Goal: Task Accomplishment & Management: Complete application form

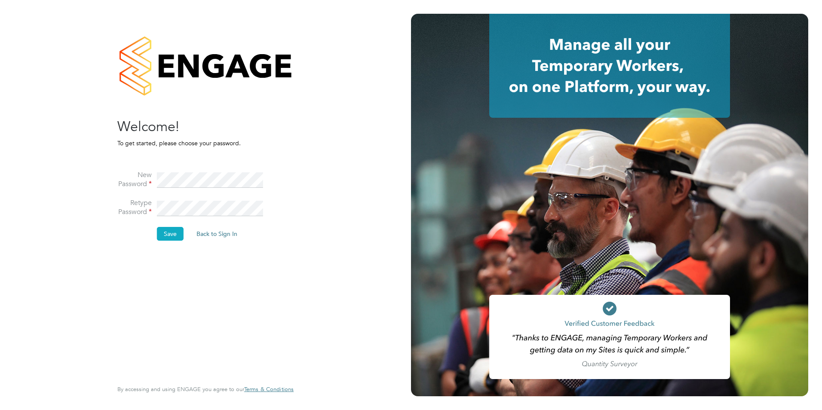
click at [177, 237] on button "Save" at bounding box center [170, 234] width 27 height 14
click at [142, 171] on button "Back to Sign In" at bounding box center [144, 168] width 55 height 14
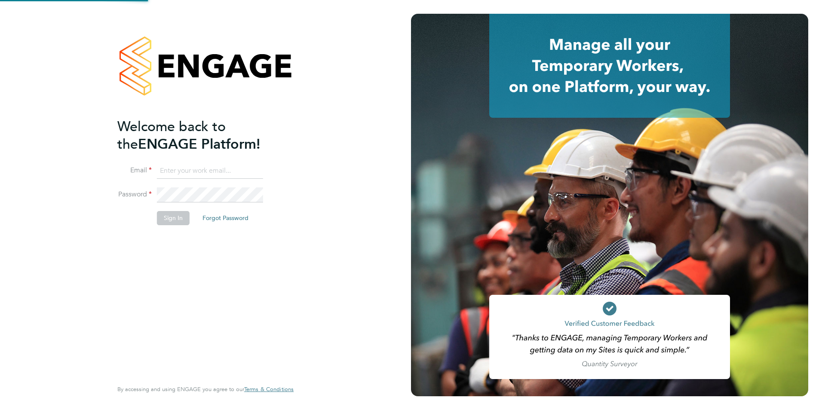
type input "Jessicacapon@romaxrecruitment.com"
click at [173, 220] on button "Sign In" at bounding box center [173, 218] width 33 height 14
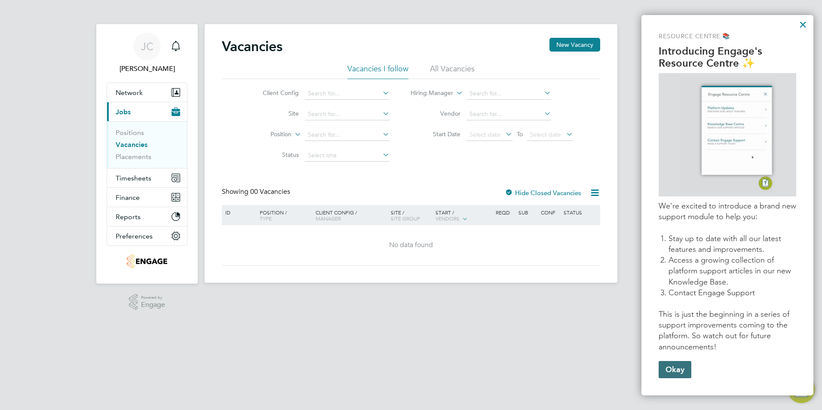
click at [680, 370] on button "Okay" at bounding box center [674, 369] width 33 height 17
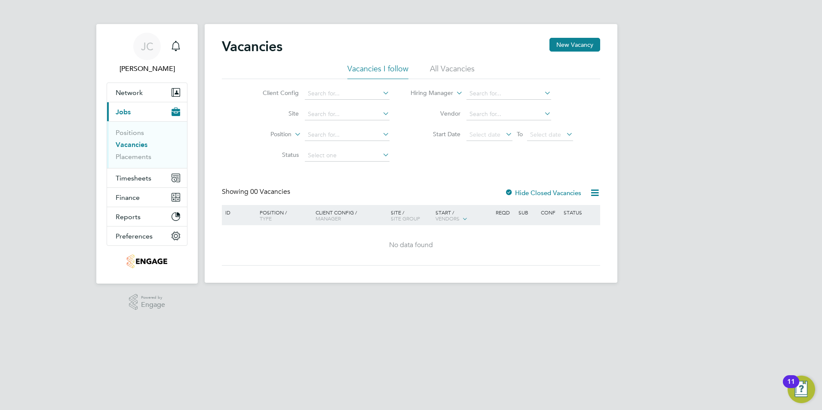
click at [674, 296] on html "JC Jessica Capon Notifications Applications: Network Team Members Businesses Si…" at bounding box center [411, 148] width 822 height 296
click at [435, 67] on li "All Vacancies" at bounding box center [452, 71] width 45 height 15
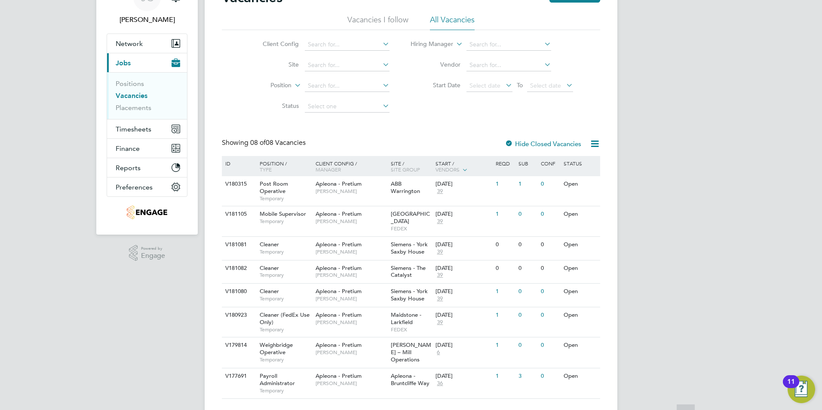
scroll to position [61, 0]
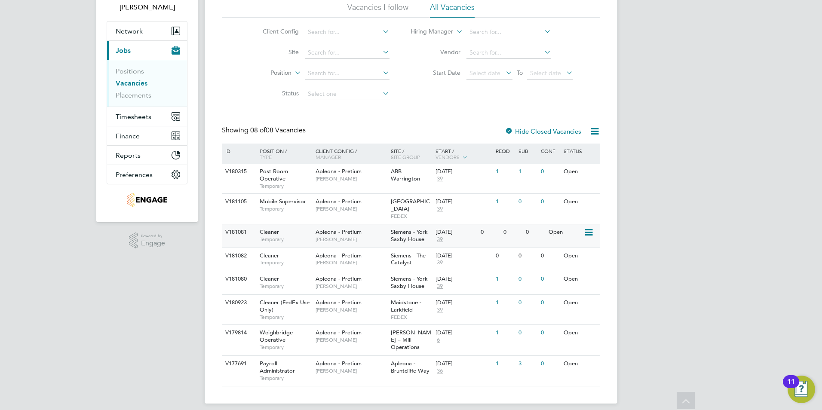
click at [574, 231] on div "Open" at bounding box center [564, 232] width 37 height 16
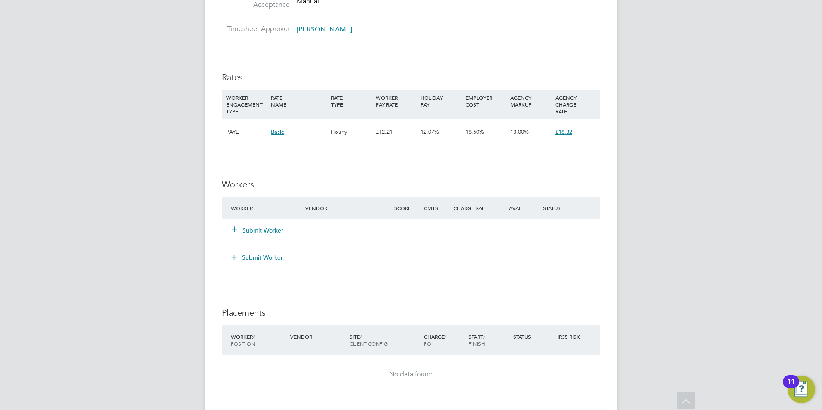
scroll to position [602, 0]
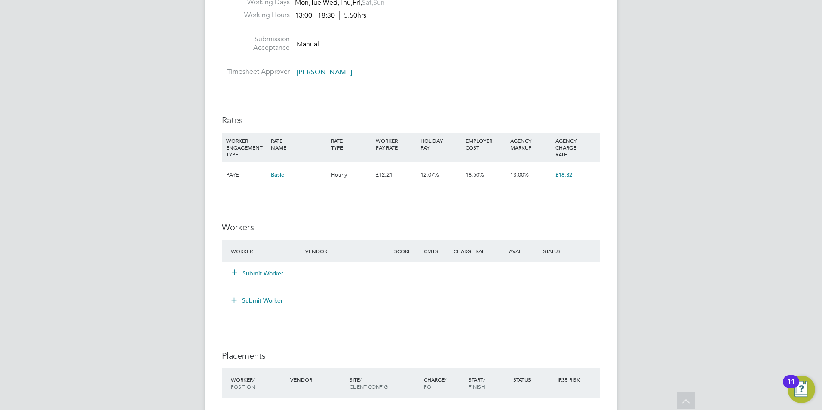
click at [232, 269] on icon at bounding box center [234, 272] width 6 height 6
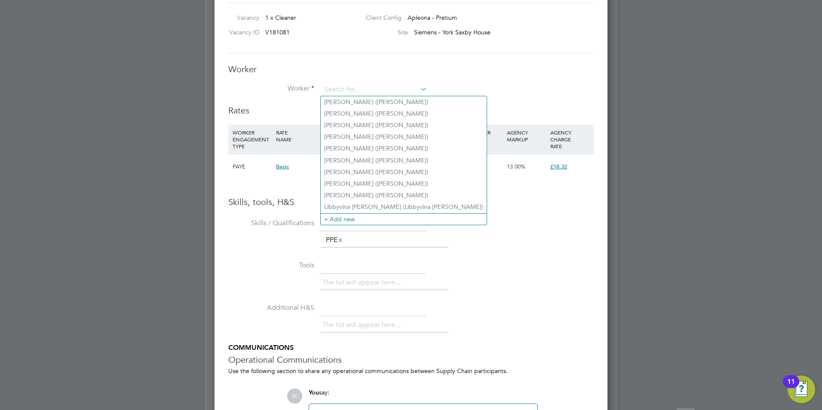
scroll to position [687, 0]
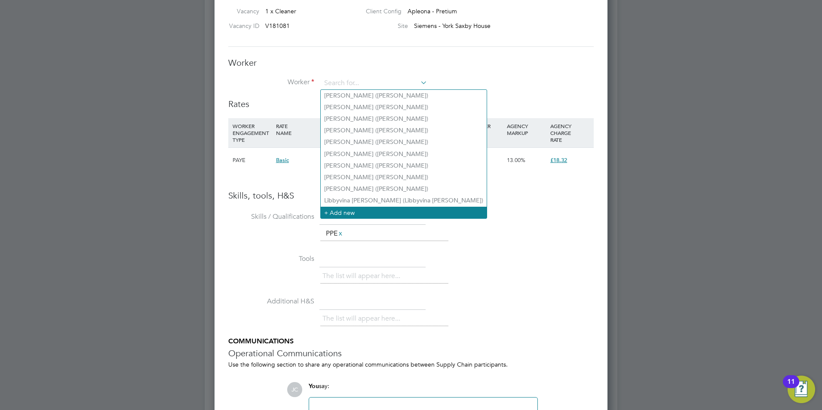
click at [349, 208] on li "+ Add new" at bounding box center [404, 213] width 166 height 12
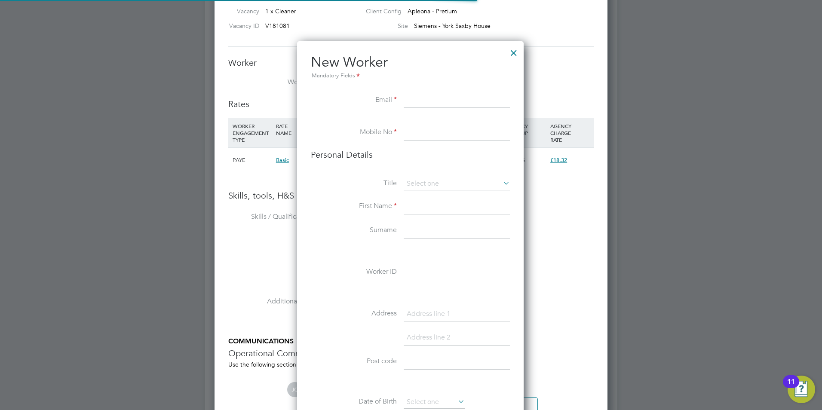
scroll to position [727, 228]
click at [516, 55] on div at bounding box center [513, 50] width 15 height 15
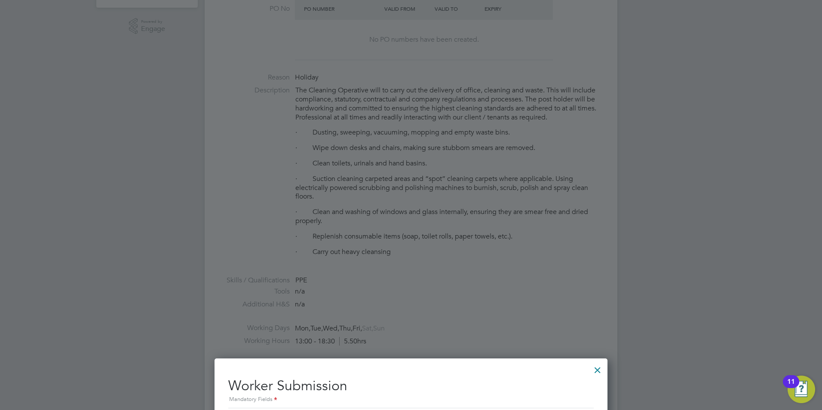
scroll to position [261, 0]
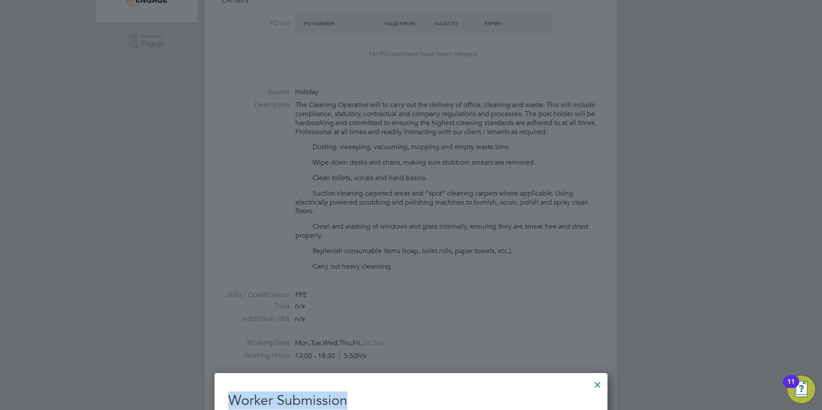
drag, startPoint x: 426, startPoint y: 384, endPoint x: 471, endPoint y: 257, distance: 134.8
click at [471, 257] on div "All Vacancies Vacancy Activity Logs Vacancy Activity Logs All Vacancies Vacancy…" at bounding box center [411, 414] width 412 height 1336
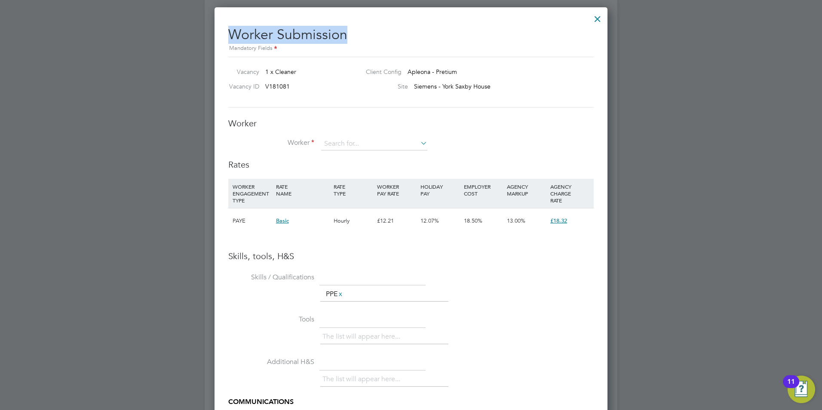
scroll to position [648, 0]
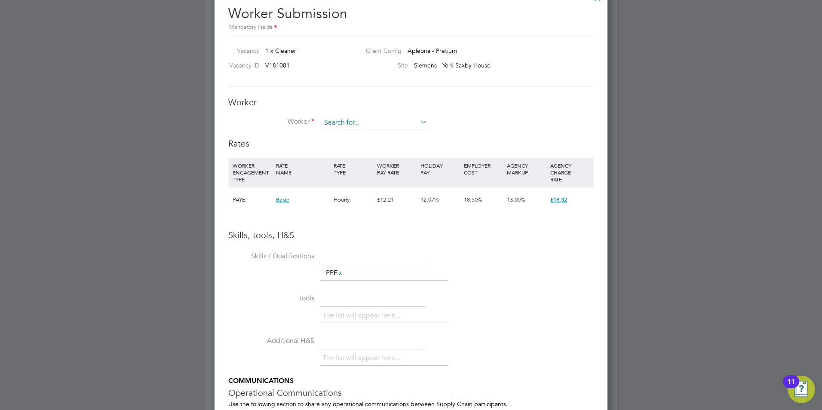
click at [353, 122] on input at bounding box center [374, 122] width 106 height 13
click at [341, 249] on li "+ Add new" at bounding box center [404, 252] width 166 height 12
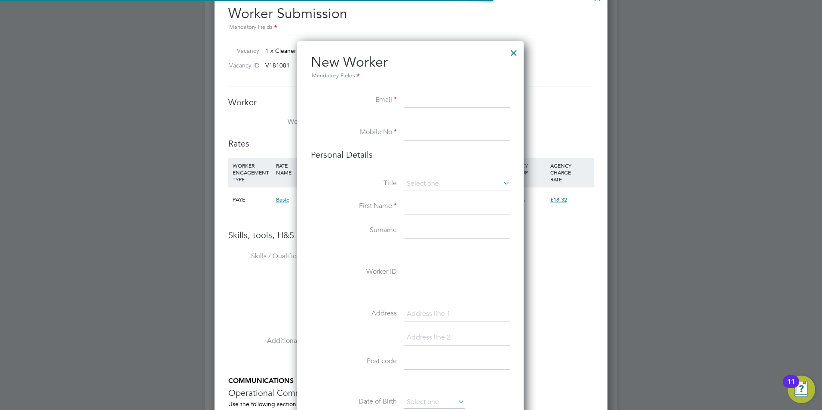
scroll to position [727, 228]
click at [416, 104] on input at bounding box center [456, 100] width 106 height 15
click at [427, 100] on input at bounding box center [456, 100] width 106 height 15
paste input "oliver.waldegrave1@gmail.com"
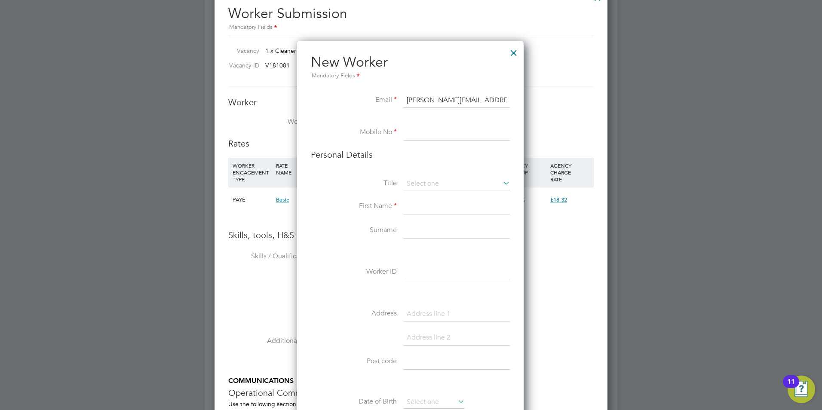
type input "oliver.waldegrave1@gmail.com"
click at [425, 124] on li at bounding box center [410, 120] width 199 height 9
click at [424, 134] on input at bounding box center [456, 132] width 106 height 15
type input "07561033537"
click at [458, 183] on input at bounding box center [456, 183] width 106 height 13
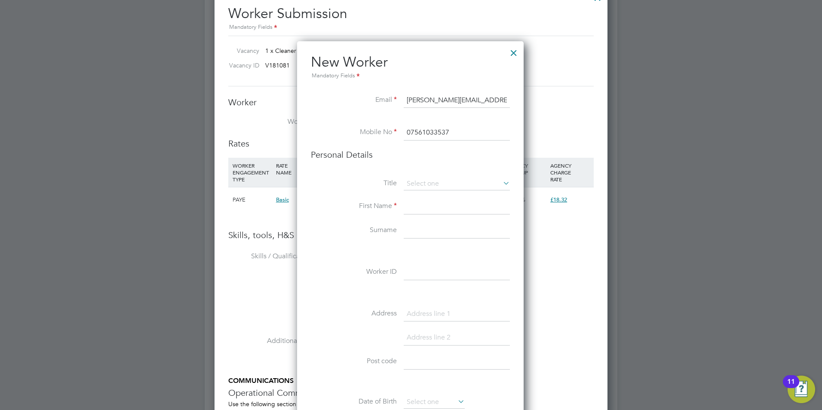
click at [419, 197] on li "Mr" at bounding box center [456, 195] width 107 height 11
type input "Mr"
click at [417, 211] on input at bounding box center [456, 206] width 106 height 15
type input "Oliver"
click at [421, 226] on input at bounding box center [456, 230] width 106 height 15
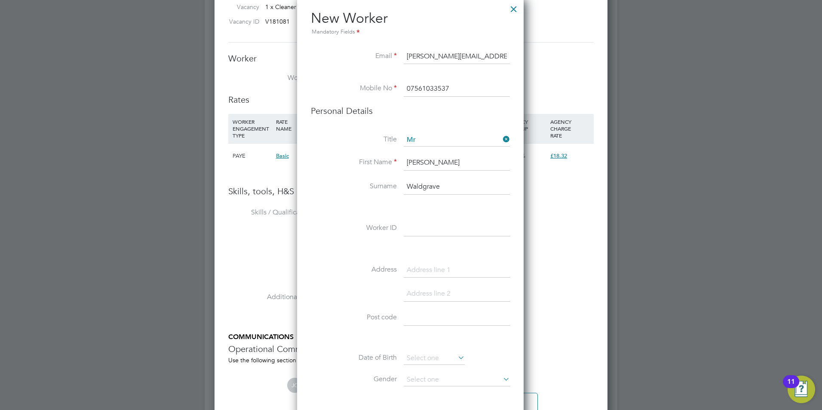
scroll to position [691, 0]
type input "Waldgrave"
click at [416, 231] on input at bounding box center [456, 229] width 106 height 15
type input "Oliver Walgrave"
click at [433, 275] on input at bounding box center [456, 270] width 106 height 15
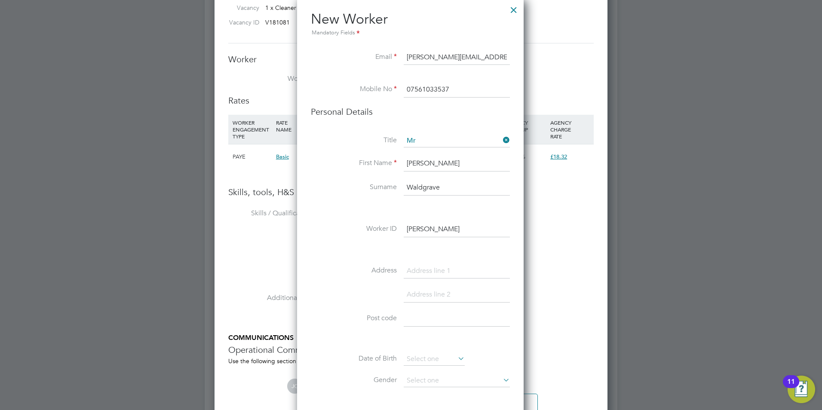
click at [411, 317] on input at bounding box center [456, 318] width 106 height 15
paste input "YO26 6JH"
type input "YO26 6JH"
click at [419, 275] on input at bounding box center [456, 270] width 106 height 15
paste input "Allerton Drive, Upper Poppleton"
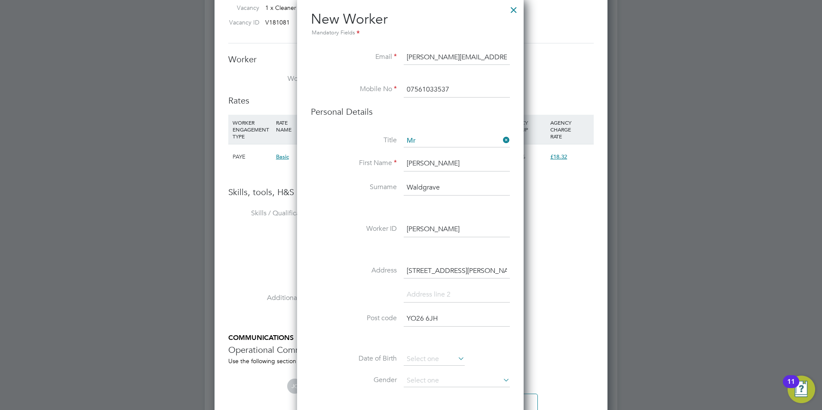
scroll to position [0, 5]
click at [407, 271] on input "3 Allerton Drive, Upper Poppleton" at bounding box center [456, 270] width 106 height 15
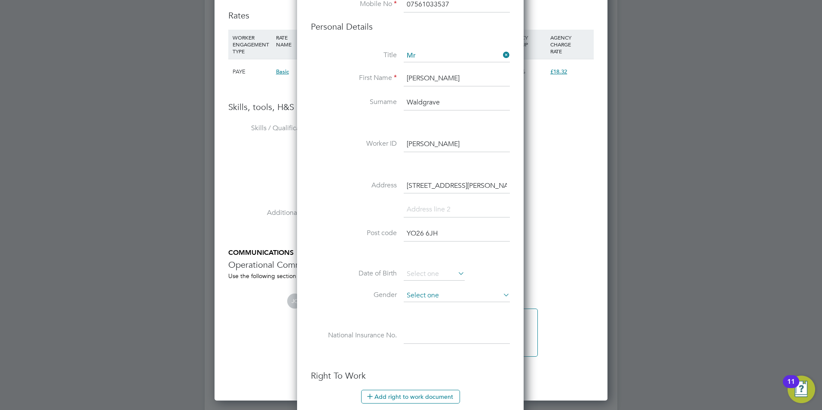
scroll to position [777, 0]
type input "3 Allerton Drive, Upper Poppleton"
click at [428, 269] on input at bounding box center [433, 273] width 61 height 13
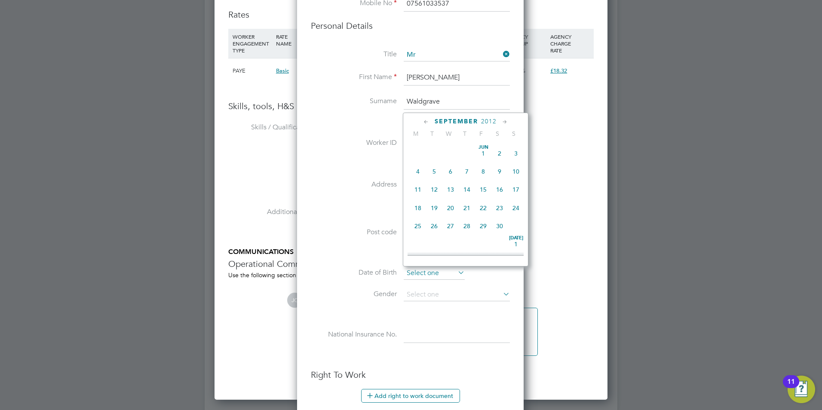
scroll to position [316, 0]
click at [427, 122] on icon at bounding box center [426, 121] width 8 height 9
click at [475, 119] on span "2012" at bounding box center [475, 121] width 15 height 7
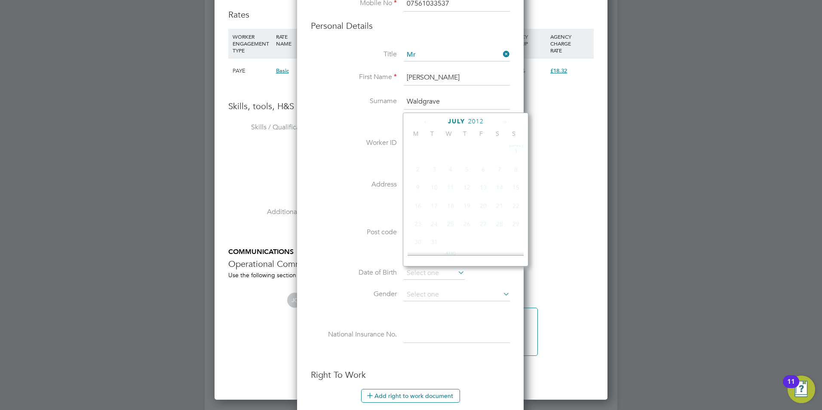
scroll to position [228, 0]
click at [504, 121] on div "July 2012" at bounding box center [465, 121] width 116 height 8
click at [467, 148] on span "1994" at bounding box center [466, 143] width 16 height 16
click at [504, 122] on icon at bounding box center [505, 121] width 8 height 9
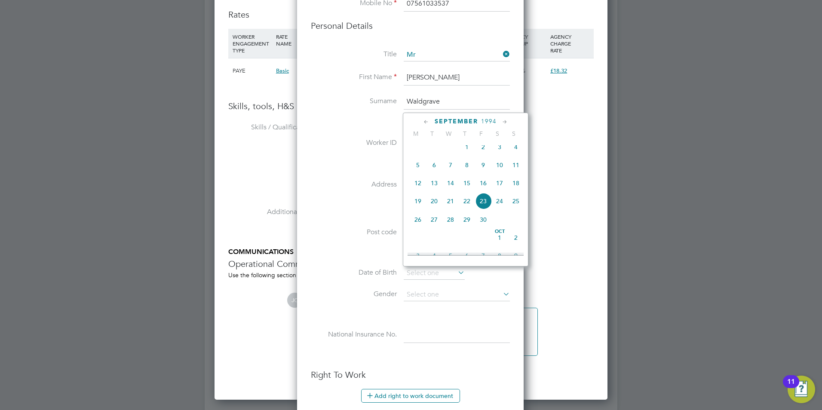
scroll to position [371, 0]
click at [450, 189] on span "12" at bounding box center [450, 181] width 16 height 16
type input "12 Oct 1994"
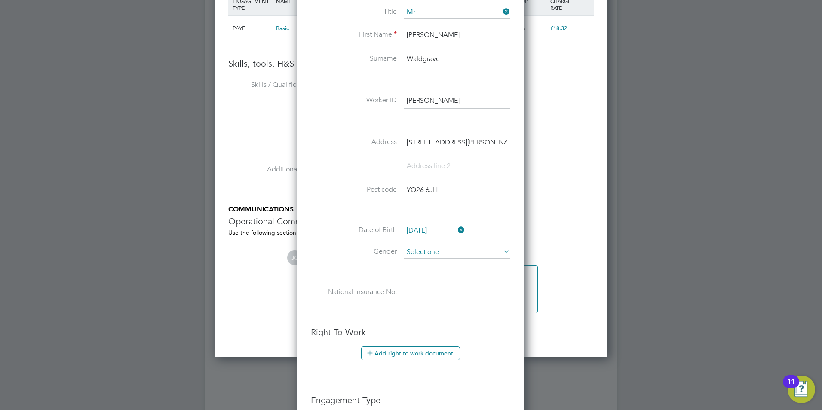
scroll to position [820, 0]
click at [454, 254] on input at bounding box center [456, 251] width 106 height 13
click at [430, 273] on li "Female" at bounding box center [456, 274] width 107 height 11
type input "Female"
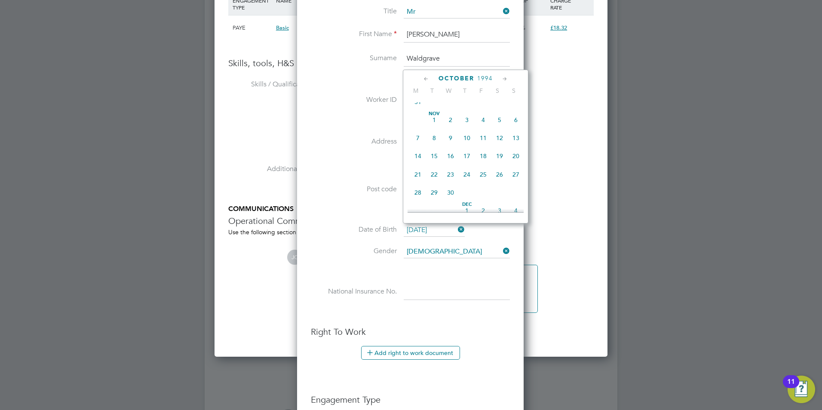
click at [429, 229] on input "12 Oct 1994" at bounding box center [433, 230] width 61 height 13
click at [487, 79] on span "1994" at bounding box center [484, 78] width 15 height 7
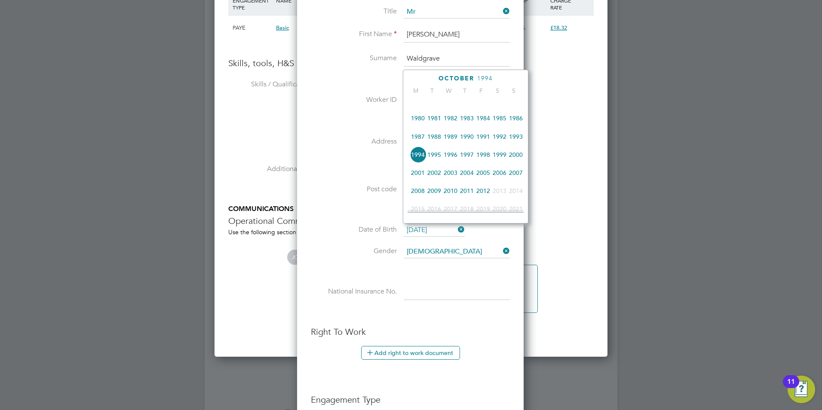
click at [482, 159] on span "1998" at bounding box center [483, 155] width 16 height 16
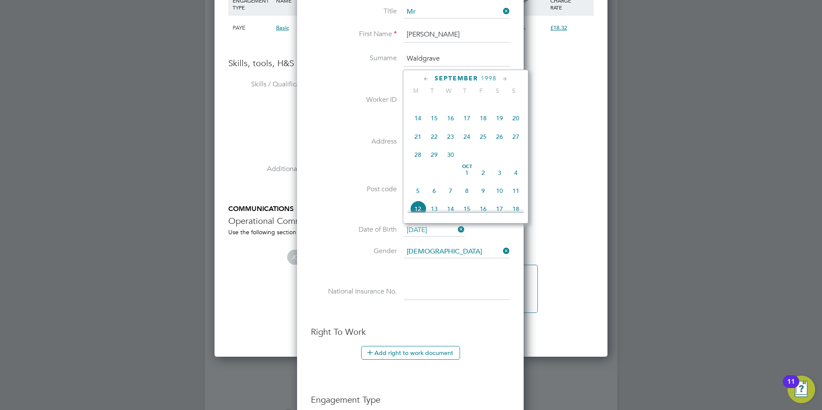
click at [425, 78] on icon at bounding box center [426, 78] width 8 height 9
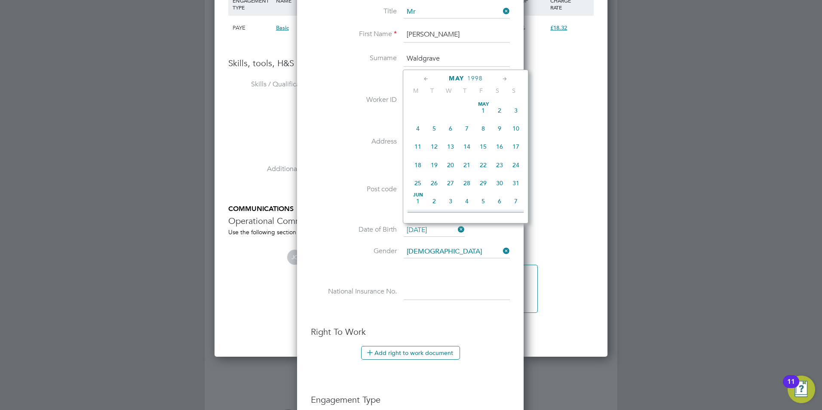
click at [425, 78] on icon at bounding box center [426, 78] width 8 height 9
click at [467, 147] on span "12" at bounding box center [466, 146] width 16 height 16
type input "12 Feb 1998"
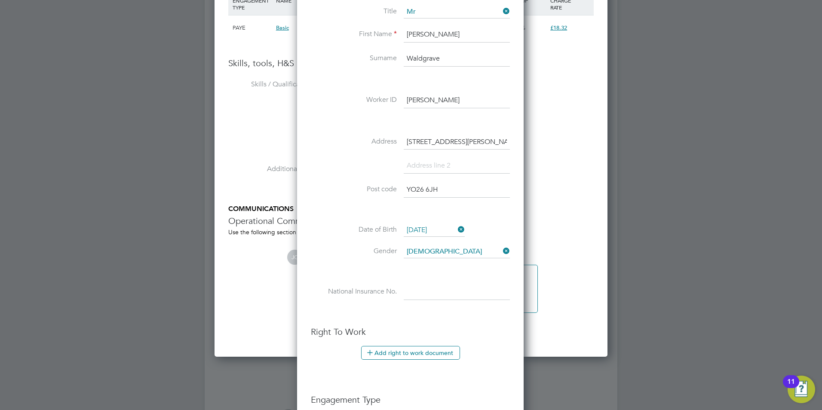
click at [431, 290] on input at bounding box center [456, 291] width 106 height 15
click at [436, 253] on input at bounding box center [456, 251] width 106 height 13
click at [423, 263] on li "Male" at bounding box center [456, 263] width 107 height 11
type input "Male"
click at [425, 291] on input at bounding box center [456, 291] width 106 height 15
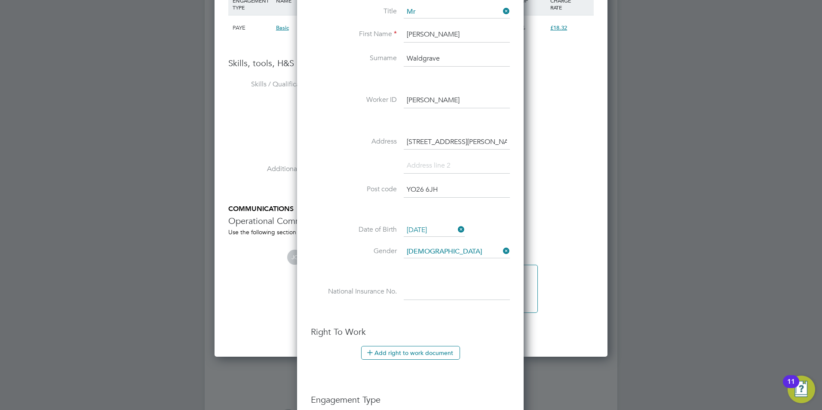
paste input "JJ 59 15 57 B"
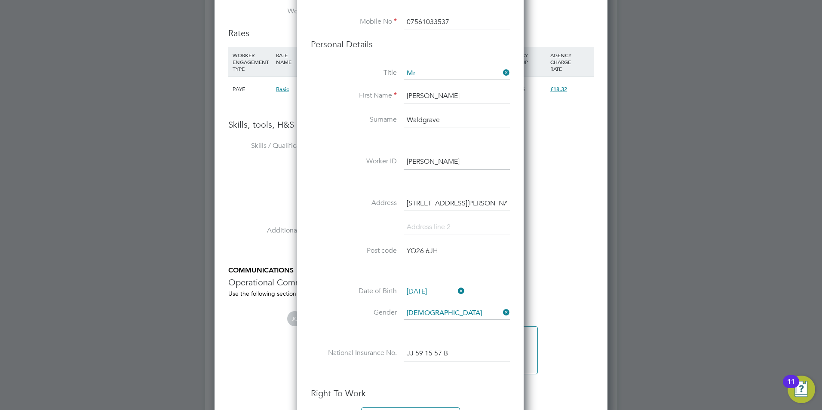
scroll to position [734, 0]
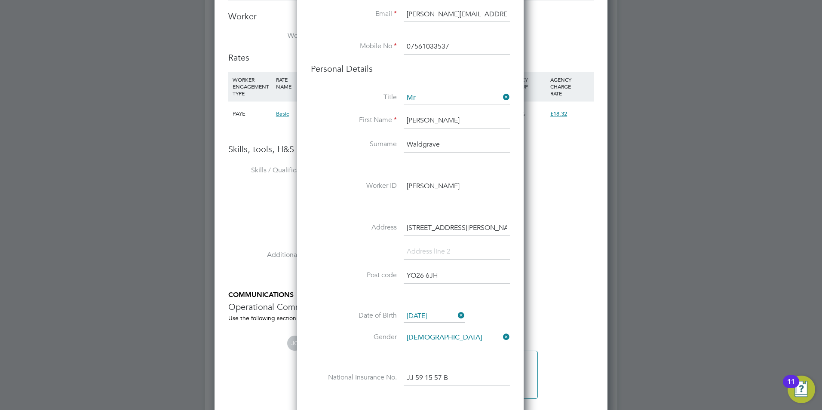
type input "JJ 59 15 57 B"
click at [413, 313] on input "12 Feb 1998" at bounding box center [433, 316] width 61 height 13
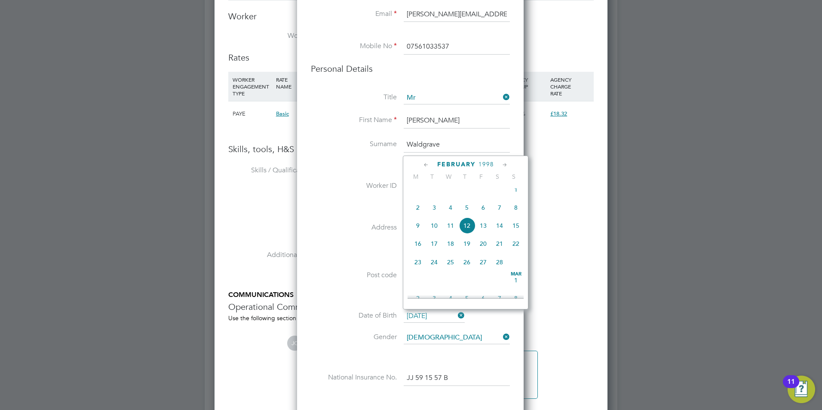
click at [466, 249] on span "19" at bounding box center [466, 243] width 16 height 16
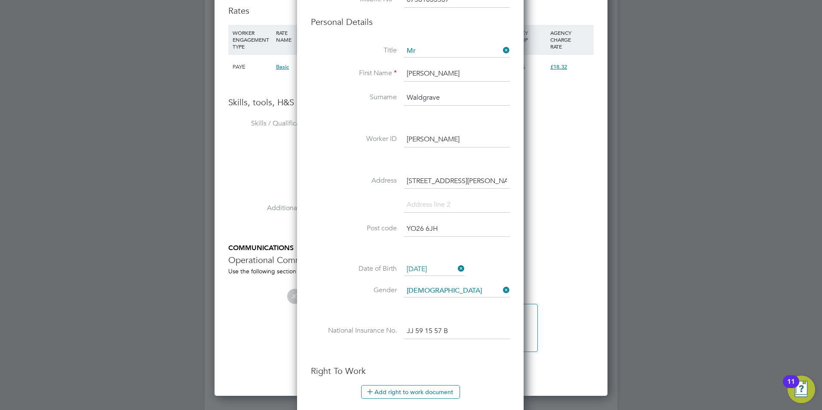
scroll to position [863, 0]
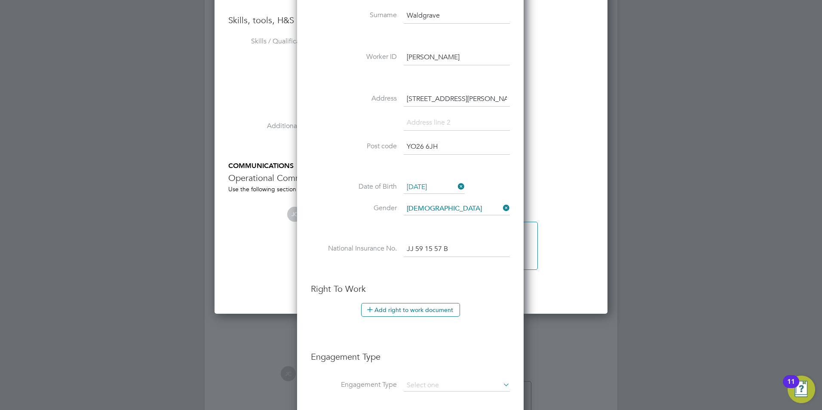
click at [436, 187] on input "19 Feb 1998" at bounding box center [433, 187] width 61 height 13
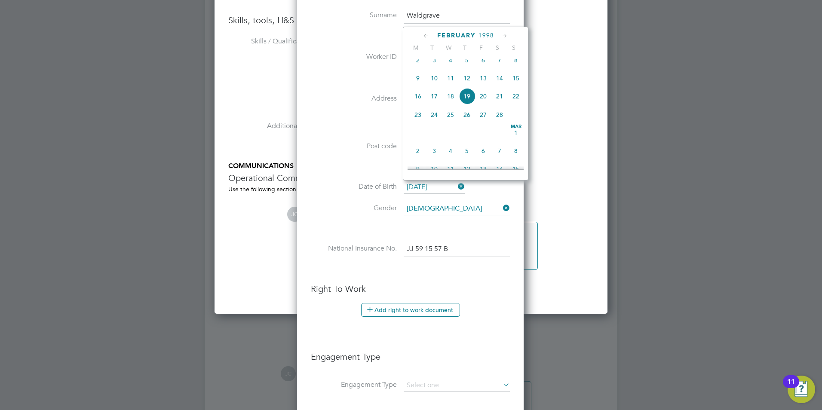
click at [489, 38] on span "1998" at bounding box center [485, 35] width 15 height 7
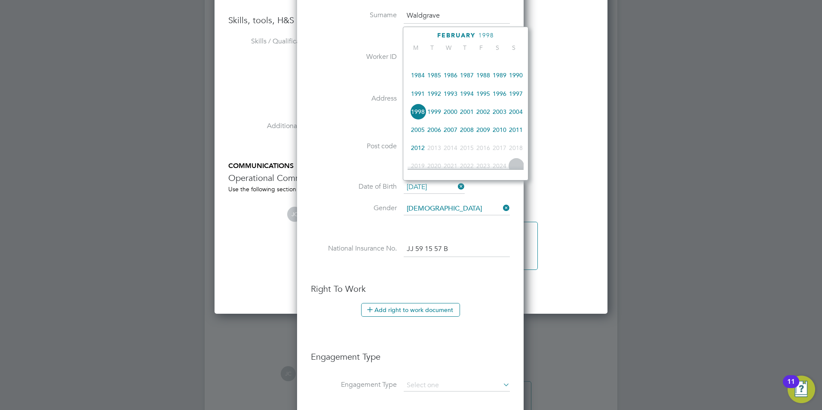
click at [500, 81] on span "1989" at bounding box center [499, 75] width 16 height 16
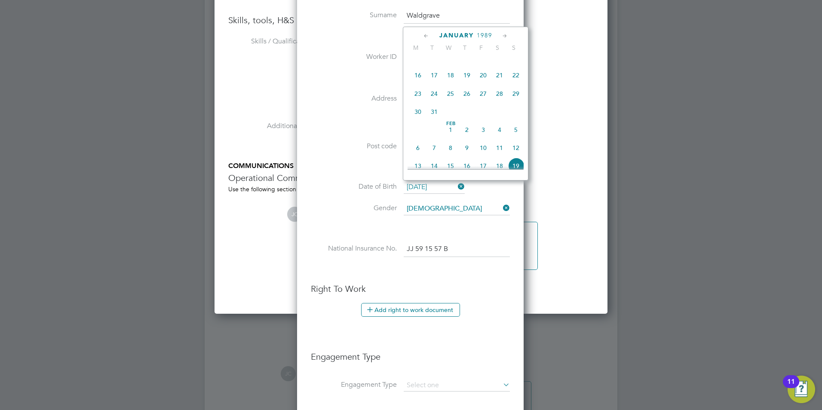
click at [474, 231] on li at bounding box center [410, 228] width 199 height 9
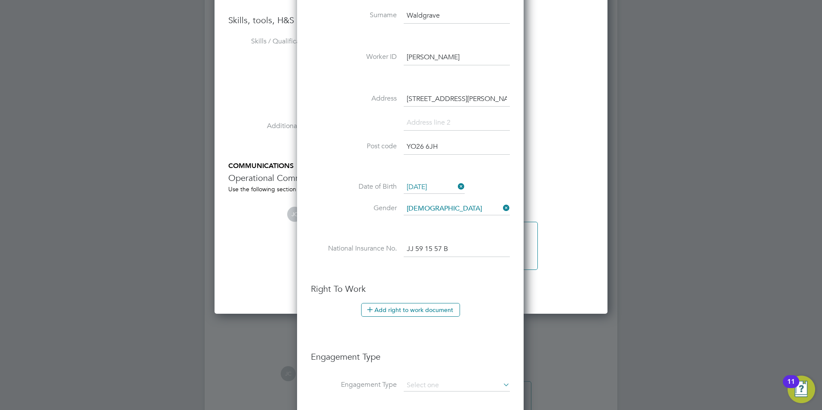
click at [443, 185] on input "19 Feb 1998" at bounding box center [433, 187] width 61 height 13
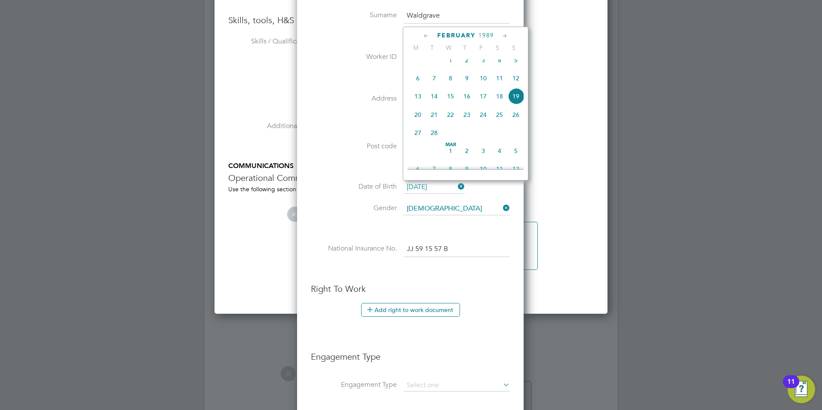
click at [515, 103] on span "19" at bounding box center [515, 96] width 16 height 16
type input "19 Feb 1989"
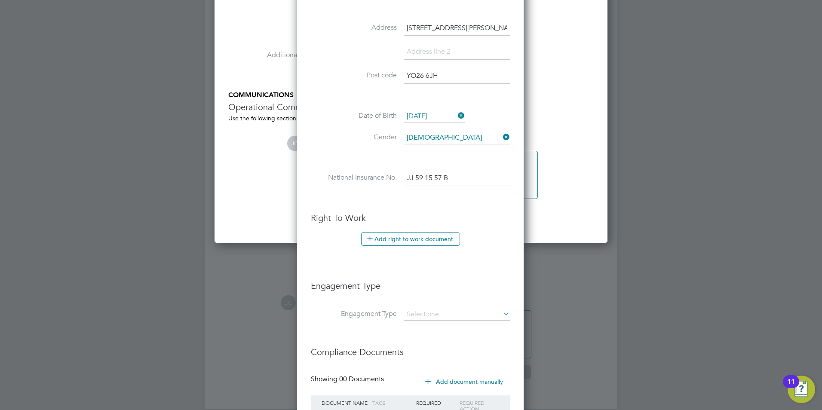
scroll to position [949, 0]
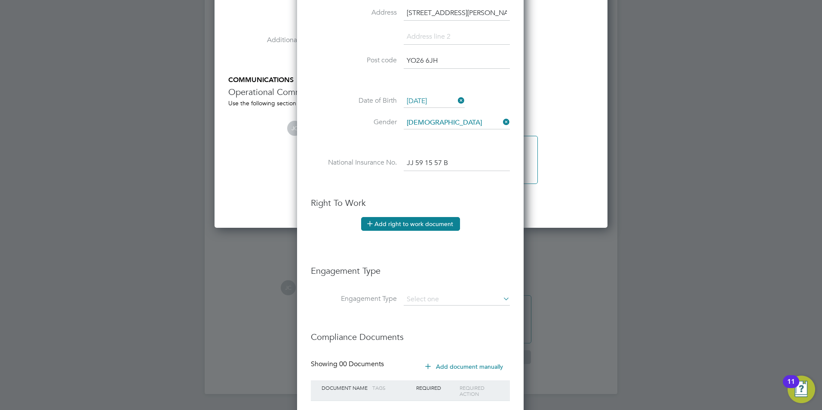
click at [434, 220] on button "Add right to work document" at bounding box center [410, 224] width 99 height 14
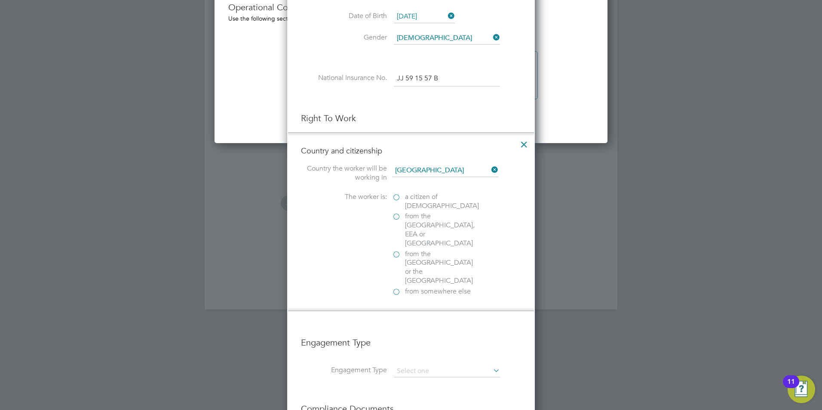
scroll to position [1035, 0]
click at [397, 196] on label "a citizen of United Kingdom" at bounding box center [435, 200] width 86 height 18
click at [0, 0] on input "a citizen of United Kingdom" at bounding box center [0, 0] width 0 height 0
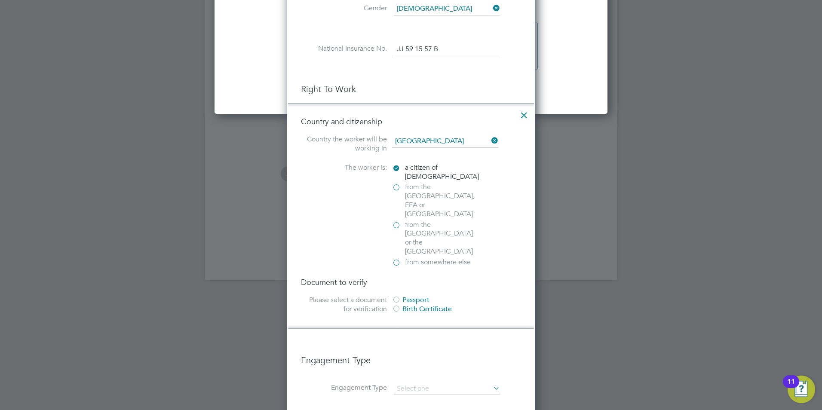
scroll to position [1078, 0]
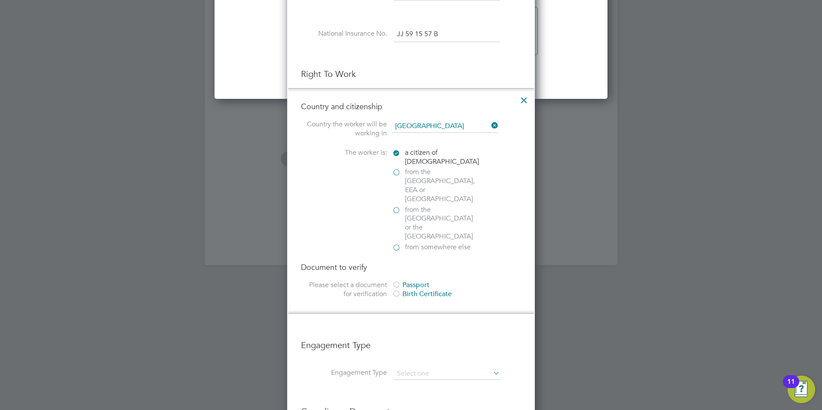
click at [398, 281] on div at bounding box center [396, 285] width 9 height 9
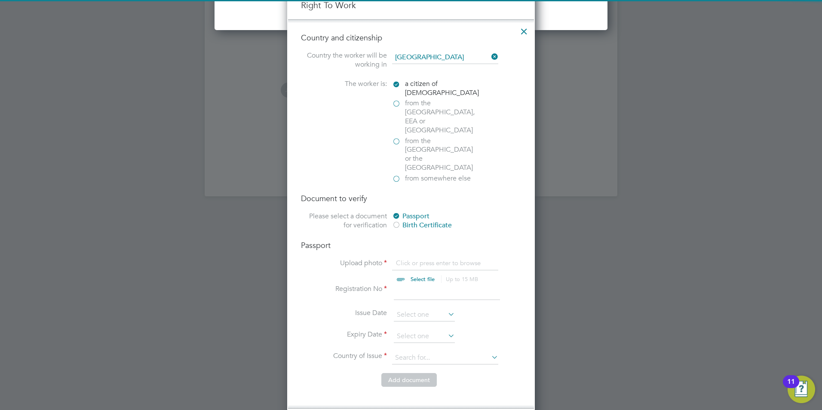
scroll to position [1164, 0]
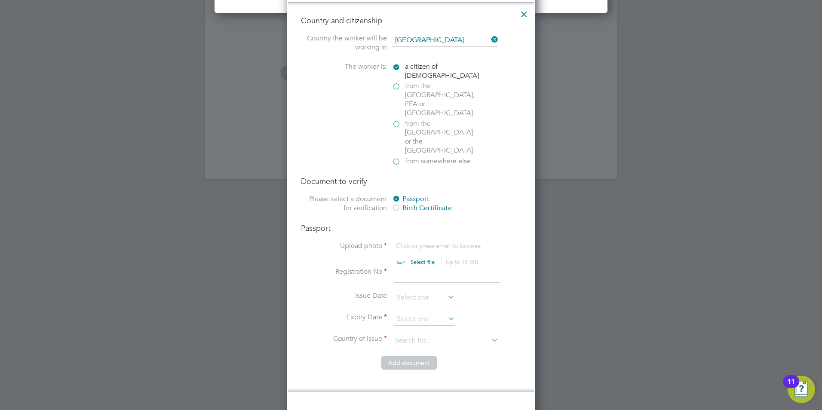
click at [418, 241] on input "file" at bounding box center [430, 254] width 135 height 26
click at [421, 241] on input "file" at bounding box center [430, 254] width 135 height 26
type input "C:\fakepath\oliver passport.jpg"
click at [404, 267] on input at bounding box center [447, 274] width 106 height 15
type input "550609311"
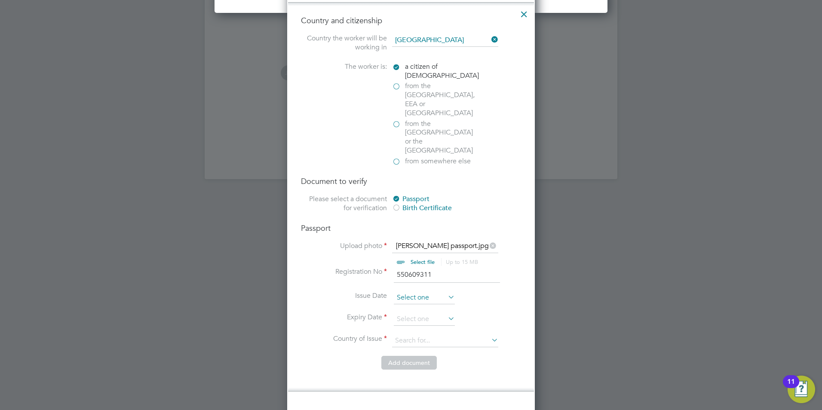
click at [424, 291] on input at bounding box center [424, 297] width 61 height 13
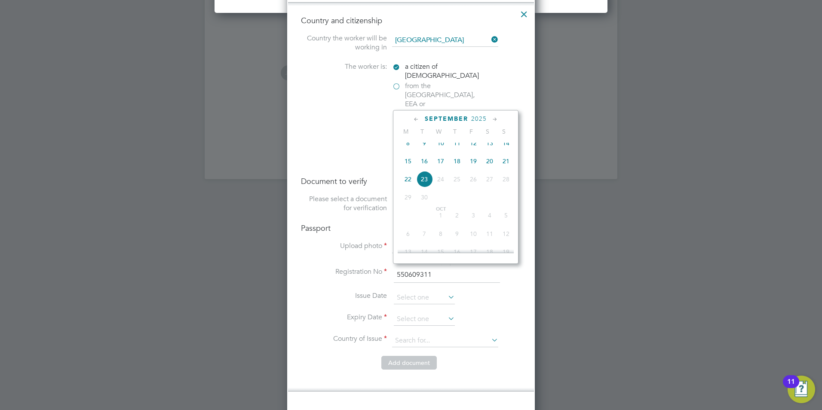
click at [479, 117] on span "2025" at bounding box center [478, 118] width 15 height 7
click at [503, 163] on span "2017" at bounding box center [506, 159] width 16 height 16
click at [493, 118] on icon at bounding box center [495, 119] width 8 height 9
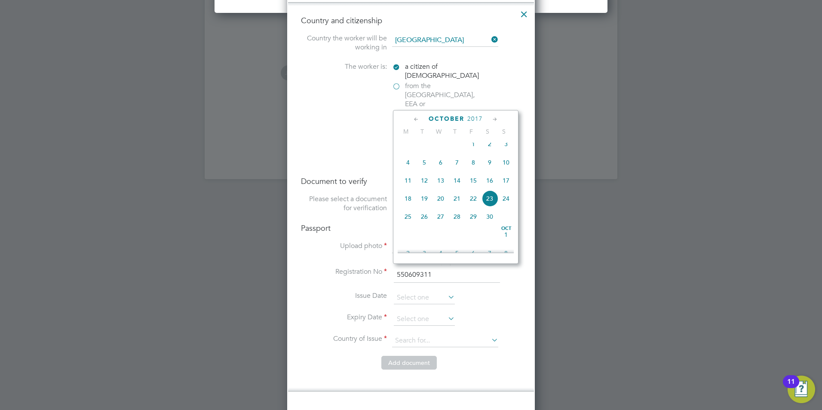
scroll to position [390, 0]
click at [495, 116] on icon at bounding box center [495, 119] width 8 height 9
click at [473, 147] on span "3" at bounding box center [473, 139] width 16 height 16
type input "03 Nov 2017"
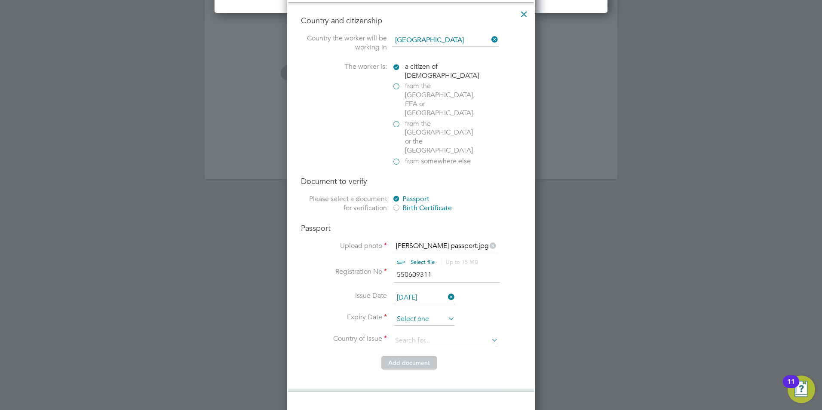
click at [422, 313] on input at bounding box center [424, 319] width 61 height 13
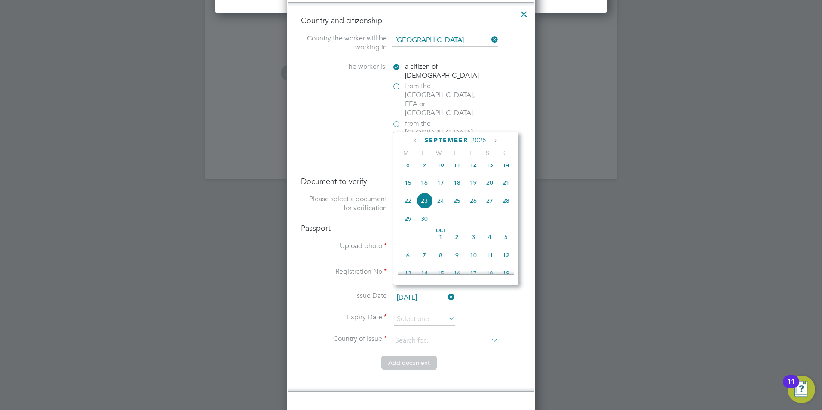
click at [480, 140] on span "2025" at bounding box center [478, 140] width 15 height 7
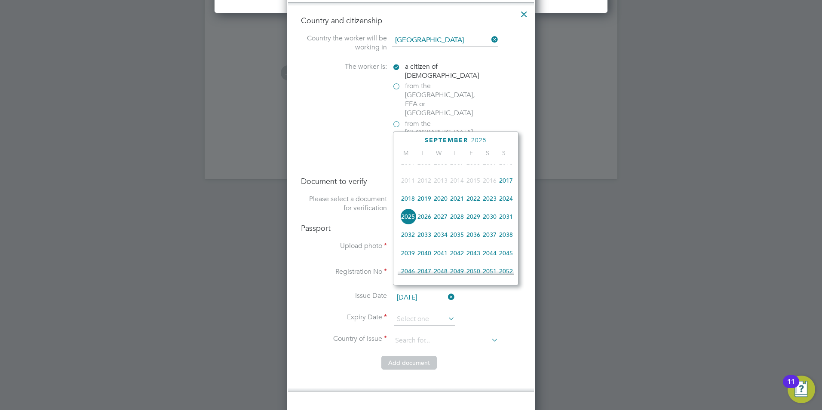
click at [445, 220] on span "2027" at bounding box center [440, 216] width 16 height 16
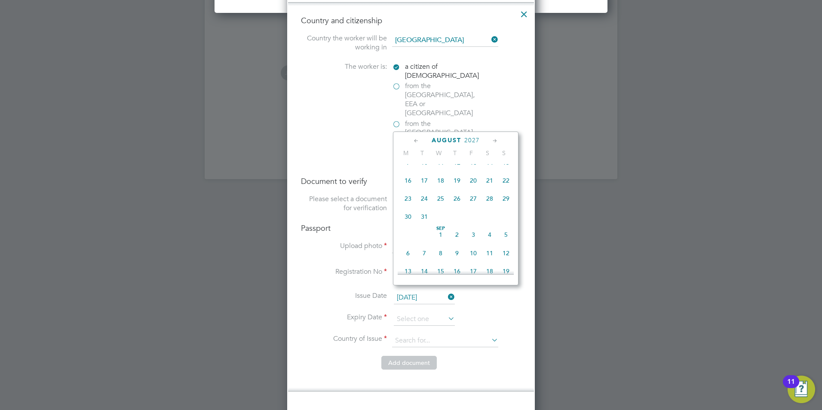
click at [491, 139] on icon at bounding box center [495, 140] width 8 height 9
click at [492, 139] on icon at bounding box center [495, 140] width 8 height 9
click at [493, 141] on icon at bounding box center [495, 140] width 8 height 9
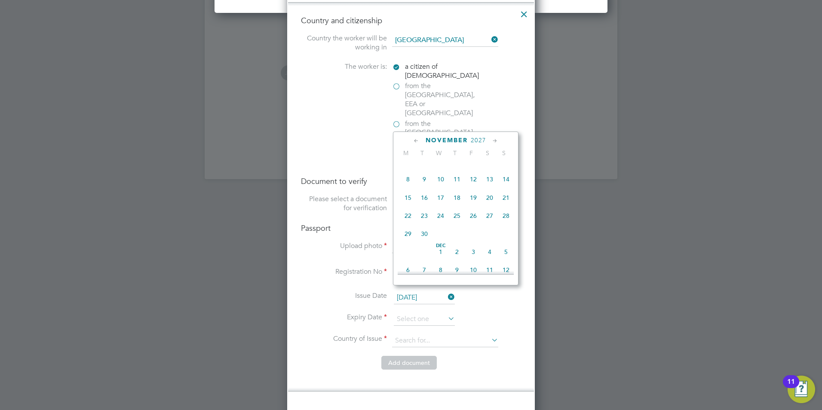
click at [441, 169] on span "3" at bounding box center [440, 161] width 16 height 16
type input "03 Nov 2027"
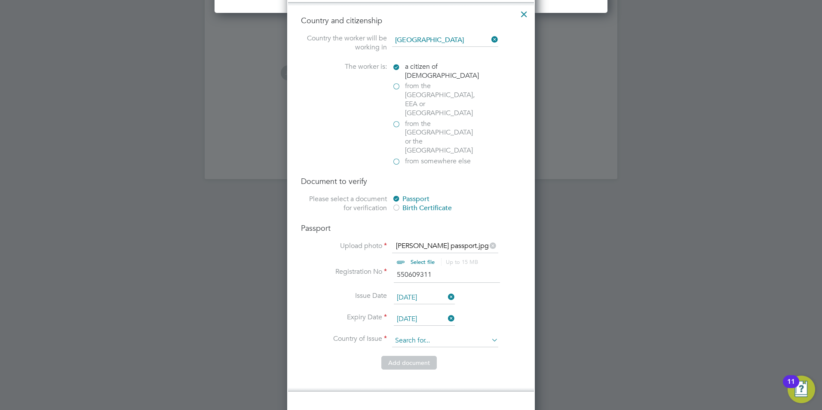
scroll to position [1207, 0]
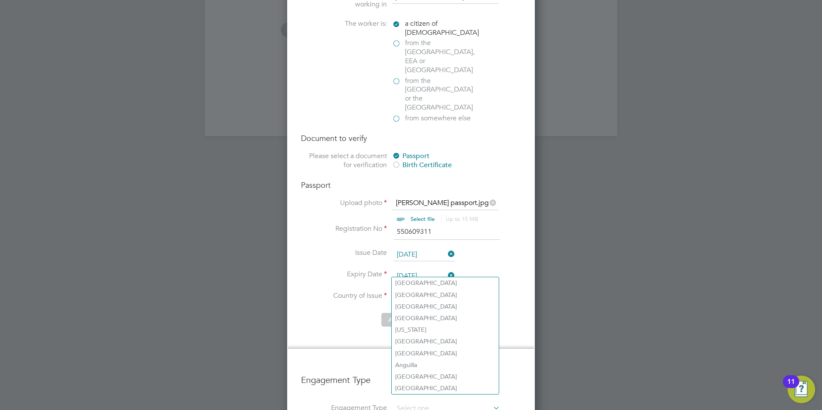
click at [421, 291] on input at bounding box center [445, 297] width 106 height 13
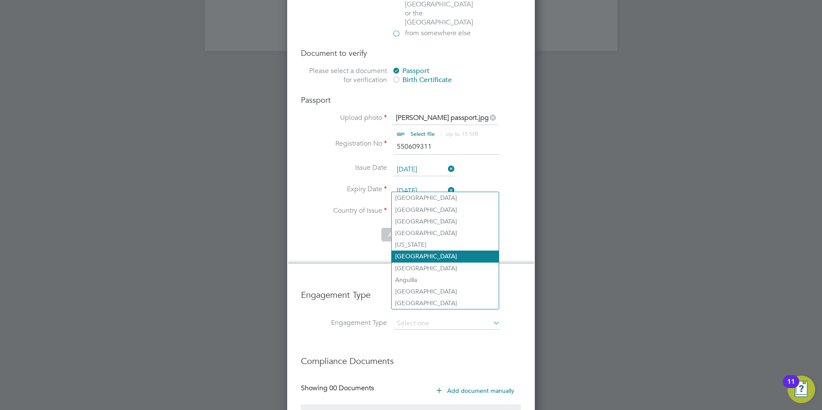
scroll to position [1292, 0]
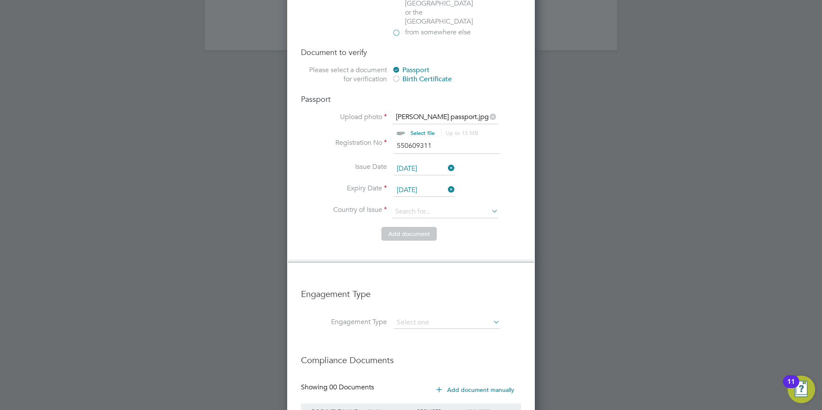
click at [503, 184] on li "Expiry Date 03 Nov 2027" at bounding box center [411, 194] width 220 height 21
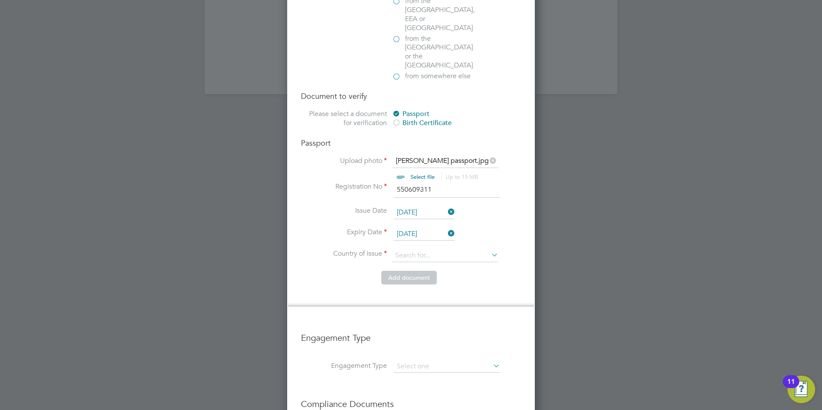
scroll to position [1207, 0]
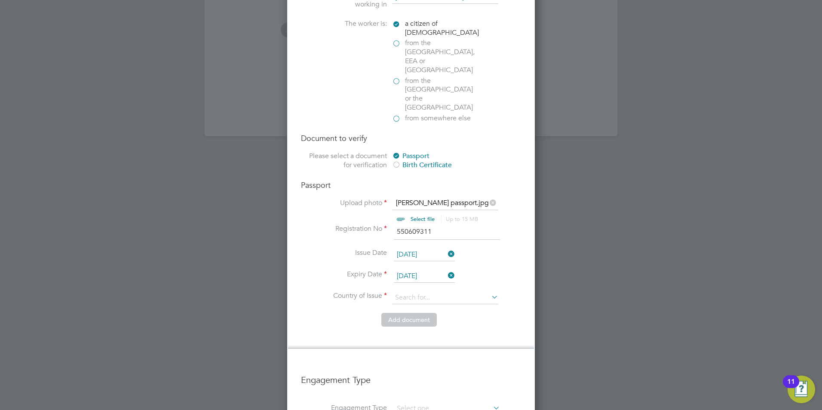
click at [489, 291] on icon at bounding box center [489, 297] width 0 height 12
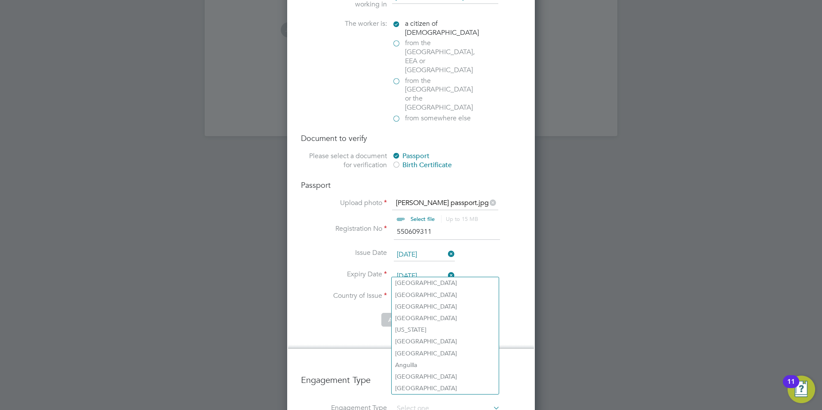
click at [500, 270] on li "Expiry Date 03 Nov 2027" at bounding box center [411, 280] width 220 height 21
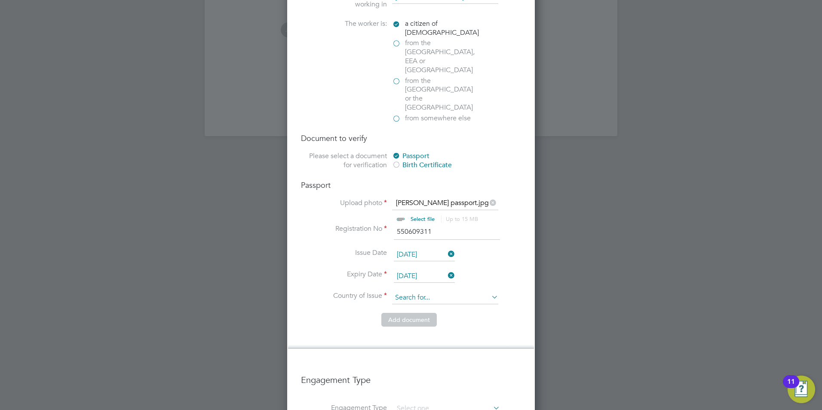
click at [458, 291] on input at bounding box center [445, 297] width 106 height 13
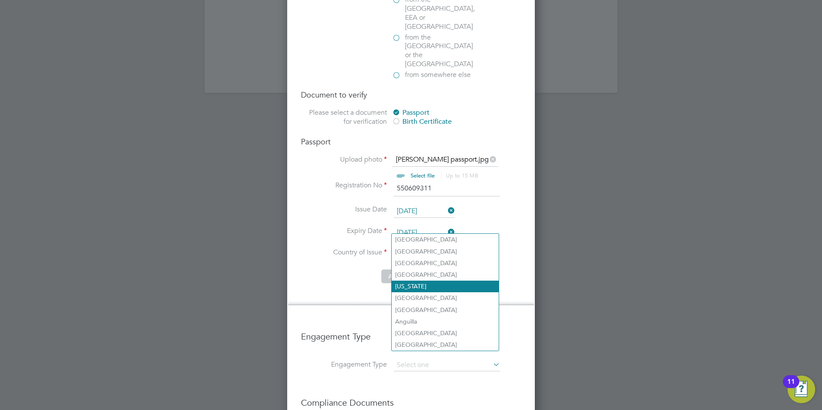
scroll to position [1250, 0]
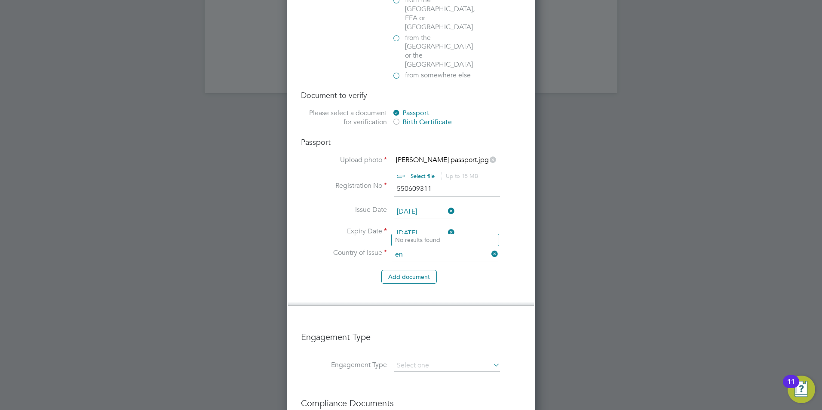
type input "e"
click at [412, 248] on input "bri" at bounding box center [445, 254] width 106 height 13
type input "b"
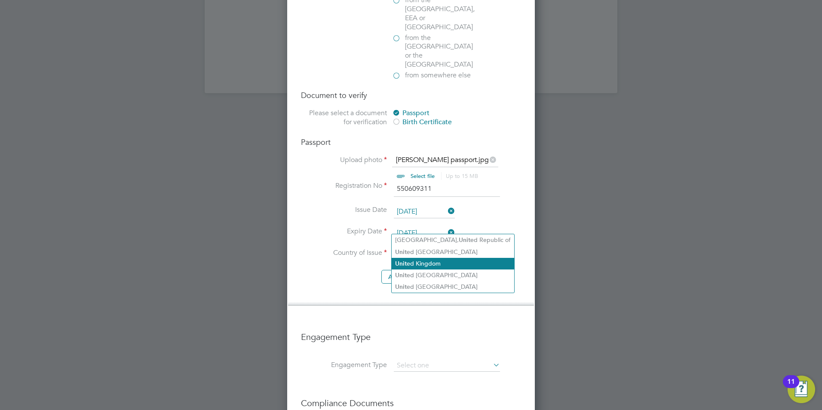
click at [427, 264] on li "Unit ed Kingdom" at bounding box center [452, 264] width 122 height 12
type input "United Kingdom"
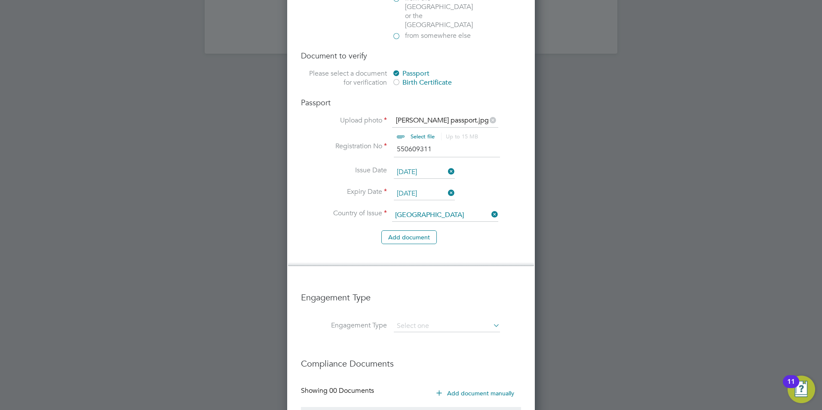
scroll to position [1292, 0]
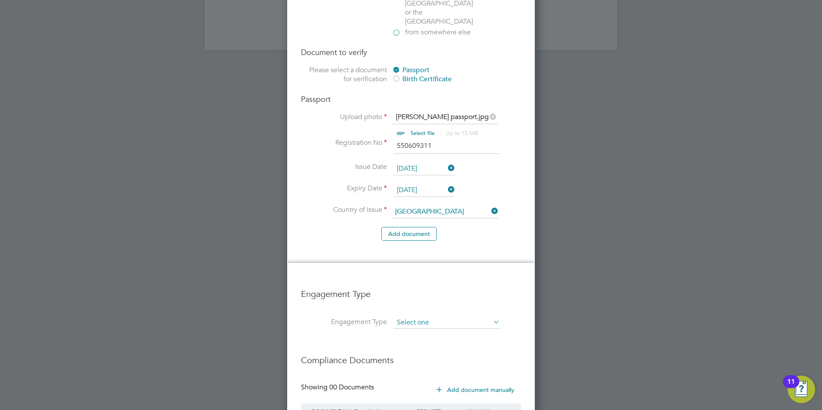
click at [445, 317] on input at bounding box center [447, 323] width 106 height 12
click at [473, 280] on h3 "Engagement Type" at bounding box center [411, 290] width 220 height 20
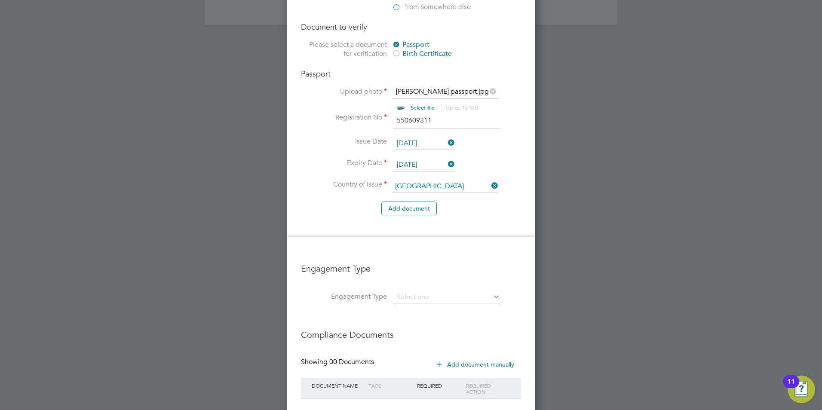
scroll to position [1303, 0]
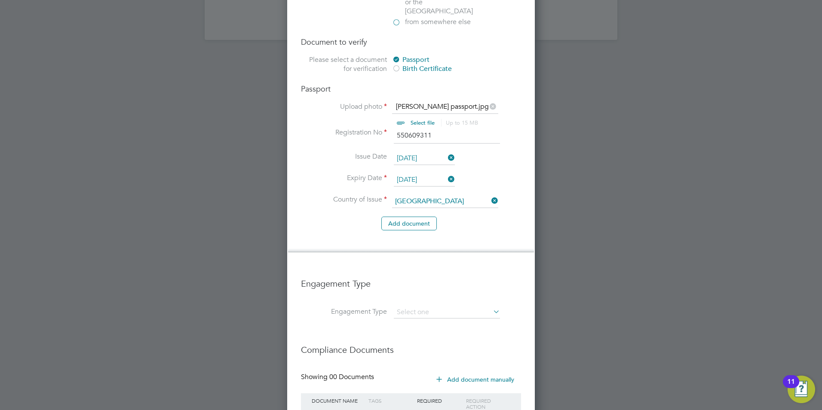
click at [424, 279] on li "Engagement Type" at bounding box center [411, 287] width 220 height 37
drag, startPoint x: 428, startPoint y: 284, endPoint x: 425, endPoint y: 288, distance: 5.8
click at [428, 306] on input at bounding box center [447, 312] width 106 height 12
click at [431, 309] on li "PAYE Direct" at bounding box center [446, 310] width 107 height 12
type input "PAYE Direct"
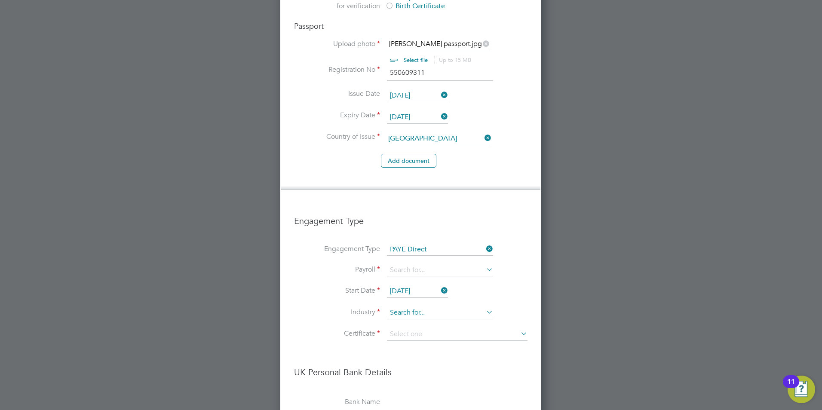
scroll to position [1346, 0]
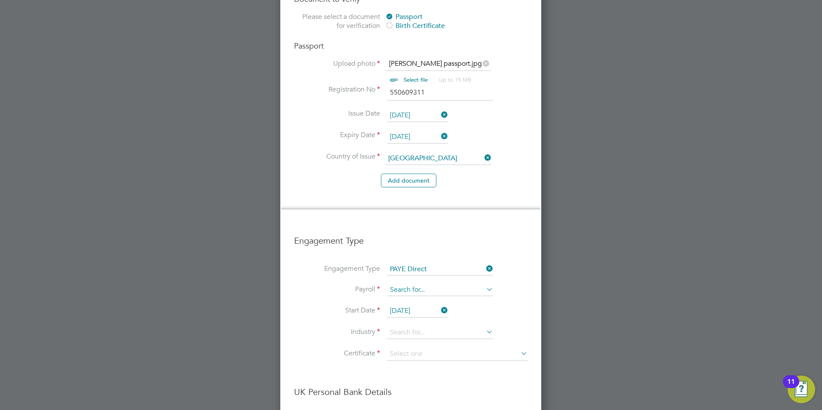
click at [403, 272] on li "PAYE" at bounding box center [439, 275] width 107 height 12
type input "PAYE"
click at [402, 326] on input at bounding box center [440, 332] width 106 height 13
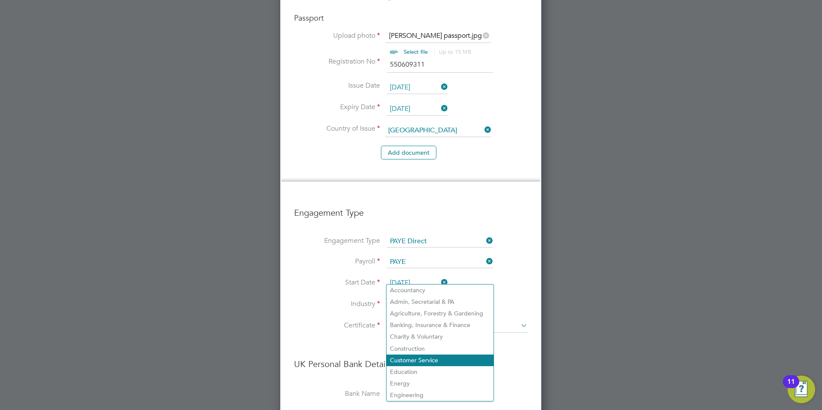
scroll to position [1389, 0]
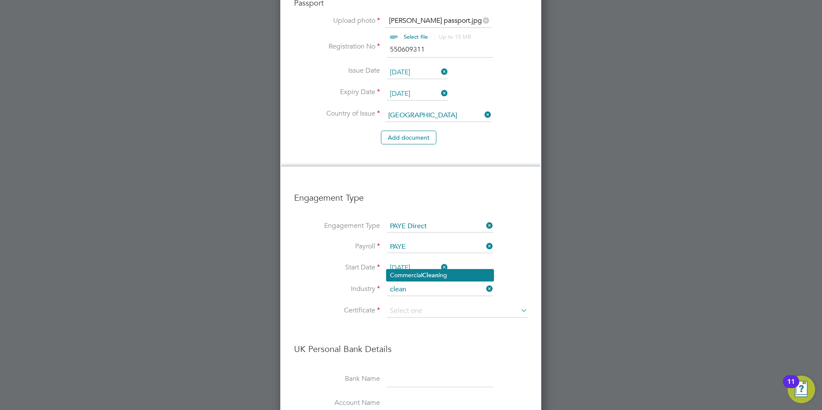
click at [431, 269] on li "Commercial Clean ing" at bounding box center [439, 275] width 107 height 12
type input "Commercial Cleaning"
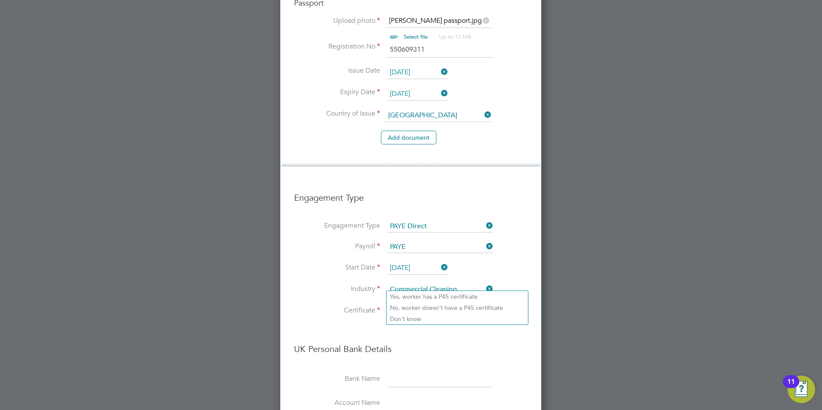
click at [431, 305] on input at bounding box center [457, 311] width 141 height 13
click at [419, 318] on li "Don't know" at bounding box center [456, 318] width 141 height 11
type input "Don't know"
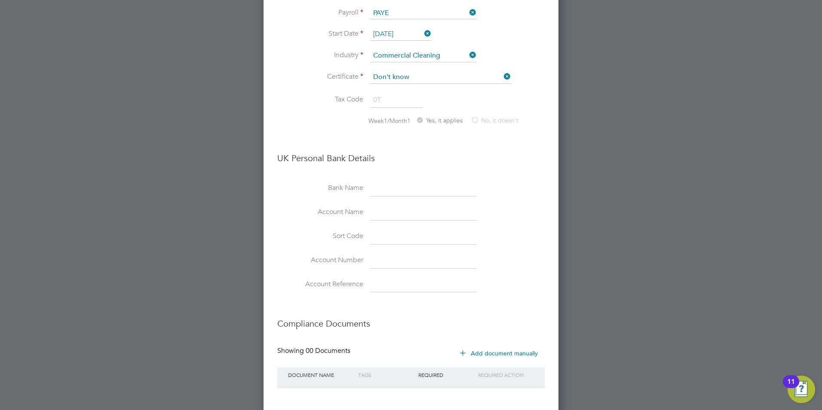
scroll to position [1639, 0]
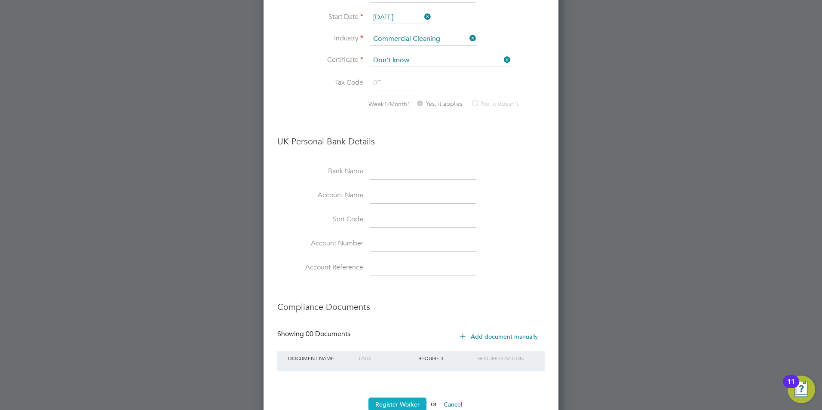
click at [405, 397] on button "Register Worker" at bounding box center [397, 404] width 58 height 14
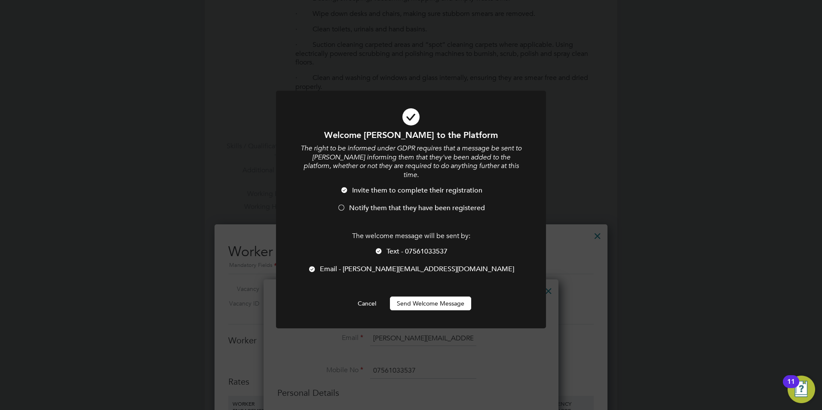
click at [340, 204] on div at bounding box center [341, 208] width 9 height 9
click at [438, 296] on button "Send Welcome Message" at bounding box center [430, 303] width 81 height 14
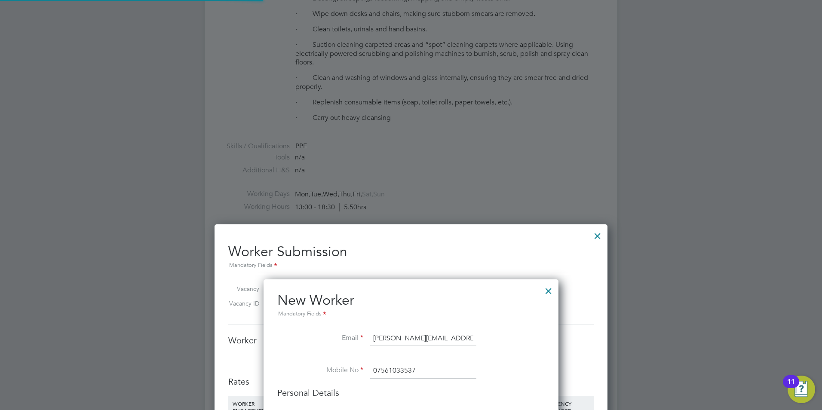
scroll to position [1081, 295]
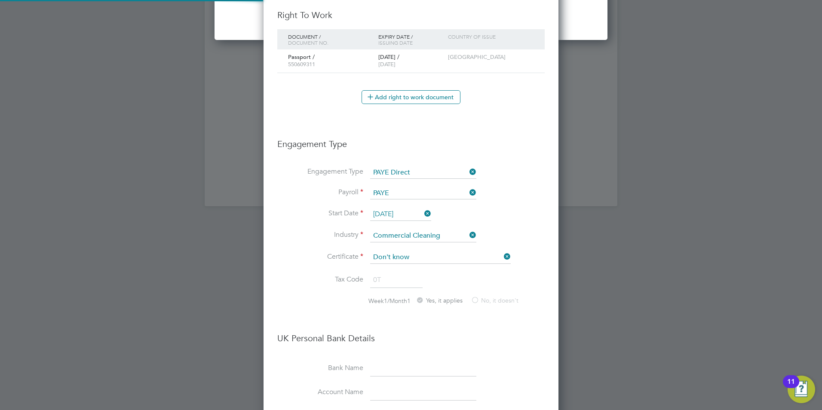
type input "Oliver Waldgrave (Oliver Walgrave)"
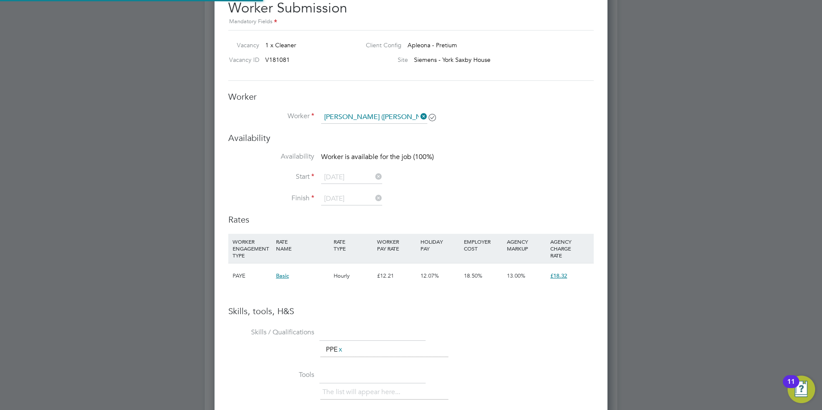
scroll to position [648, 0]
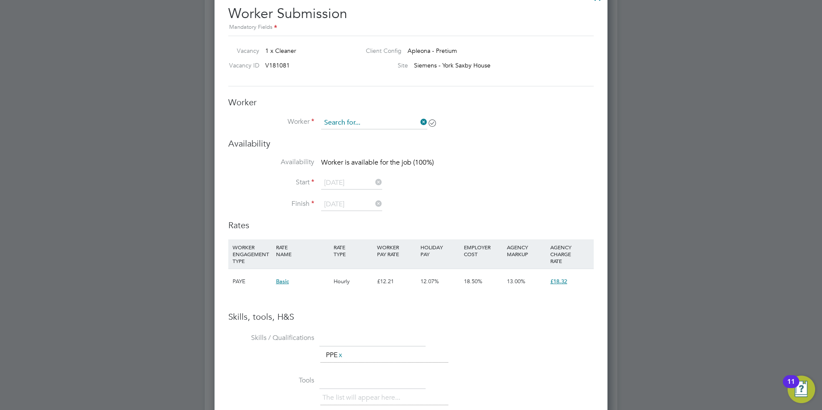
click at [372, 124] on input at bounding box center [374, 122] width 106 height 13
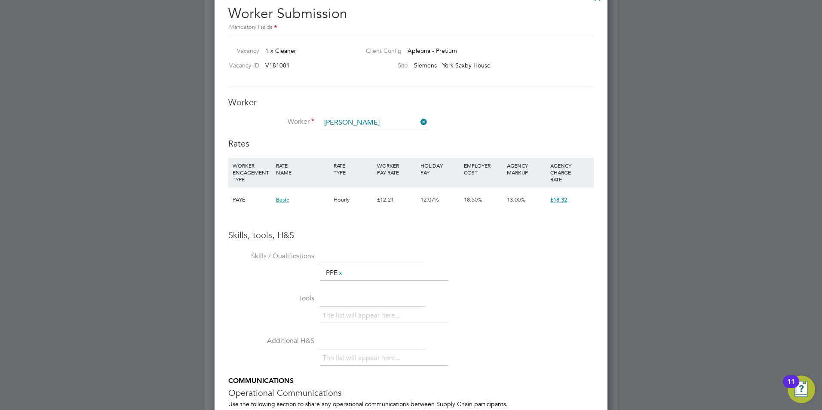
click at [371, 153] on li "Oliver Waldgrave (Oliver Walgrave)" at bounding box center [401, 159] width 161 height 12
type input "Oliver Waldgrave (Oliver Walgrave)"
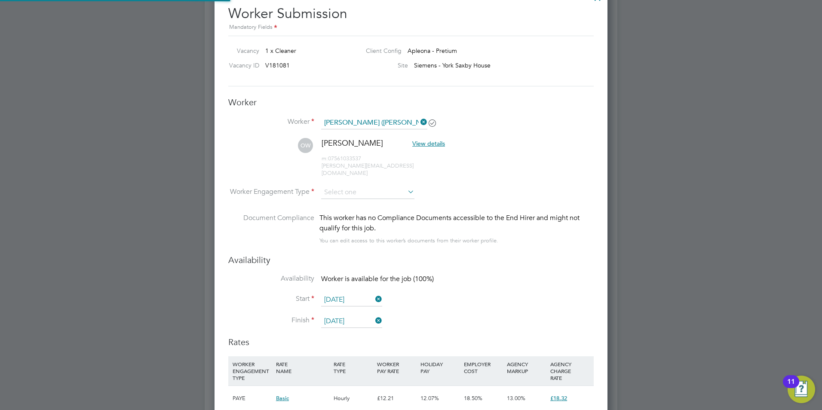
scroll to position [734, 393]
click at [367, 186] on input at bounding box center [367, 192] width 93 height 13
click at [347, 204] on li "PAYE" at bounding box center [368, 208] width 94 height 11
type input "PAYE"
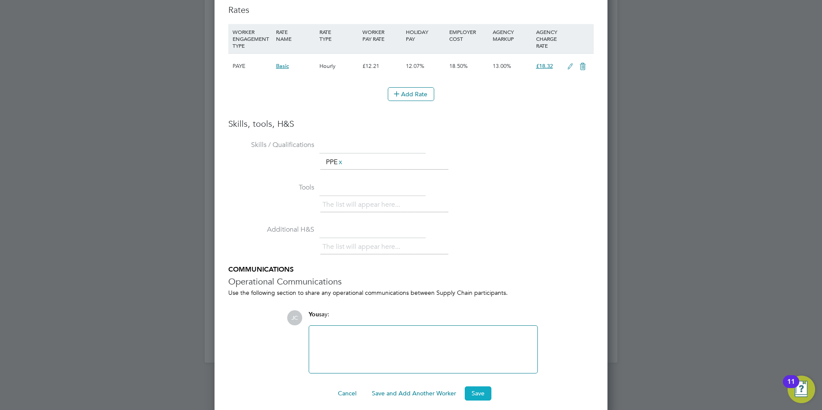
click at [481, 388] on button "Save" at bounding box center [477, 393] width 27 height 14
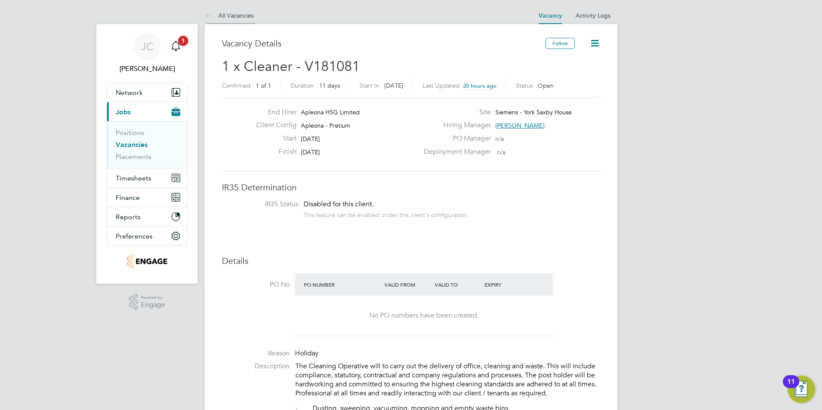
click at [231, 17] on link "All Vacancies" at bounding box center [229, 16] width 49 height 8
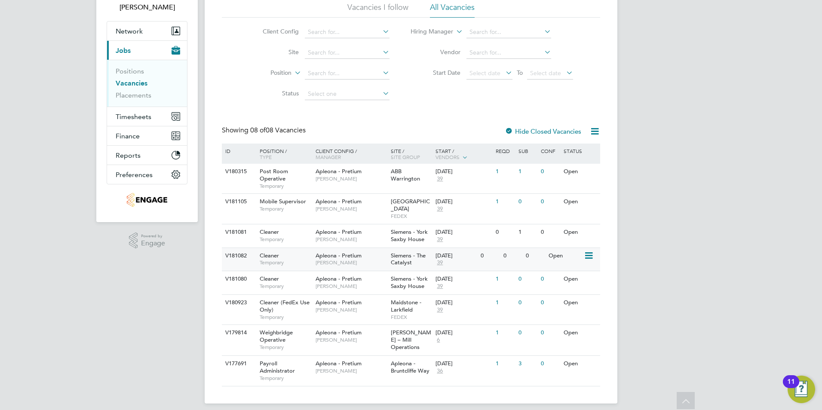
click at [320, 259] on span "[PERSON_NAME]" at bounding box center [350, 262] width 71 height 7
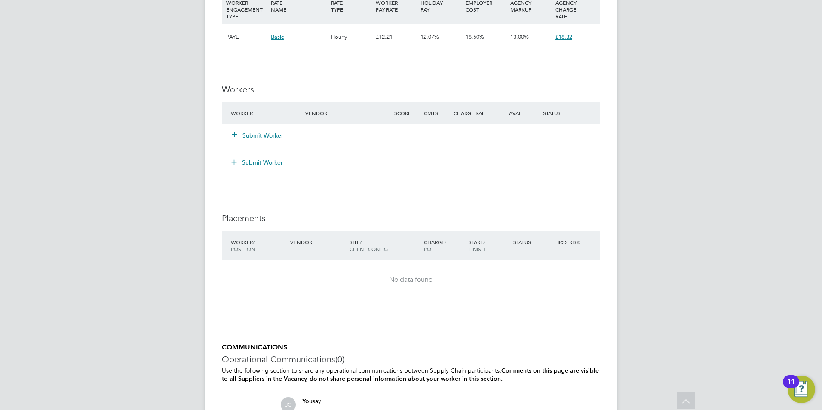
scroll to position [764, 0]
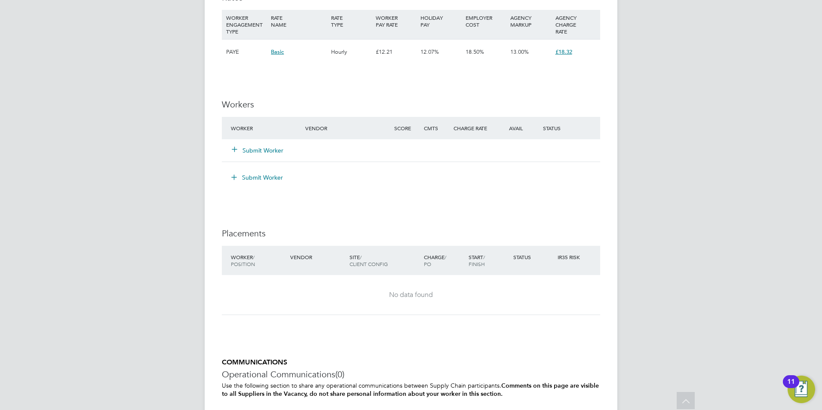
click at [258, 149] on button "Submit Worker" at bounding box center [258, 150] width 52 height 9
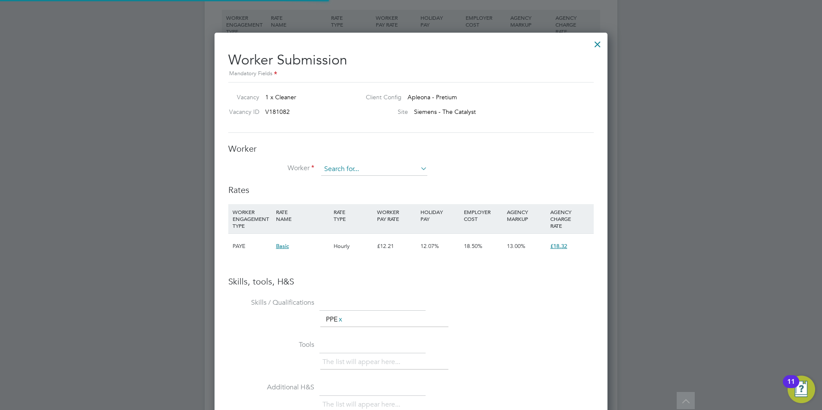
scroll to position [543, 393]
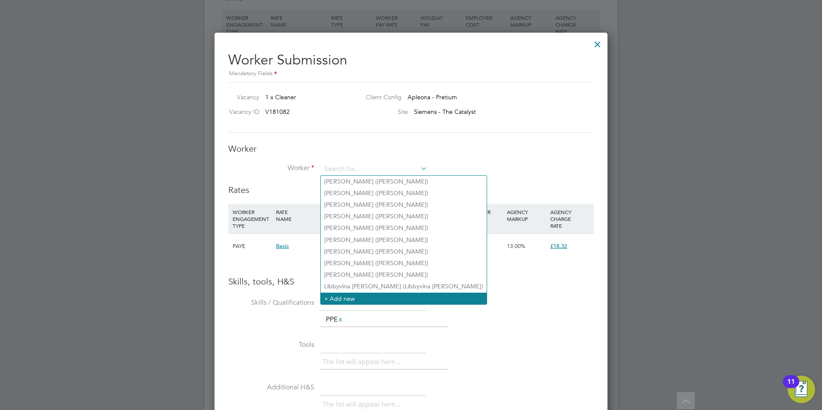
click at [329, 296] on li "+ Add new" at bounding box center [404, 299] width 166 height 12
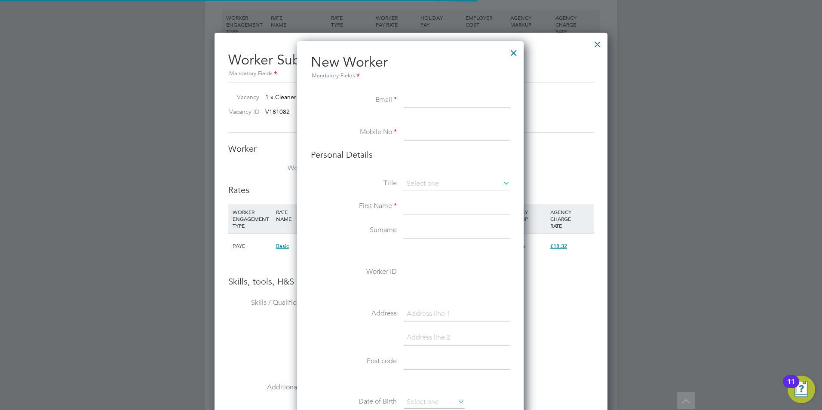
scroll to position [727, 228]
click at [418, 103] on input at bounding box center [456, 100] width 106 height 15
paste input "montana.moore14@icloud.com"
type input "montana.moore14@icloud.com"
click at [428, 131] on input at bounding box center [456, 132] width 106 height 15
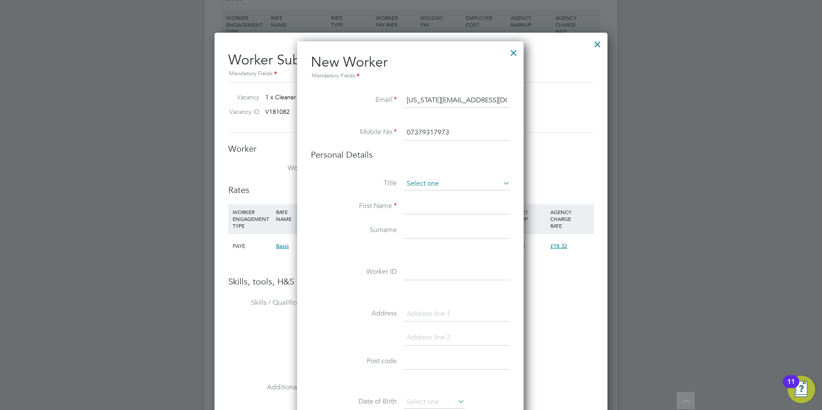
type input "07379317973"
click at [437, 178] on input at bounding box center [456, 183] width 106 height 13
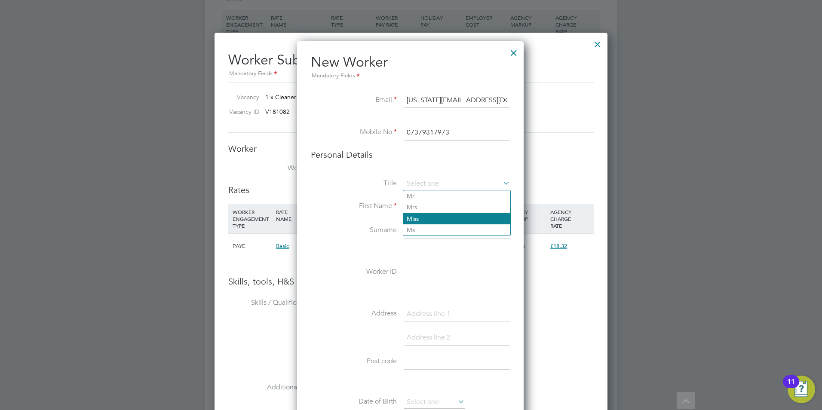
click at [431, 215] on li "Miss" at bounding box center [456, 218] width 107 height 11
type input "Miss"
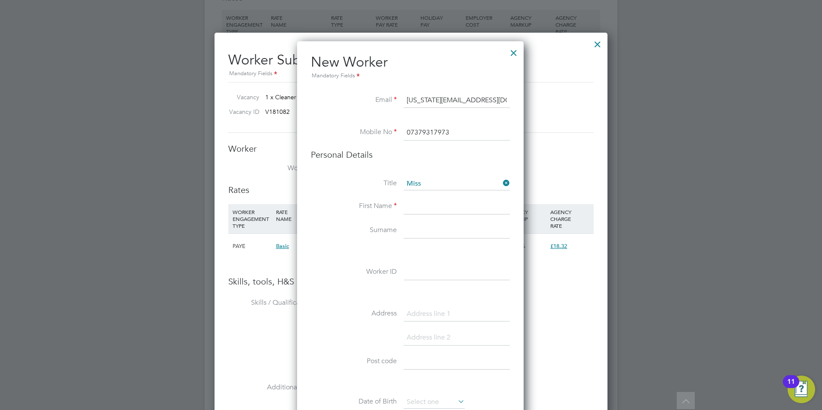
click at [435, 203] on input at bounding box center [456, 206] width 106 height 15
click at [439, 208] on input "Montana Moore" at bounding box center [456, 206] width 106 height 15
type input "Montana"
drag, startPoint x: 423, startPoint y: 229, endPoint x: 414, endPoint y: 224, distance: 9.6
click at [423, 229] on input at bounding box center [456, 230] width 106 height 15
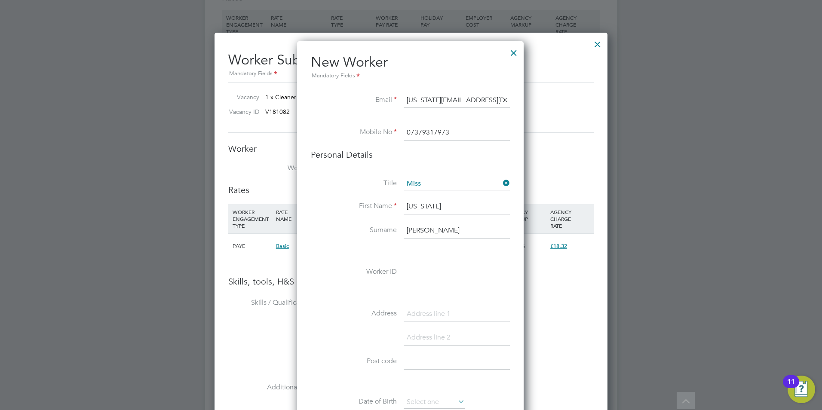
scroll to position [807, 0]
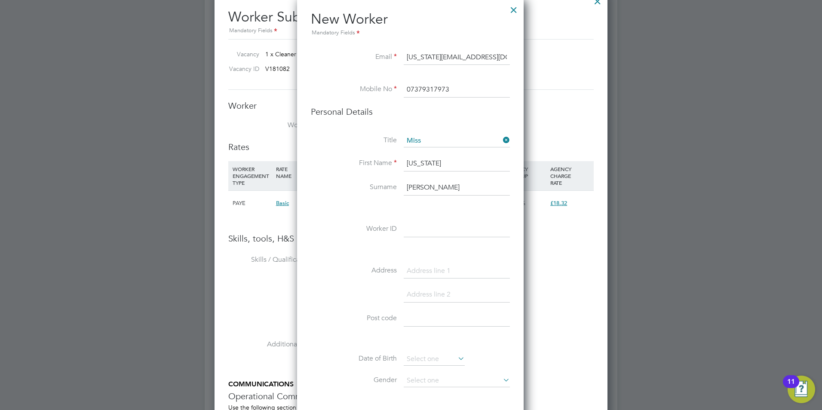
type input "Moore"
click at [416, 229] on input at bounding box center [456, 229] width 106 height 15
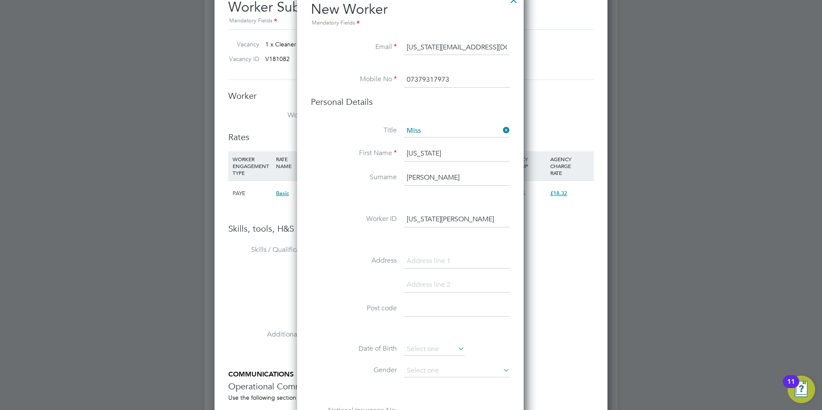
scroll to position [850, 0]
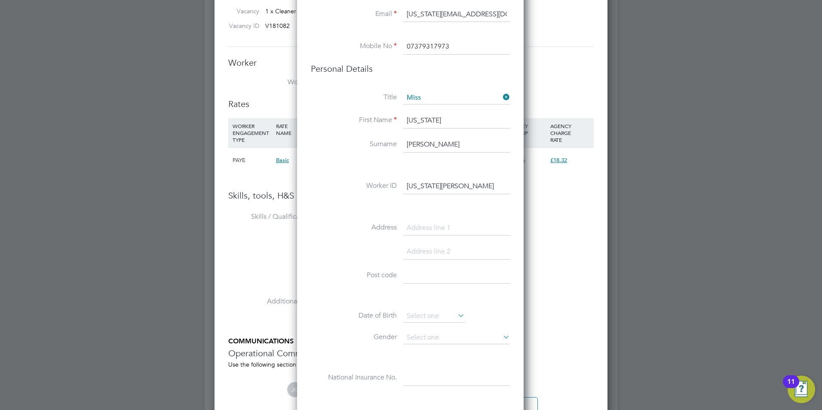
type input "Montana Moore"
drag, startPoint x: 408, startPoint y: 280, endPoint x: 412, endPoint y: 277, distance: 4.9
click at [408, 280] on input at bounding box center [456, 275] width 106 height 15
paste input "YO10 3DT"
type input "YO10 3DT"
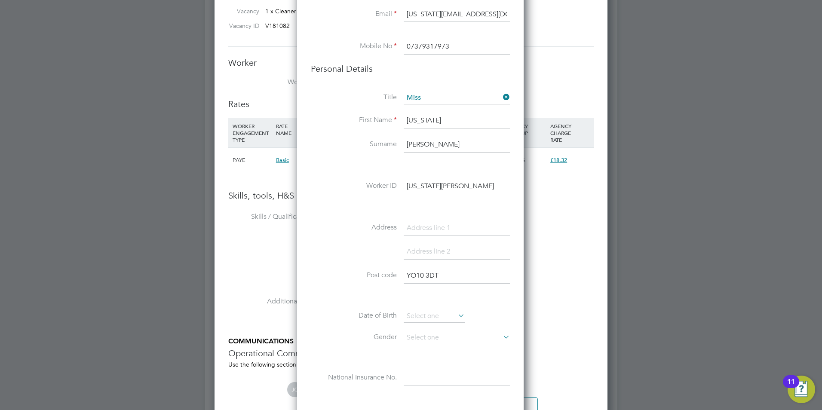
click at [415, 226] on input at bounding box center [456, 227] width 106 height 15
paste input "12 James Street, York"
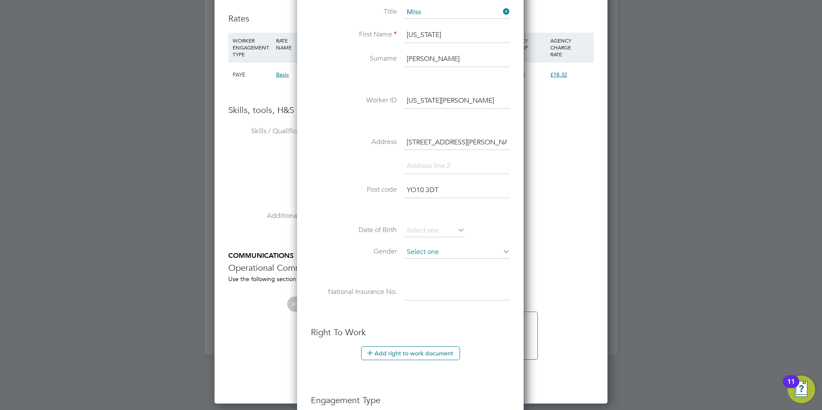
scroll to position [936, 0]
type input "12 James Street, York"
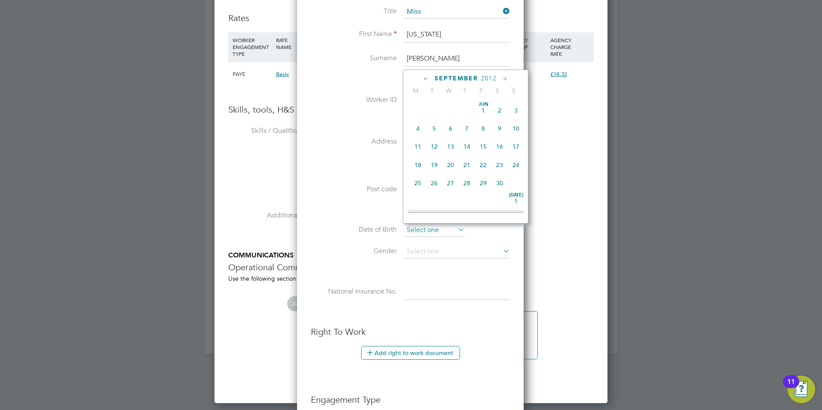
click at [425, 233] on input at bounding box center [433, 230] width 61 height 13
click at [421, 250] on input at bounding box center [456, 251] width 106 height 13
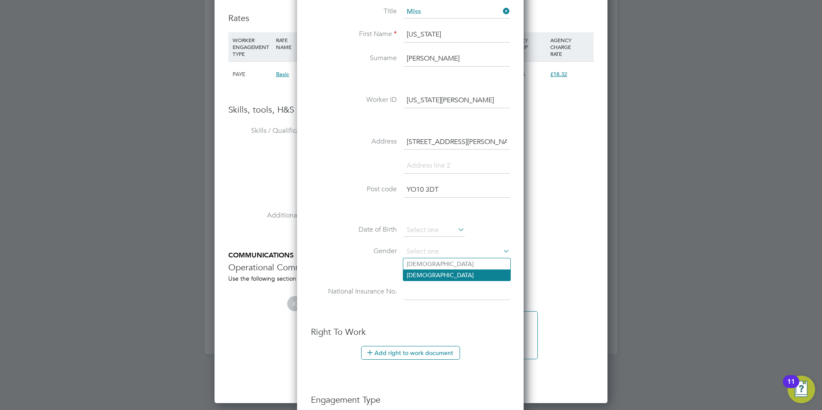
click at [412, 275] on li "Female" at bounding box center [456, 274] width 107 height 11
type input "Female"
click at [418, 294] on input at bounding box center [456, 291] width 106 height 15
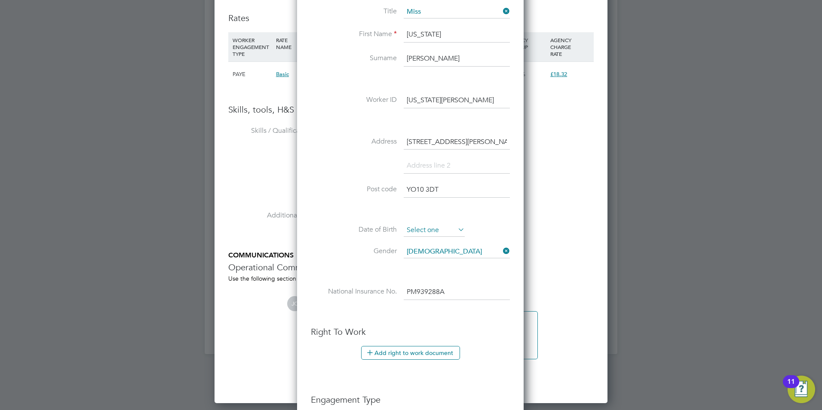
type input "PM 93 92 88 A"
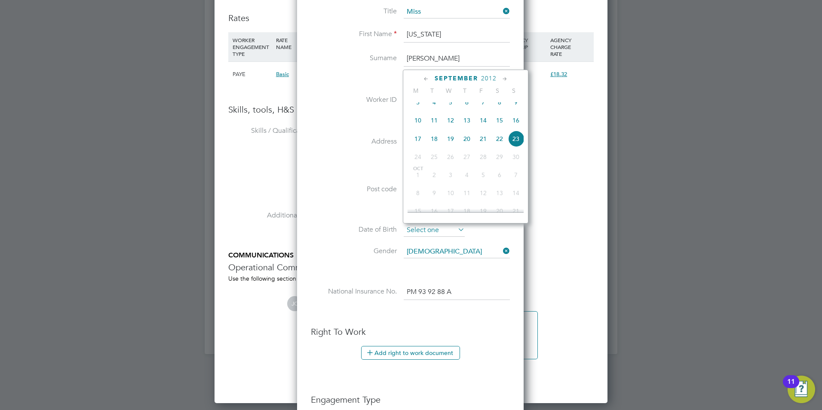
click at [419, 229] on input at bounding box center [433, 230] width 61 height 13
click at [415, 227] on input at bounding box center [433, 230] width 61 height 13
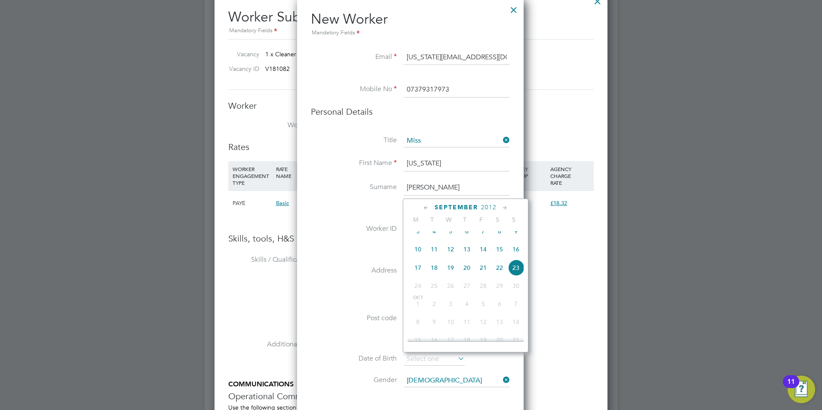
drag, startPoint x: 342, startPoint y: 224, endPoint x: 354, endPoint y: 242, distance: 22.0
click at [342, 225] on label "Worker ID" at bounding box center [354, 228] width 86 height 9
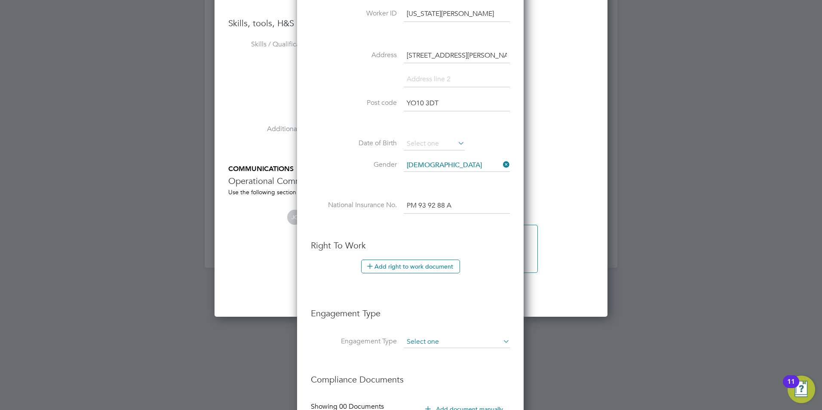
scroll to position [1022, 0]
click at [447, 347] on input at bounding box center [456, 342] width 106 height 12
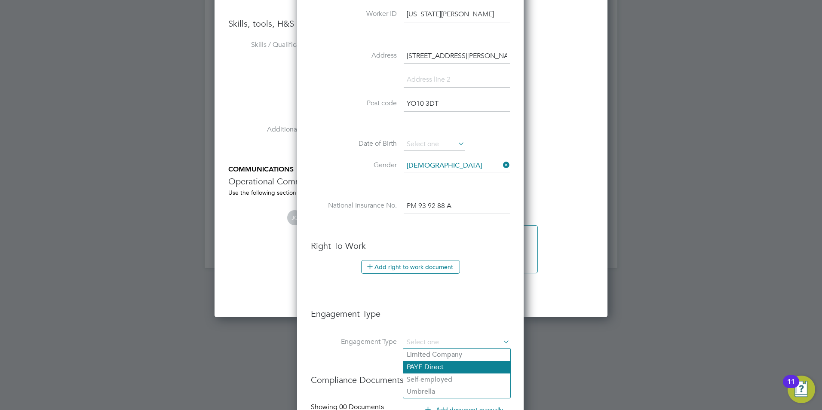
click at [432, 367] on li "PAYE Direct" at bounding box center [456, 367] width 107 height 12
type input "PAYE Direct"
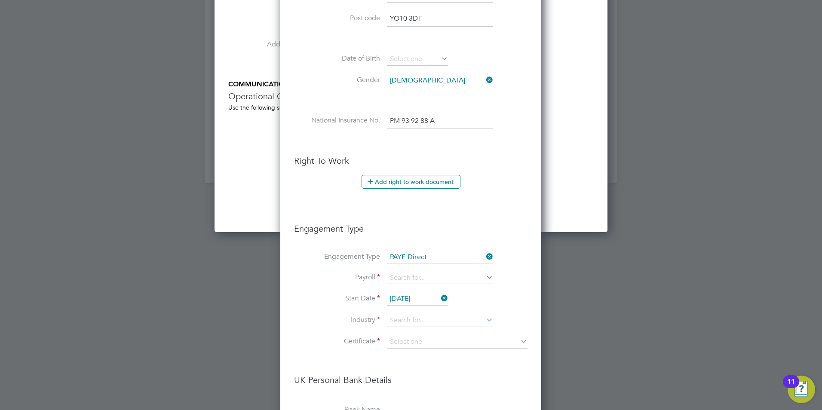
scroll to position [1108, 0]
click at [428, 278] on input at bounding box center [440, 277] width 106 height 12
click at [398, 288] on li "PAYE" at bounding box center [439, 289] width 107 height 12
type input "PAYE"
click at [408, 318] on input at bounding box center [440, 319] width 106 height 13
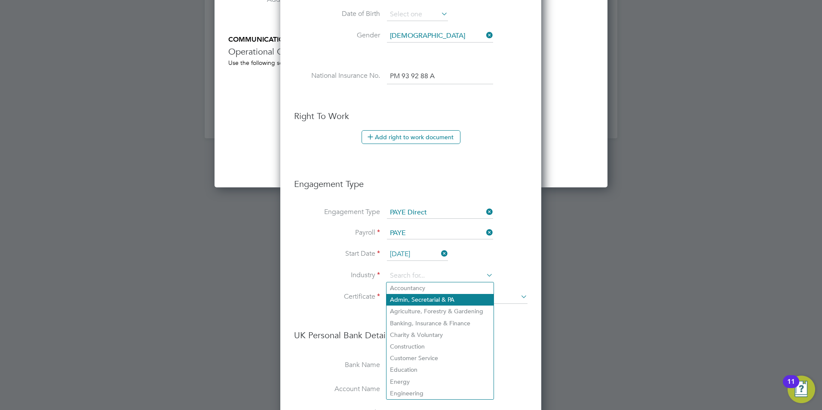
scroll to position [1151, 0]
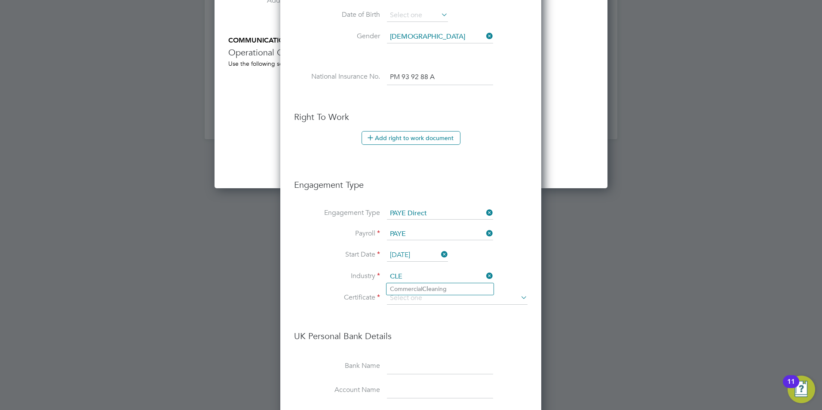
click at [420, 283] on li "Commercial Cle aning" at bounding box center [439, 289] width 107 height 12
type input "Commercial Cleaning"
click at [414, 293] on input at bounding box center [457, 298] width 141 height 13
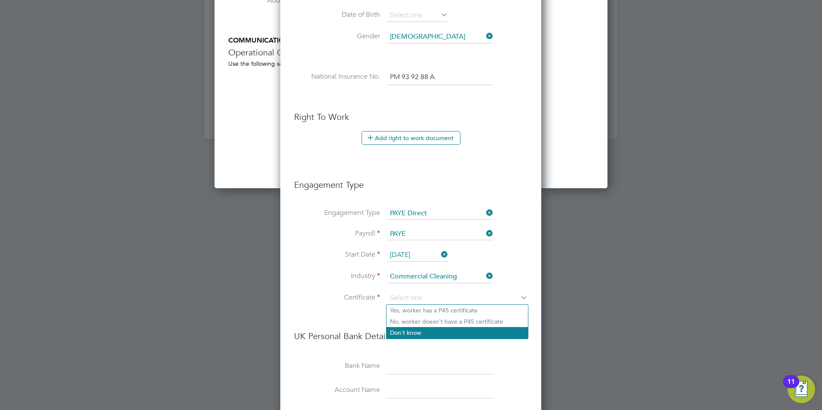
click at [415, 329] on li "Don't know" at bounding box center [456, 332] width 141 height 11
type input "Don't know"
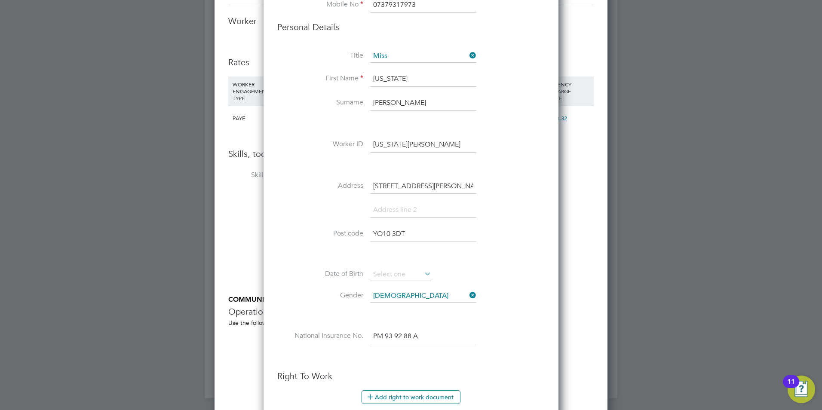
scroll to position [856, 0]
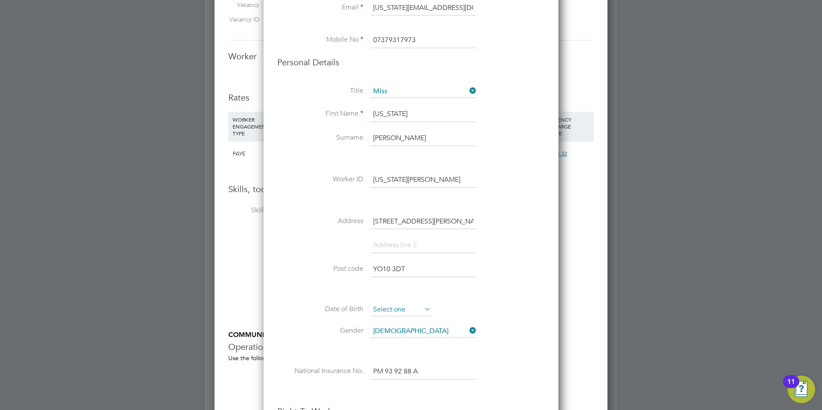
click at [394, 305] on input at bounding box center [400, 309] width 61 height 13
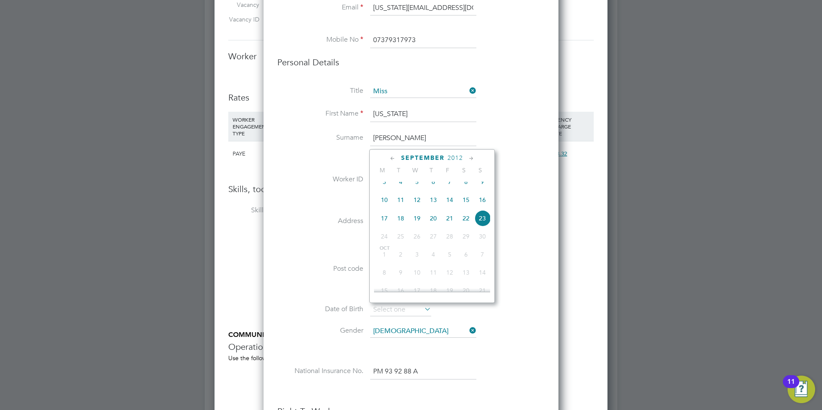
click at [392, 157] on icon at bounding box center [392, 158] width 8 height 9
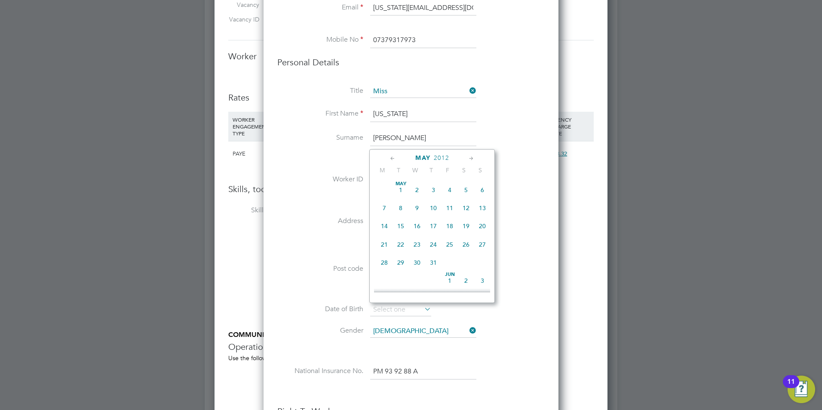
click at [392, 157] on icon at bounding box center [392, 158] width 8 height 9
click at [445, 158] on span "2012" at bounding box center [452, 157] width 15 height 7
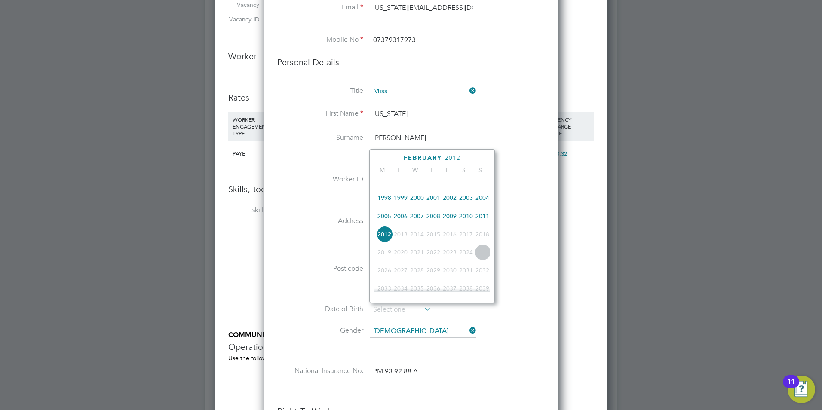
click at [436, 220] on span "2008" at bounding box center [433, 216] width 16 height 16
click at [389, 159] on icon at bounding box center [392, 158] width 8 height 9
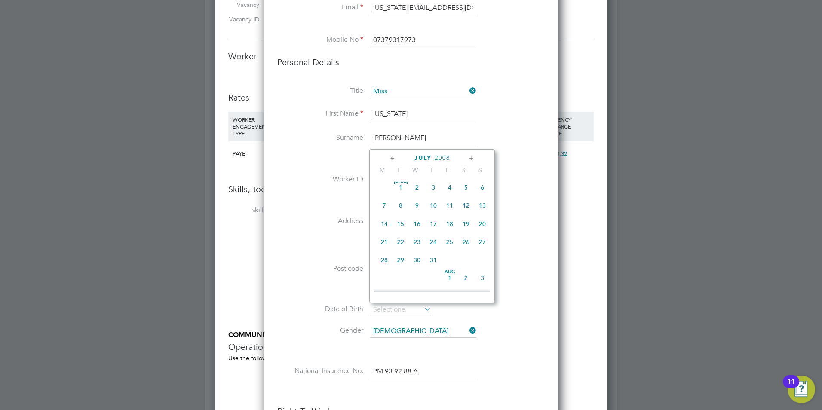
click at [389, 158] on icon at bounding box center [392, 158] width 8 height 9
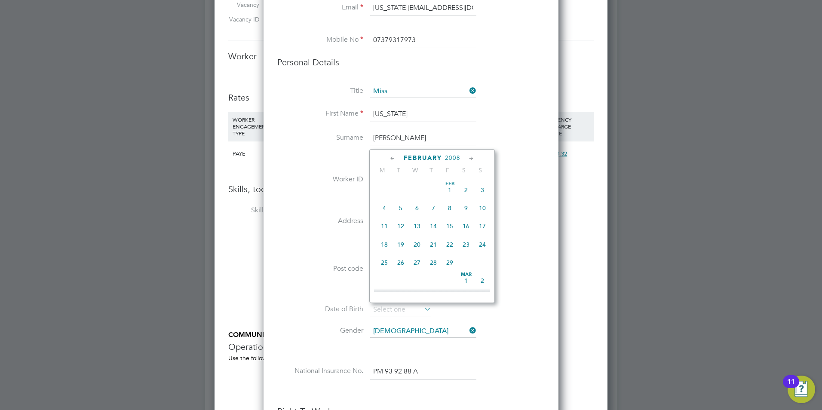
click at [389, 158] on icon at bounding box center [392, 158] width 8 height 9
click at [470, 160] on icon at bounding box center [471, 158] width 8 height 9
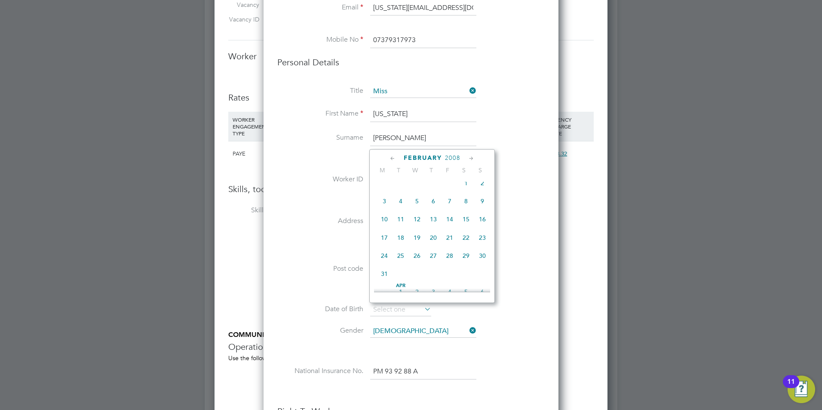
click at [470, 160] on icon at bounding box center [471, 158] width 8 height 9
click at [396, 158] on icon at bounding box center [392, 158] width 8 height 9
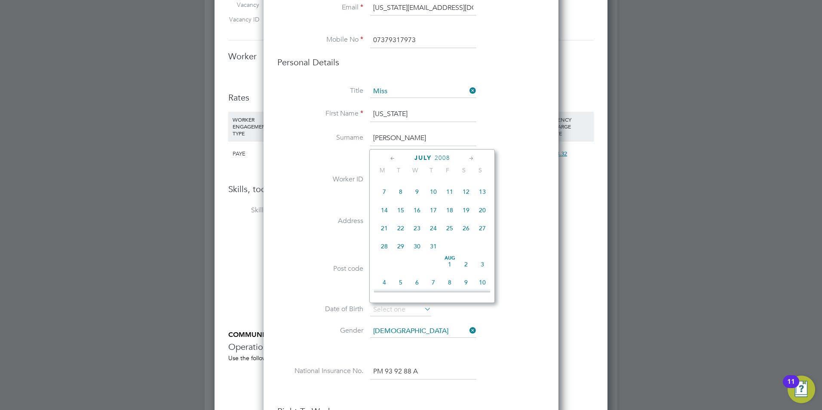
scroll to position [594, 0]
click at [447, 239] on span "20" at bounding box center [449, 231] width 16 height 16
type input "20 Jun 2008"
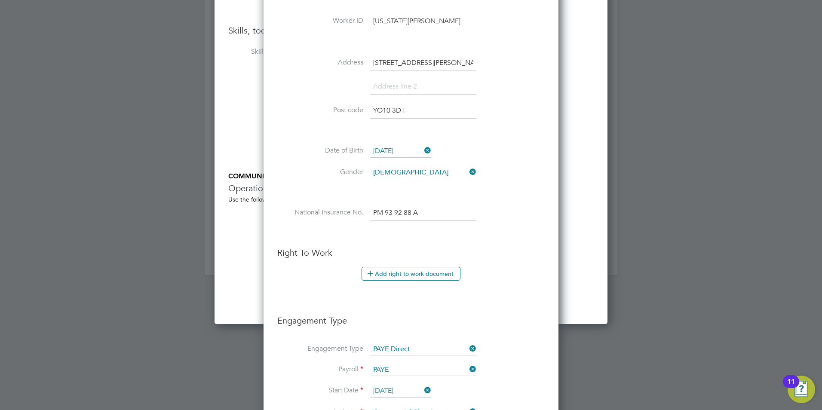
scroll to position [1028, 0]
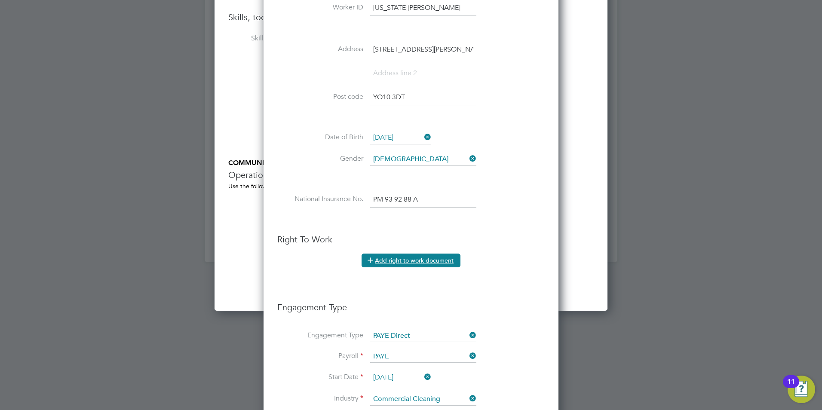
click at [405, 259] on button "Add right to work document" at bounding box center [410, 261] width 99 height 14
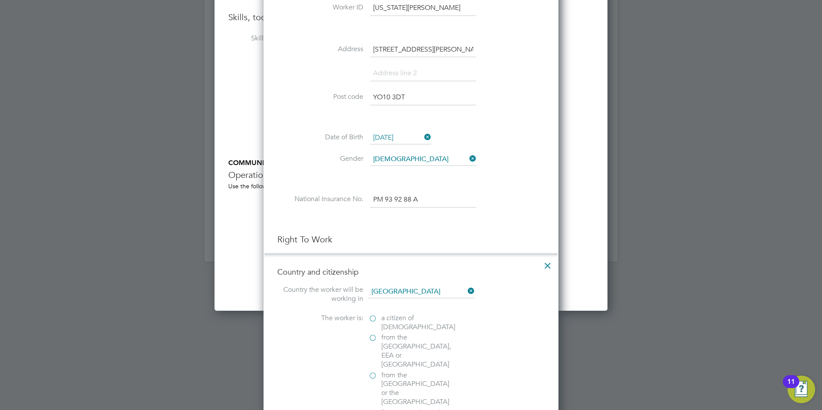
scroll to position [1071, 0]
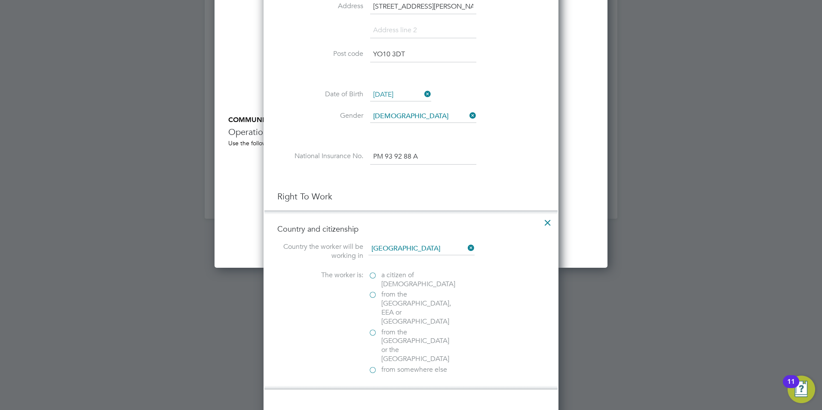
click at [372, 275] on label "a citizen of United Kingdom" at bounding box center [411, 280] width 86 height 18
click at [0, 0] on input "a citizen of United Kingdom" at bounding box center [0, 0] width 0 height 0
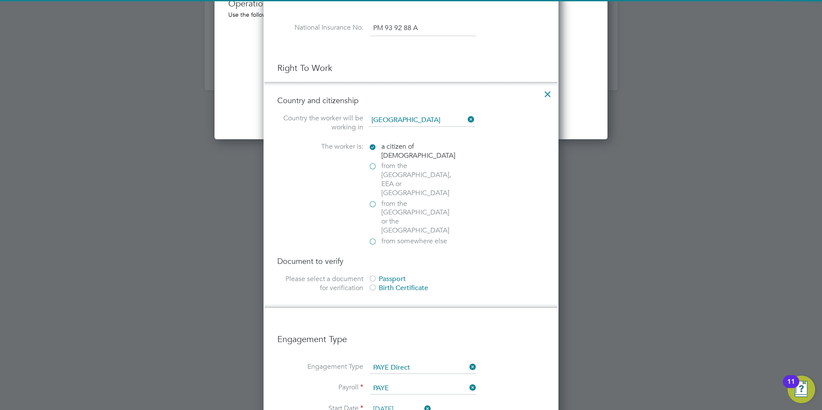
scroll to position [1200, 0]
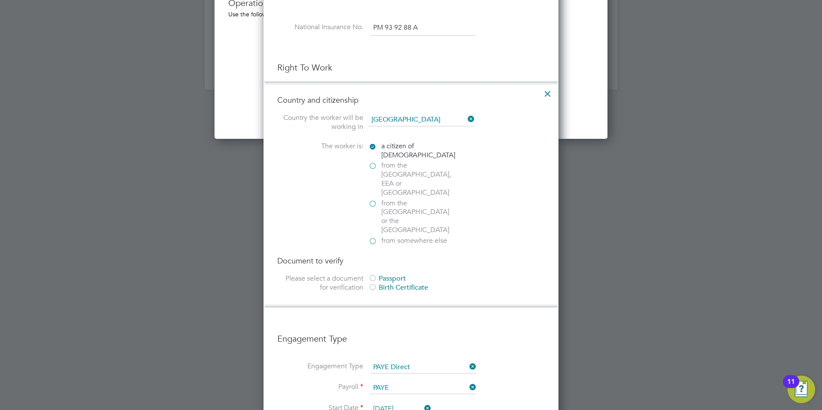
click at [374, 275] on div at bounding box center [372, 279] width 9 height 9
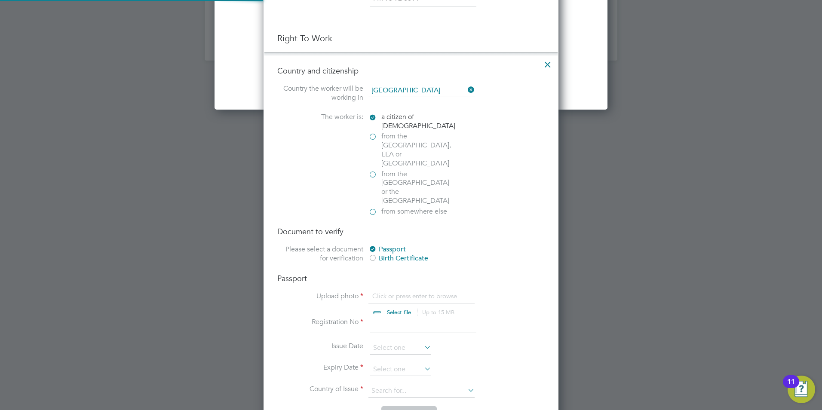
scroll to position [1286, 0]
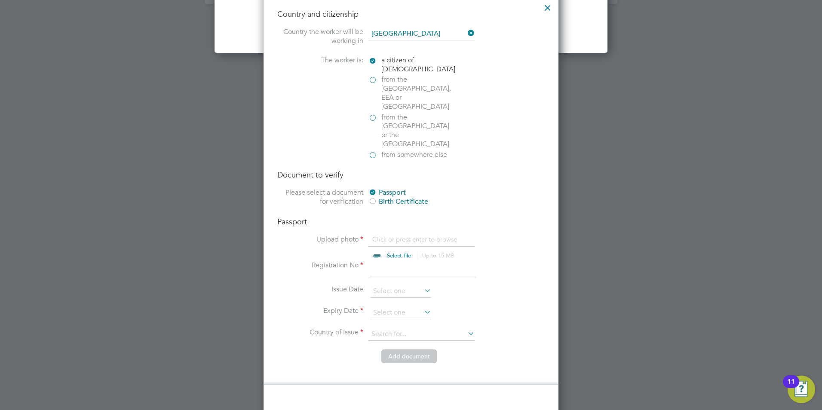
click at [400, 235] on input "file" at bounding box center [406, 248] width 135 height 26
type input "C:\fakepath\Montana new passport.jpg"
click at [396, 261] on input at bounding box center [423, 268] width 106 height 15
type input "129763698"
click at [396, 285] on input at bounding box center [400, 291] width 61 height 13
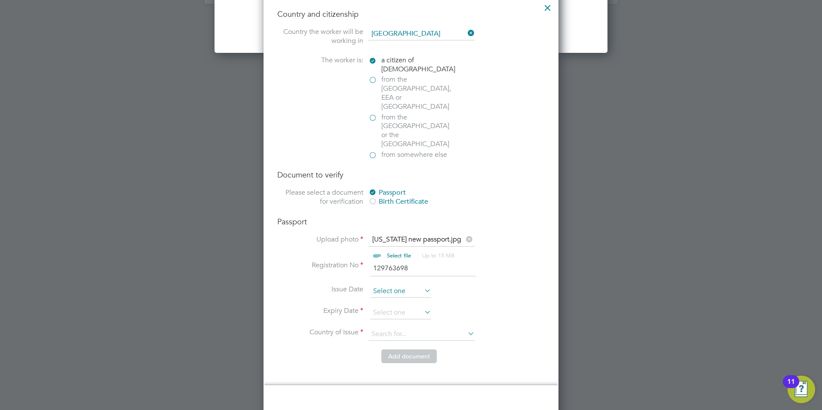
scroll to position [316, 0]
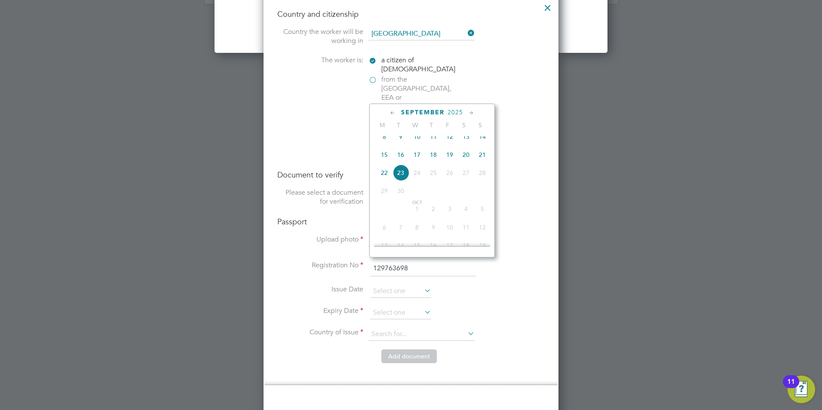
click at [461, 112] on span "2025" at bounding box center [454, 112] width 15 height 7
click at [455, 176] on span "2022" at bounding box center [449, 170] width 16 height 16
click at [391, 112] on icon at bounding box center [392, 112] width 8 height 9
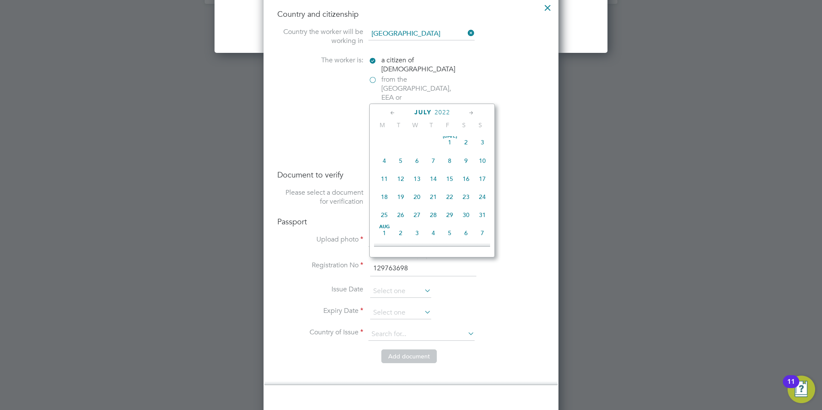
click at [391, 112] on icon at bounding box center [392, 112] width 8 height 9
click at [416, 161] on span "9" at bounding box center [417, 163] width 16 height 16
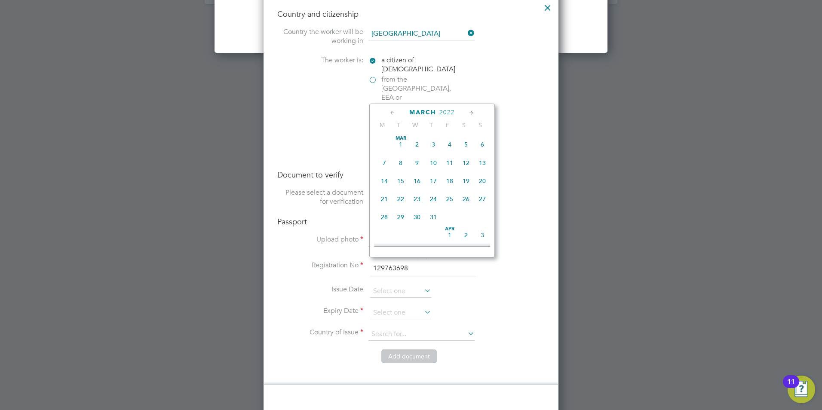
type input "09 Mar 2022"
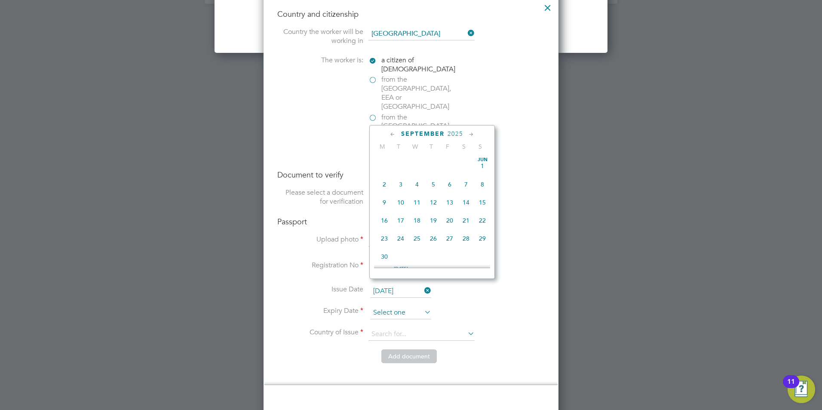
scroll to position [316, 0]
click at [403, 306] on input at bounding box center [400, 312] width 61 height 13
click at [454, 133] on span "2025" at bounding box center [454, 133] width 15 height 7
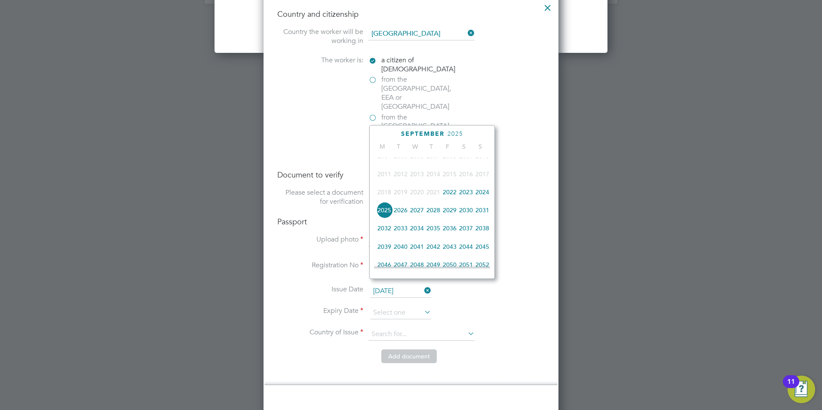
click at [418, 212] on span "2027" at bounding box center [417, 210] width 16 height 16
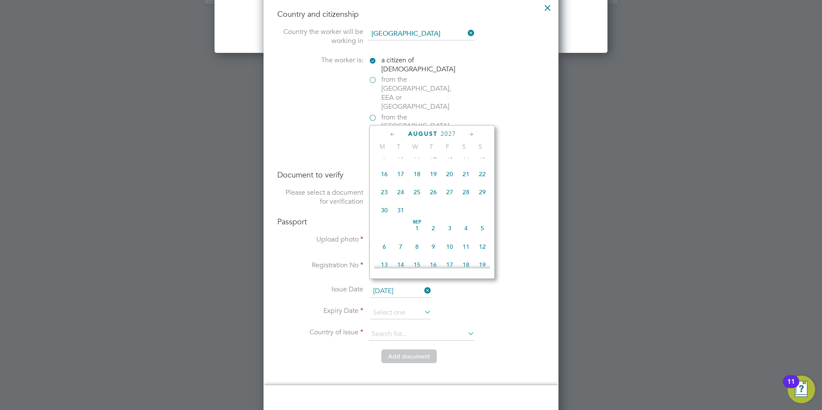
click at [395, 133] on icon at bounding box center [392, 134] width 8 height 9
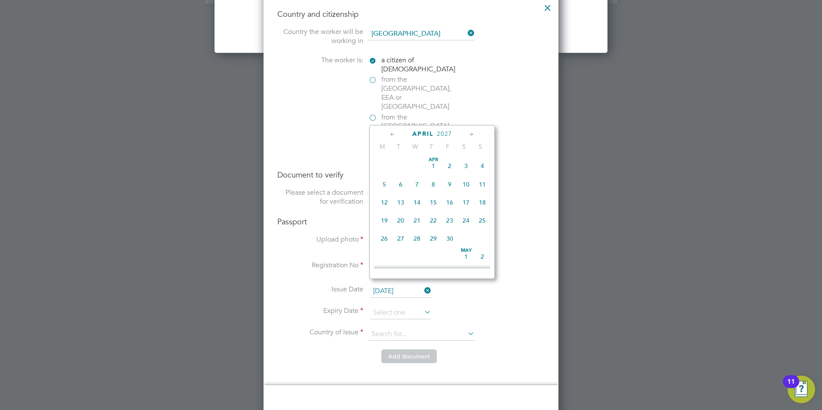
click at [395, 133] on icon at bounding box center [392, 134] width 8 height 9
click at [402, 185] on span "9" at bounding box center [400, 184] width 16 height 16
type input "09 Mar 2027"
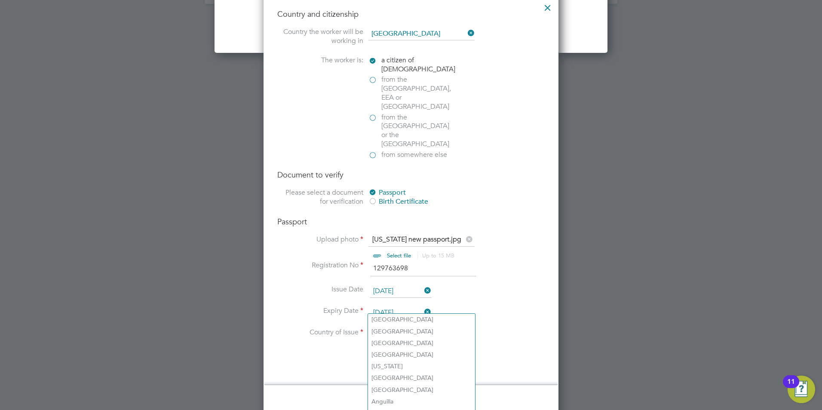
click at [387, 328] on input at bounding box center [421, 334] width 106 height 13
type input "b"
click at [397, 363] on li "Uni ted Kingdom" at bounding box center [449, 367] width 162 height 12
type input "United Kingdom"
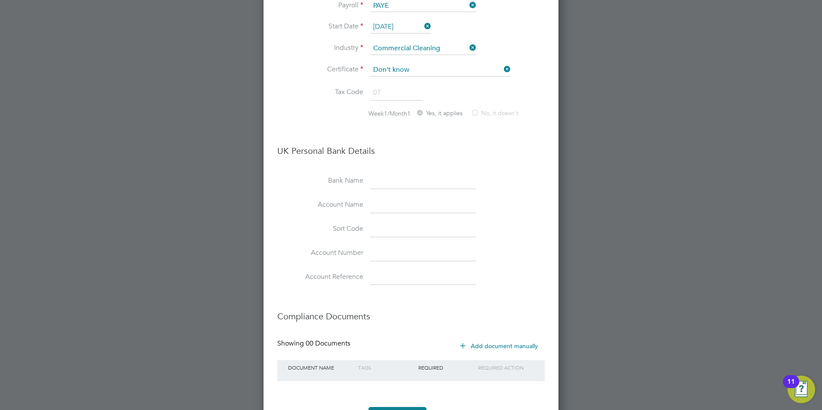
scroll to position [1755, 0]
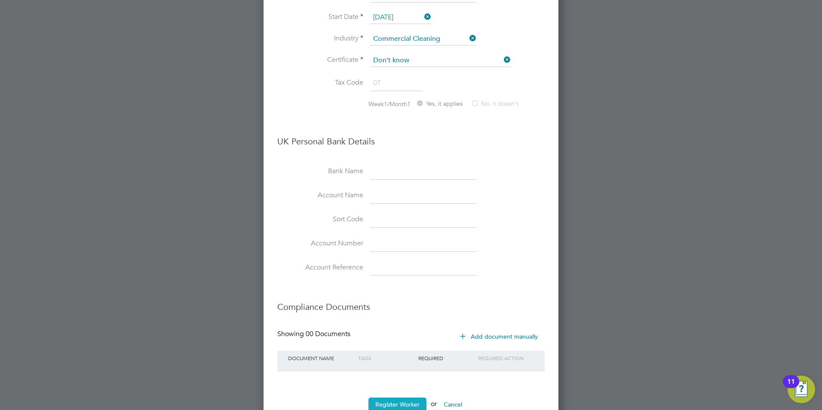
click at [409, 397] on button "Register Worker" at bounding box center [397, 404] width 58 height 14
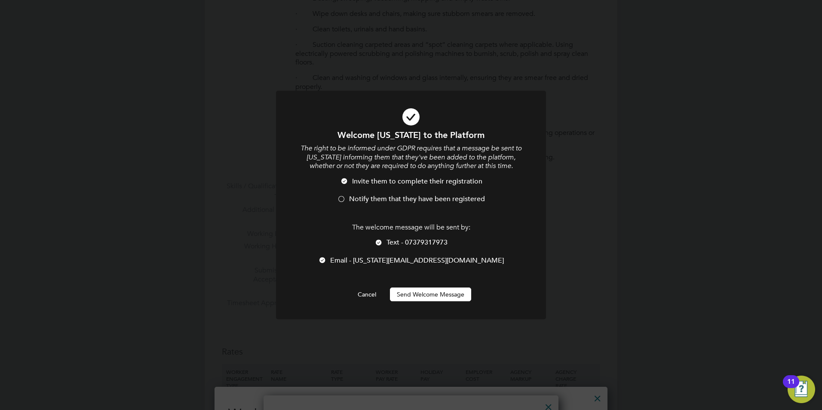
click at [343, 196] on div at bounding box center [341, 200] width 9 height 9
click at [445, 295] on button "Send Welcome Message" at bounding box center [430, 294] width 81 height 14
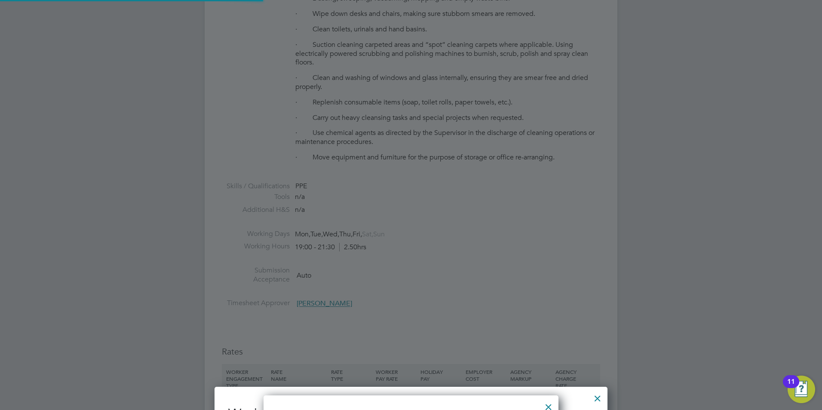
type input "Montana Moore (Montana Moore)"
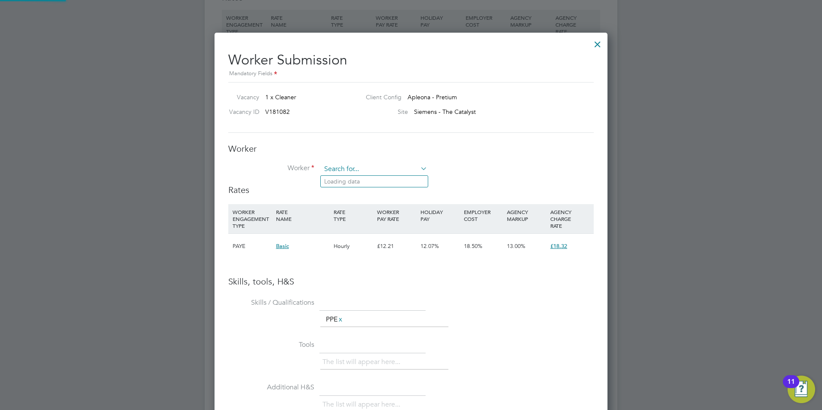
scroll to position [543, 393]
click at [361, 170] on input at bounding box center [374, 169] width 106 height 13
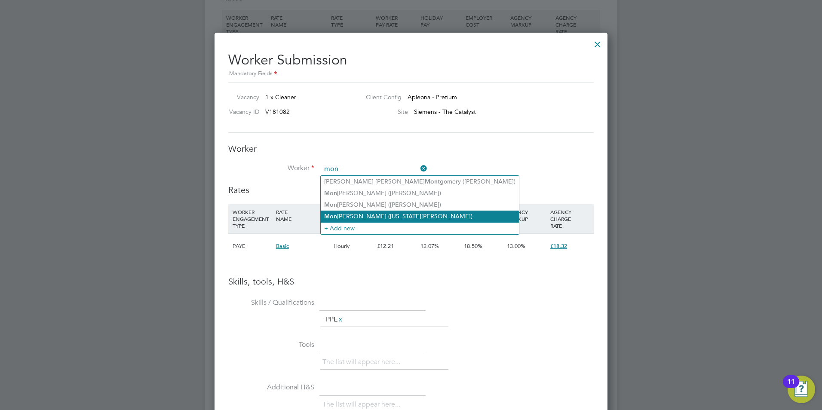
click at [370, 213] on li "Mon tana Moore (Montana Moore)" at bounding box center [420, 217] width 198 height 12
type input "Montana Moore (Montana Moore)"
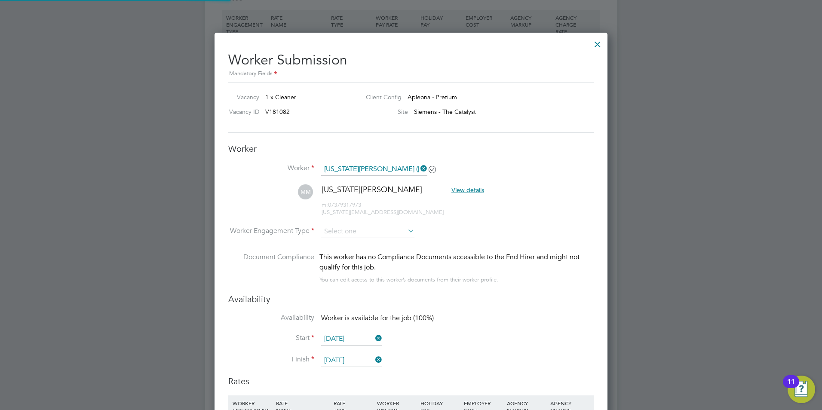
scroll to position [734, 393]
click at [364, 232] on input at bounding box center [367, 231] width 93 height 13
click at [338, 252] on li "PAYE" at bounding box center [368, 254] width 94 height 11
type input "PAYE"
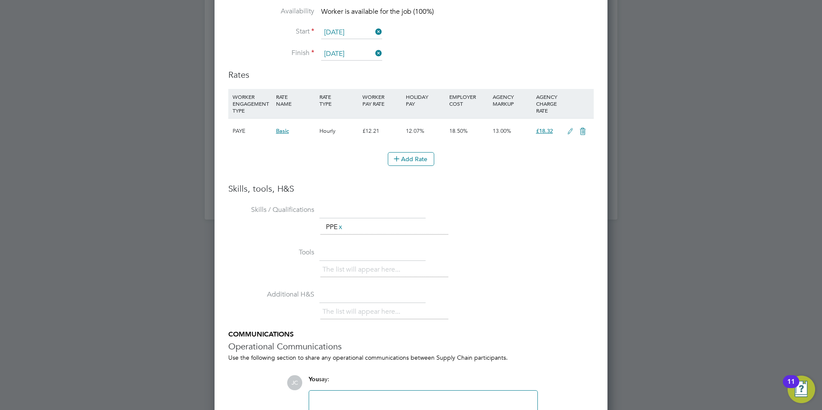
scroll to position [1143, 0]
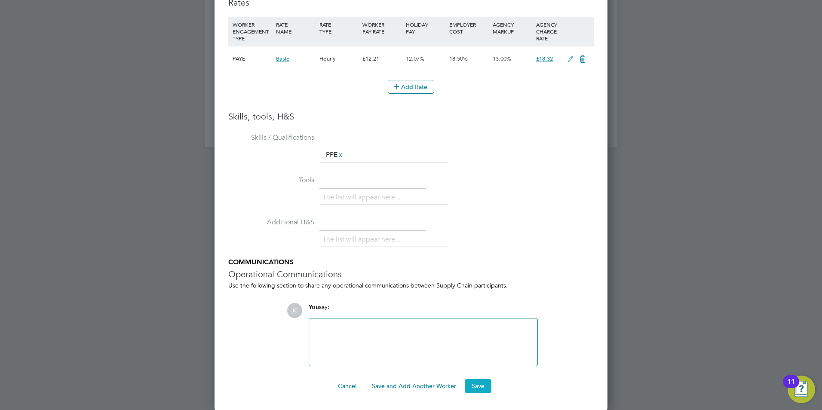
click at [473, 385] on button "Save" at bounding box center [477, 386] width 27 height 14
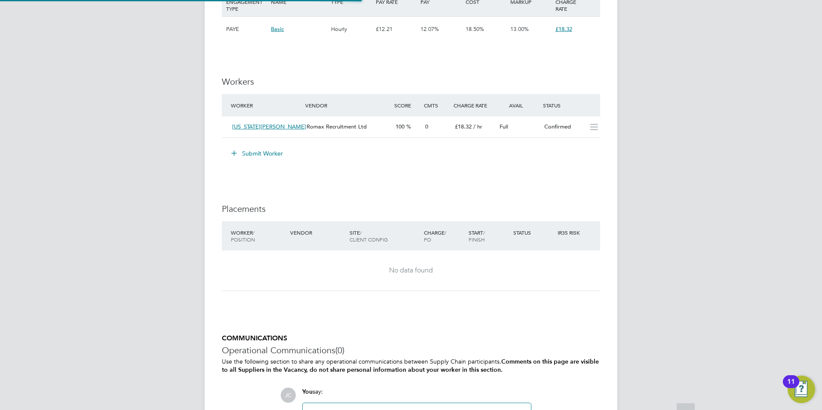
scroll to position [0, 0]
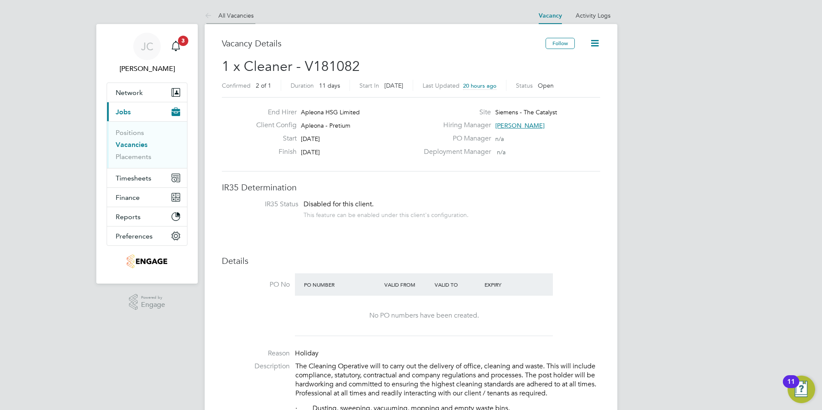
click at [239, 14] on link "All Vacancies" at bounding box center [229, 16] width 49 height 8
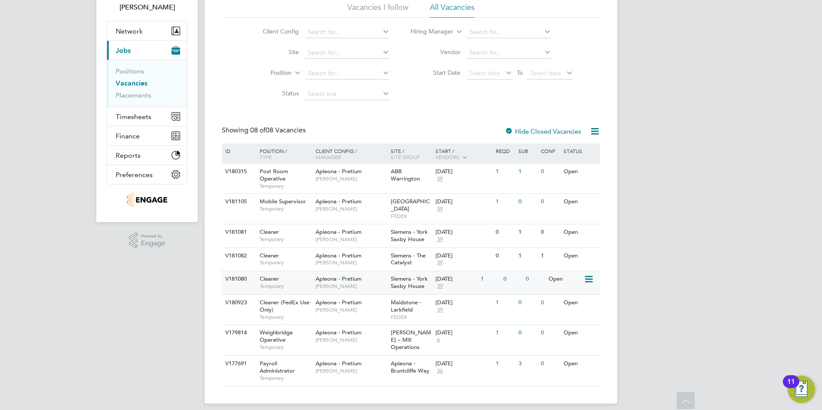
click at [338, 275] on span "Apleona - Pretium" at bounding box center [338, 278] width 46 height 7
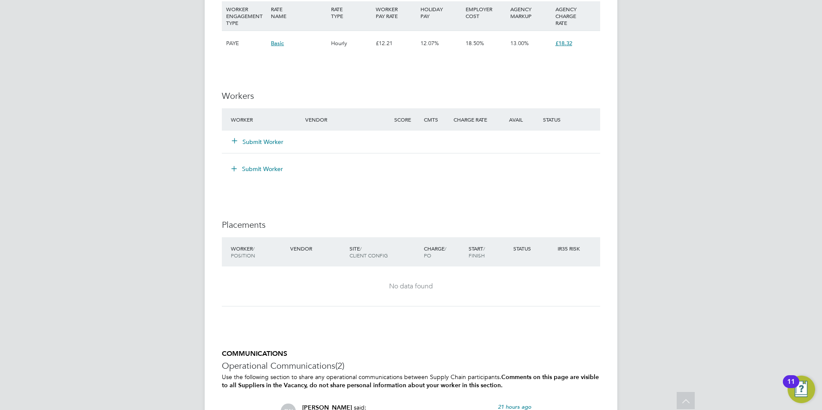
scroll to position [730, 0]
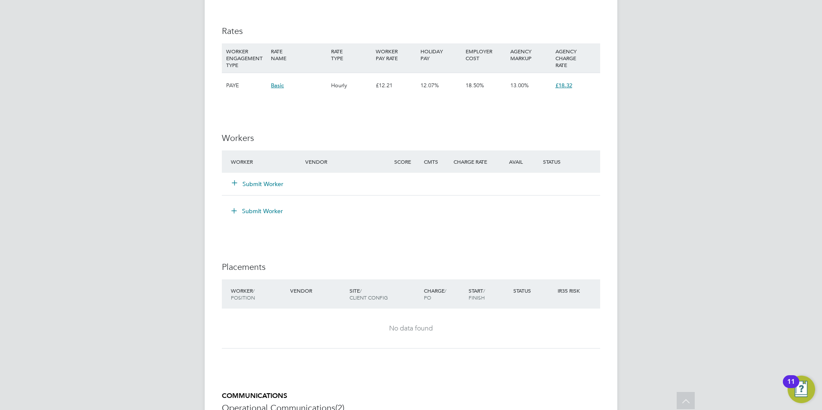
click at [252, 187] on button "Submit Worker" at bounding box center [258, 184] width 52 height 9
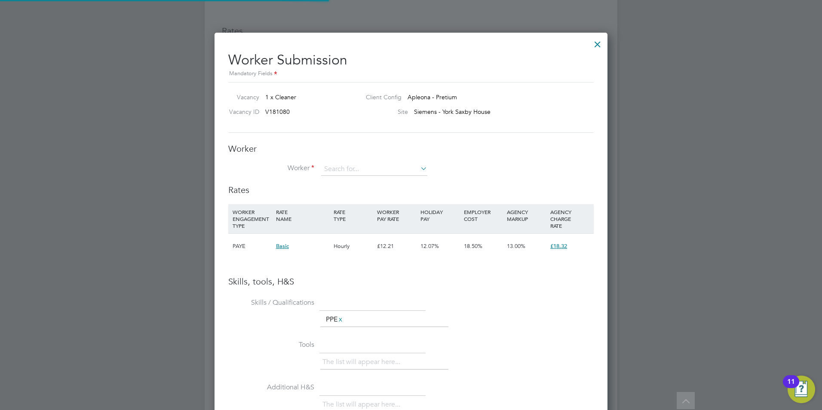
scroll to position [0, 0]
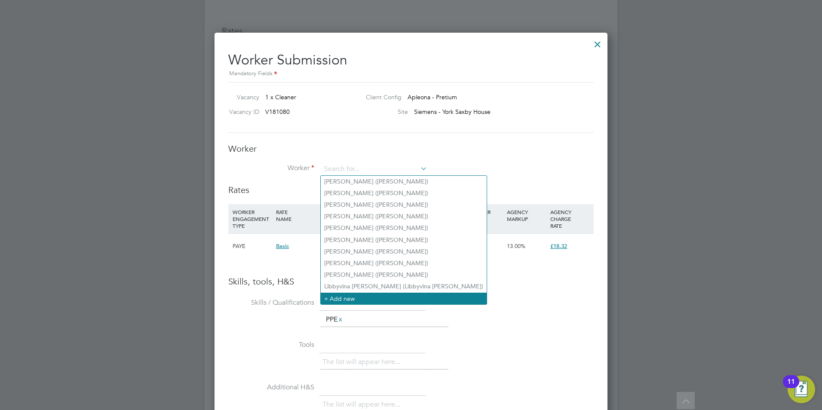
click at [346, 293] on li "+ Add new" at bounding box center [404, 299] width 166 height 12
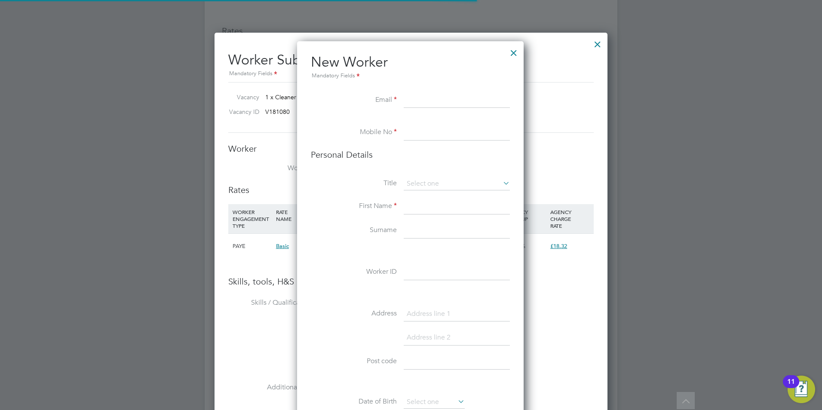
scroll to position [727, 228]
click at [414, 135] on input at bounding box center [456, 132] width 106 height 15
click at [416, 99] on input at bounding box center [456, 100] width 106 height 15
paste input "jigmetenzind@gmail.com"
type input "jigmetenzind@gmail.com"
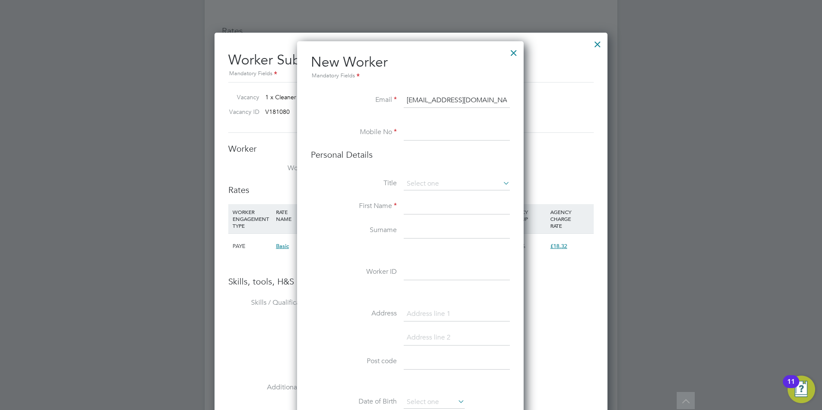
click at [431, 134] on input at bounding box center [456, 132] width 106 height 15
paste input "7823 996843"
type input "07823 996843"
click at [426, 183] on input at bounding box center [456, 183] width 106 height 13
click at [434, 193] on li "Mr" at bounding box center [456, 195] width 107 height 11
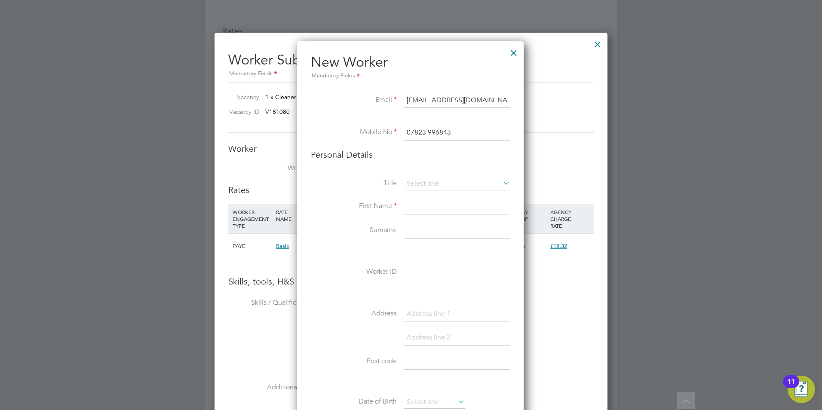
type input "Mr"
click at [421, 205] on input at bounding box center [456, 206] width 106 height 15
type input "Jigme"
click at [412, 230] on input at bounding box center [456, 230] width 106 height 15
type input "Dorji"
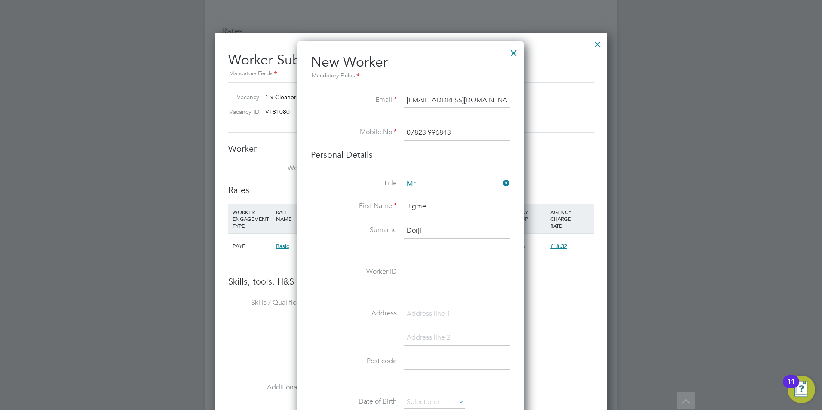
click at [421, 272] on input at bounding box center [456, 272] width 106 height 15
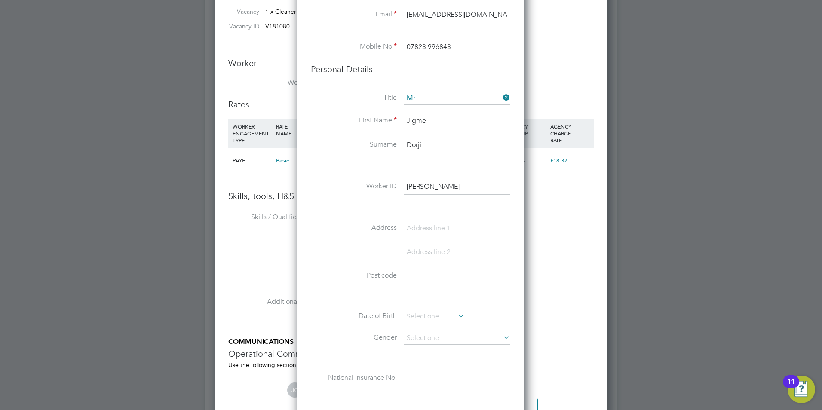
scroll to position [816, 0]
type input "Jigme Dorji"
click at [433, 223] on input at bounding box center [456, 227] width 106 height 15
paste input "arbican Mews"
click at [409, 227] on input "arbican Mews" at bounding box center [456, 227] width 106 height 15
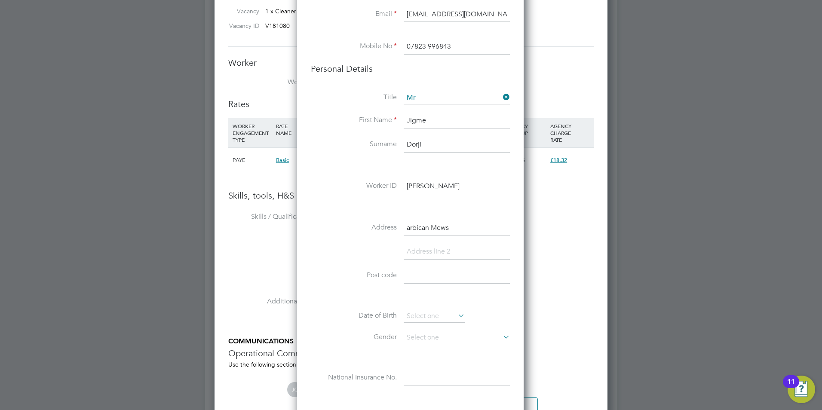
click at [406, 229] on input "arbican Mews" at bounding box center [456, 227] width 106 height 15
type input "Barbican Mews"
click at [435, 275] on input at bounding box center [456, 275] width 106 height 15
paste input "� YO10 5BZ,"
click at [415, 278] on input "� YO10 5BZ," at bounding box center [456, 275] width 106 height 15
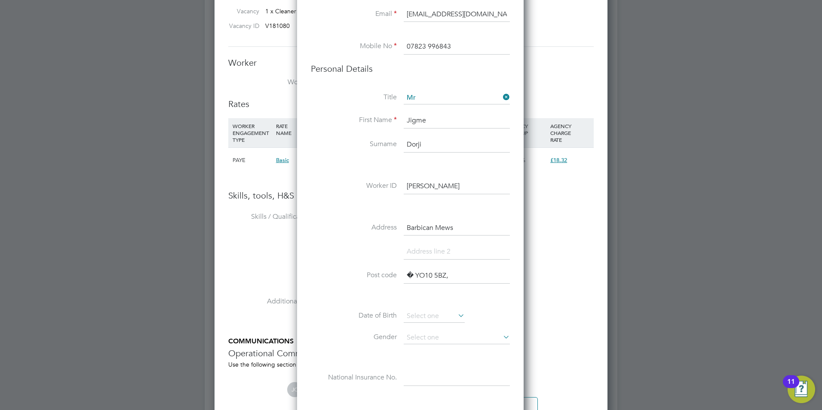
drag, startPoint x: 415, startPoint y: 278, endPoint x: 390, endPoint y: 281, distance: 24.6
click at [390, 281] on li "Post code � YO10 5BZ," at bounding box center [410, 280] width 199 height 24
click at [443, 279] on input "YO10 5BZ," at bounding box center [456, 275] width 106 height 15
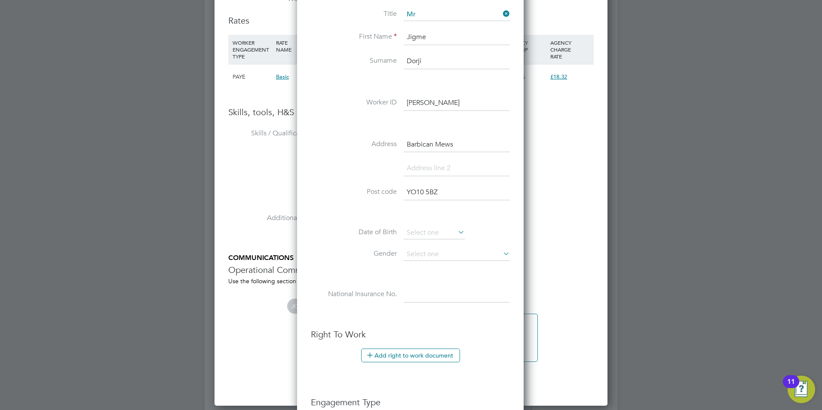
scroll to position [902, 0]
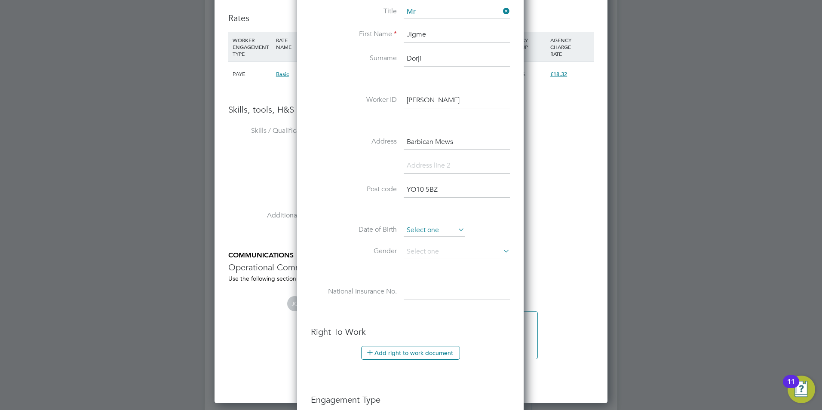
type input "YO10 5BZ"
click at [423, 233] on input at bounding box center [433, 230] width 61 height 13
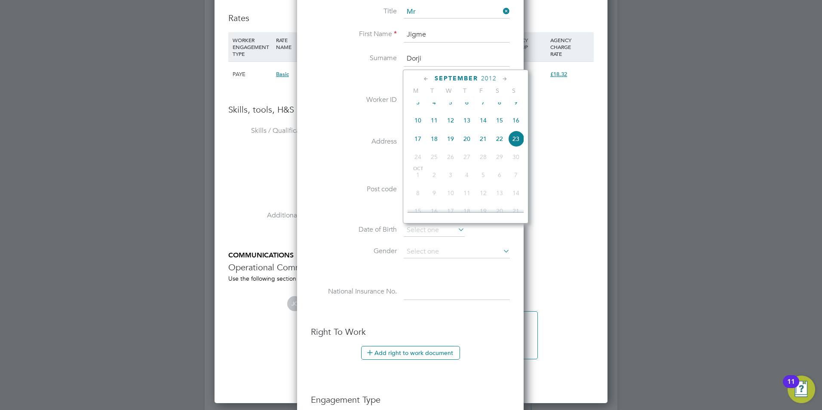
click at [488, 76] on span "2012" at bounding box center [488, 78] width 15 height 7
click at [419, 123] on span "1998" at bounding box center [417, 118] width 16 height 16
click at [427, 79] on icon at bounding box center [426, 78] width 8 height 9
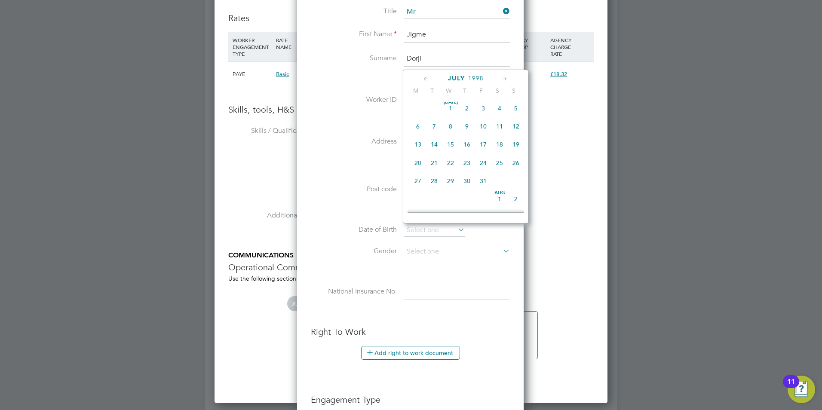
click at [427, 79] on icon at bounding box center [426, 78] width 8 height 9
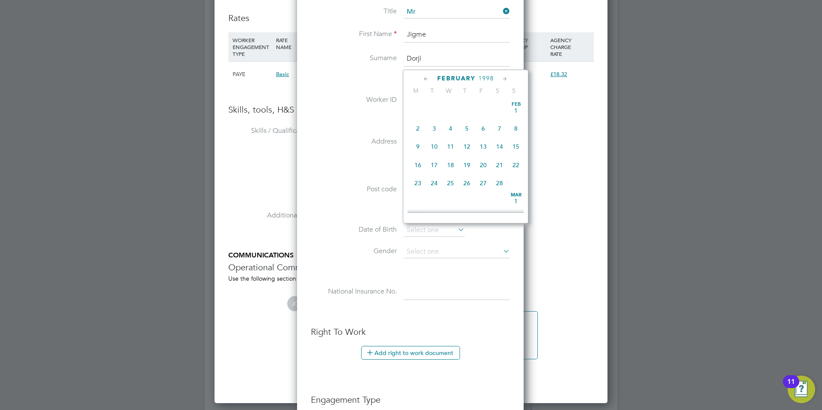
click at [427, 79] on icon at bounding box center [426, 78] width 8 height 9
click at [502, 79] on icon at bounding box center [505, 78] width 8 height 9
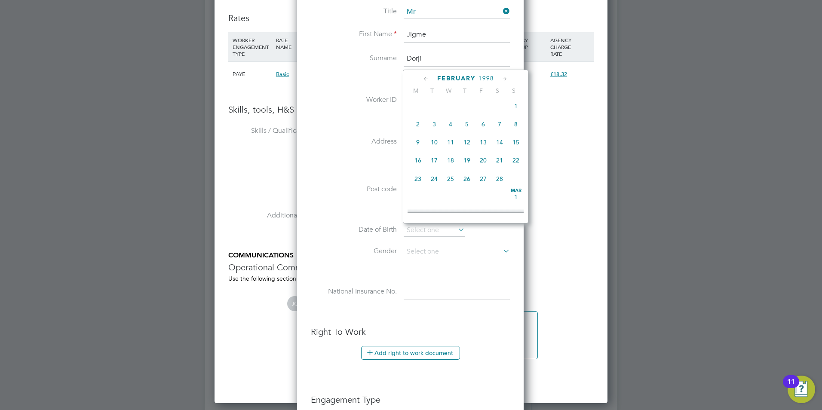
scroll to position [278, 0]
click at [434, 183] on span "24" at bounding box center [434, 176] width 16 height 16
type input "24 Mar 1998"
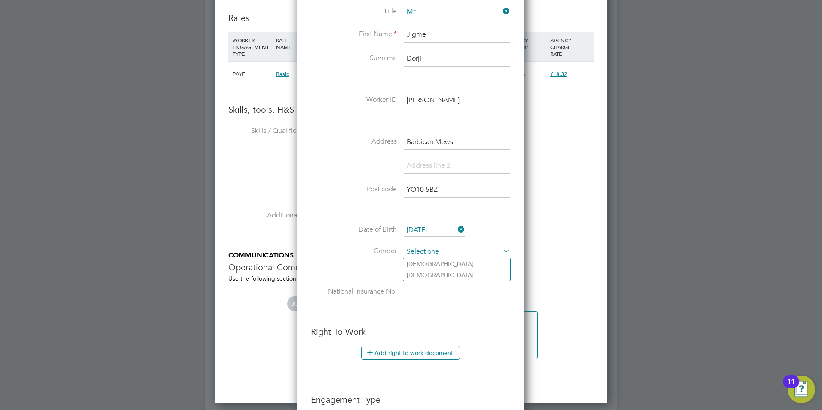
click at [443, 256] on input at bounding box center [456, 251] width 106 height 13
click at [424, 264] on li "Male" at bounding box center [456, 263] width 107 height 11
type input "Male"
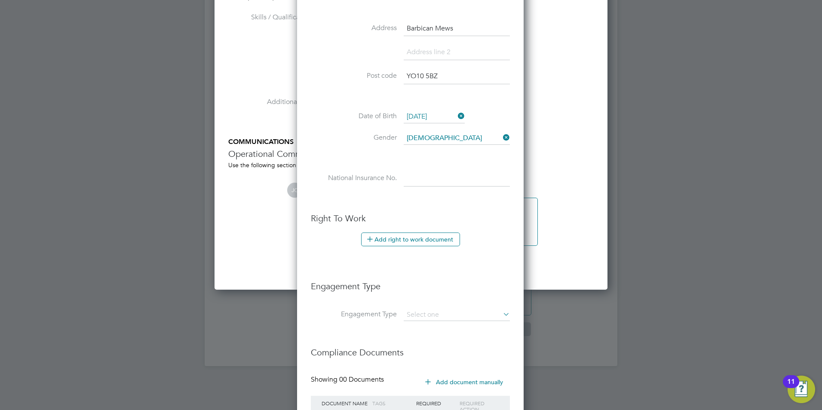
scroll to position [1031, 0]
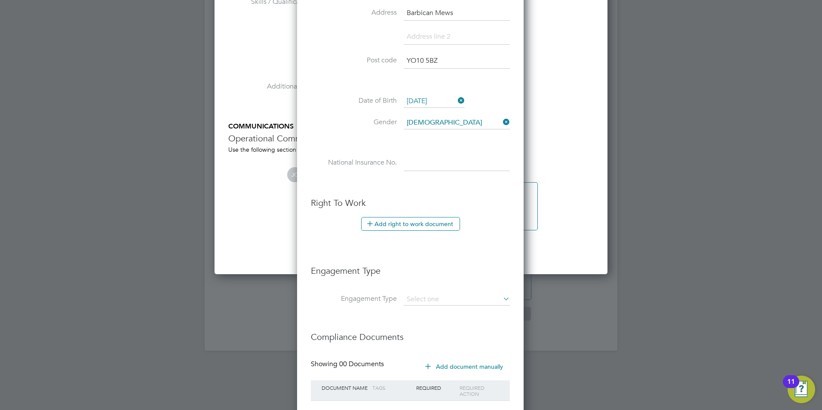
click at [413, 164] on input at bounding box center [456, 163] width 106 height 15
paste input "RY397939D"
type input "RY 39 79 39 D"
click at [416, 220] on button "Add right to work document" at bounding box center [410, 224] width 99 height 14
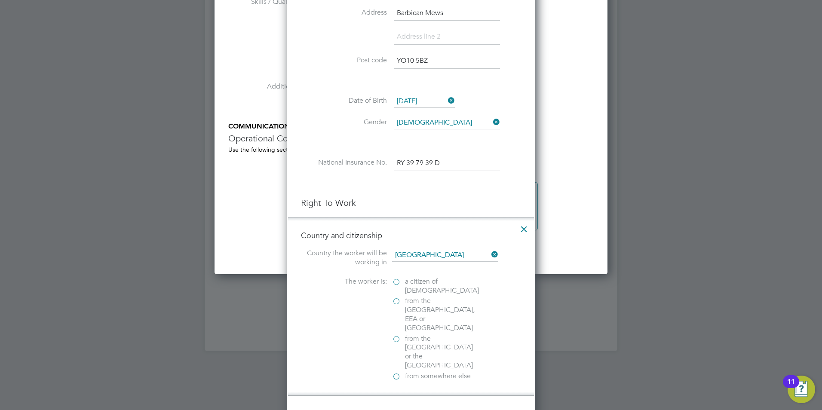
click at [398, 282] on label "a citizen of United Kingdom" at bounding box center [435, 286] width 86 height 18
click at [0, 0] on input "a citizen of United Kingdom" at bounding box center [0, 0] width 0 height 0
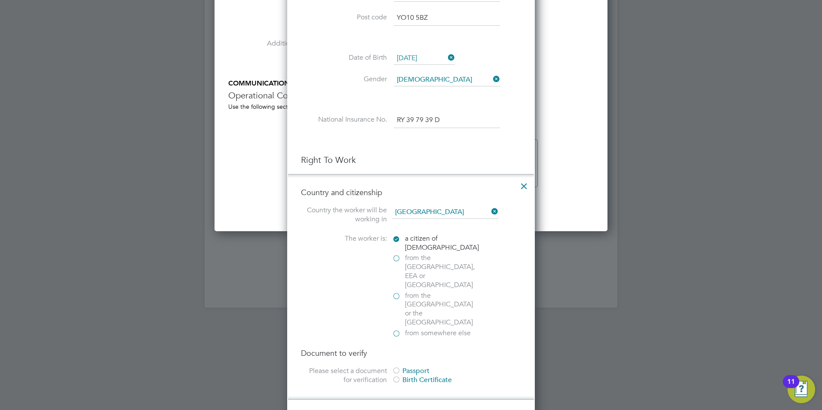
click at [398, 329] on label "from somewhere else" at bounding box center [435, 333] width 86 height 9
click at [0, 0] on input "from somewhere else" at bounding box center [0, 0] width 0 height 0
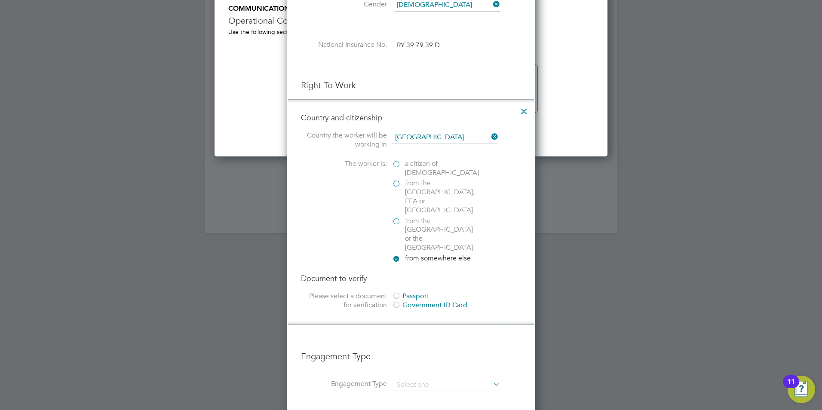
scroll to position [1117, 0]
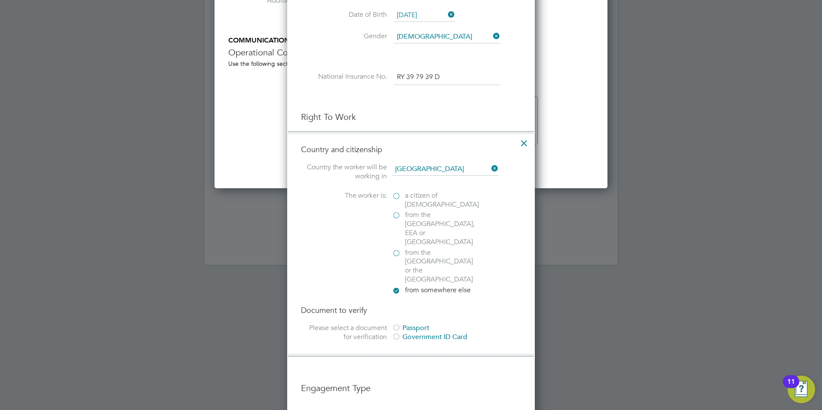
click at [397, 213] on label "from the EU, EEA or Switzerland" at bounding box center [435, 229] width 86 height 36
click at [0, 0] on input "from the EU, EEA or Switzerland" at bounding box center [0, 0] width 0 height 0
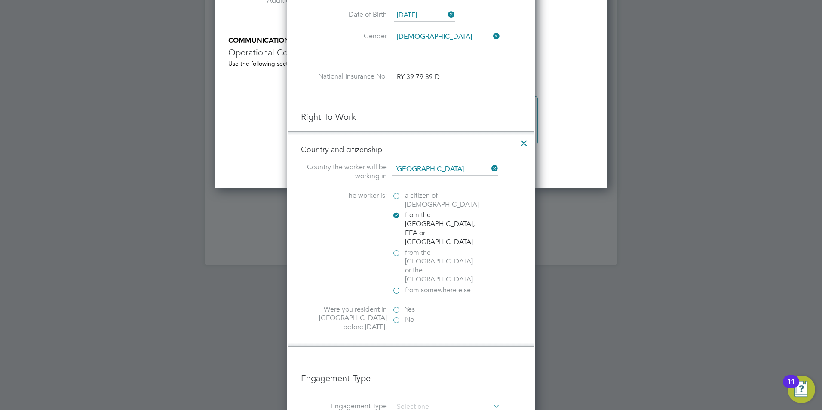
scroll to position [886, 248]
click at [398, 248] on label "from the Channel Islands or the Isle of Man" at bounding box center [435, 266] width 86 height 36
click at [0, 0] on input "from the Channel Islands or the Isle of Man" at bounding box center [0, 0] width 0 height 0
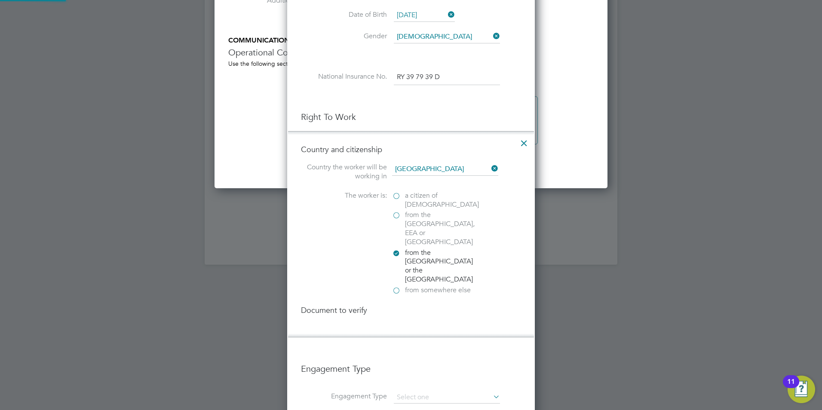
scroll to position [903, 248]
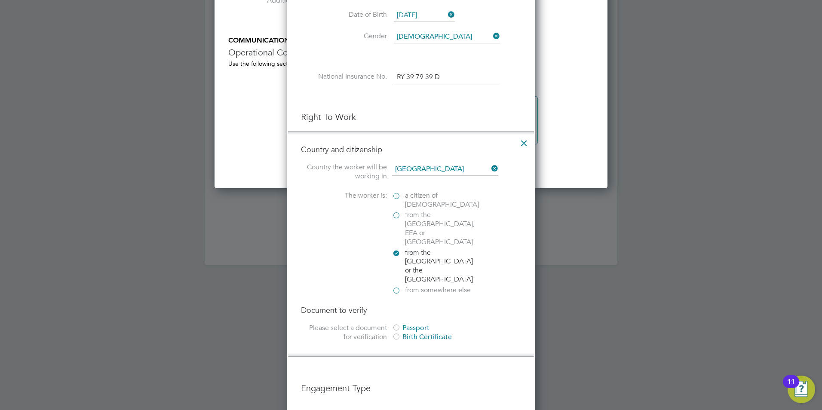
click at [395, 286] on label "from somewhere else" at bounding box center [435, 290] width 86 height 9
click at [0, 0] on input "from somewhere else" at bounding box center [0, 0] width 0 height 0
click at [396, 215] on label "from the EU, EEA or Switzerland" at bounding box center [435, 229] width 86 height 36
click at [0, 0] on input "from the EU, EEA or Switzerland" at bounding box center [0, 0] width 0 height 0
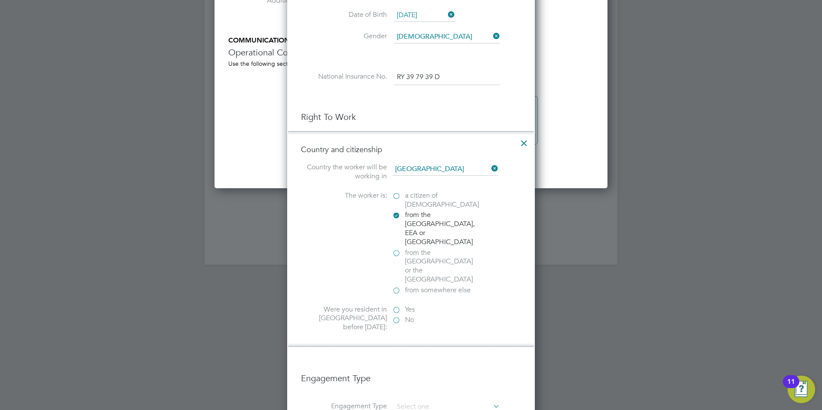
scroll to position [886, 248]
click at [397, 286] on label "from somewhere else" at bounding box center [435, 290] width 86 height 9
click at [0, 0] on input "from somewhere else" at bounding box center [0, 0] width 0 height 0
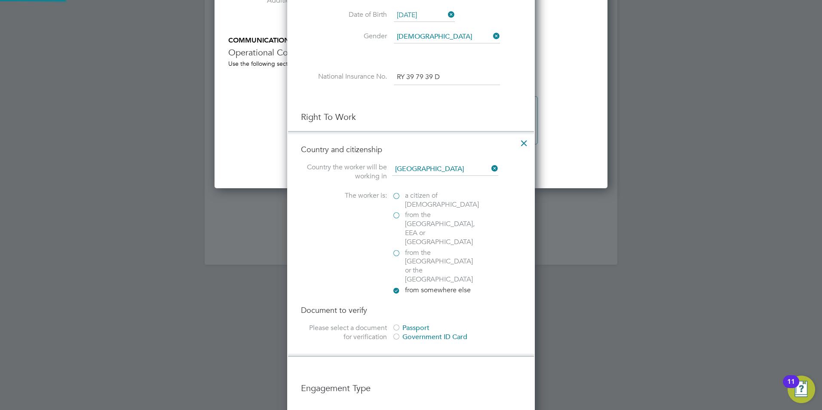
scroll to position [903, 248]
click at [396, 324] on div at bounding box center [396, 328] width 9 height 9
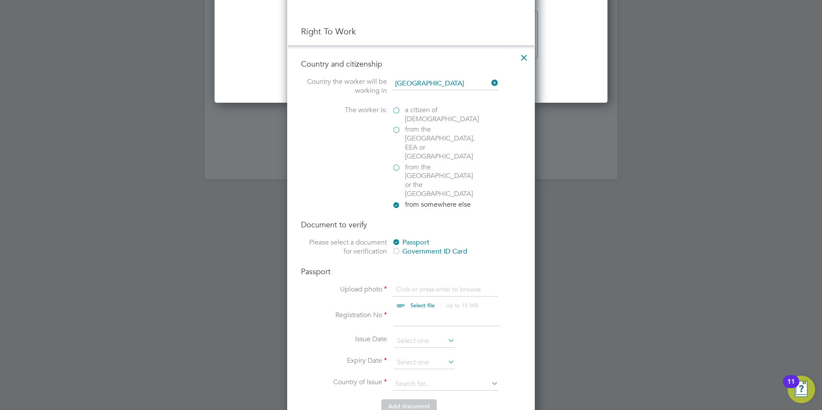
scroll to position [1203, 0]
click at [424, 284] on input "file" at bounding box center [430, 297] width 135 height 26
type input "C:\fakepath\Jigme Passport.html"
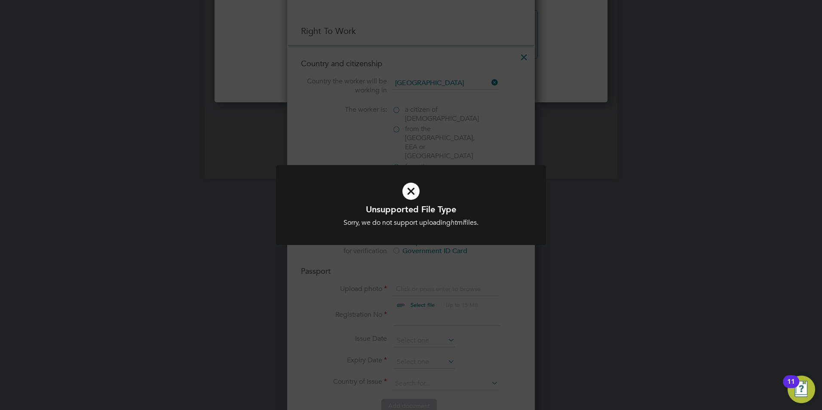
click at [409, 192] on icon at bounding box center [410, 191] width 223 height 34
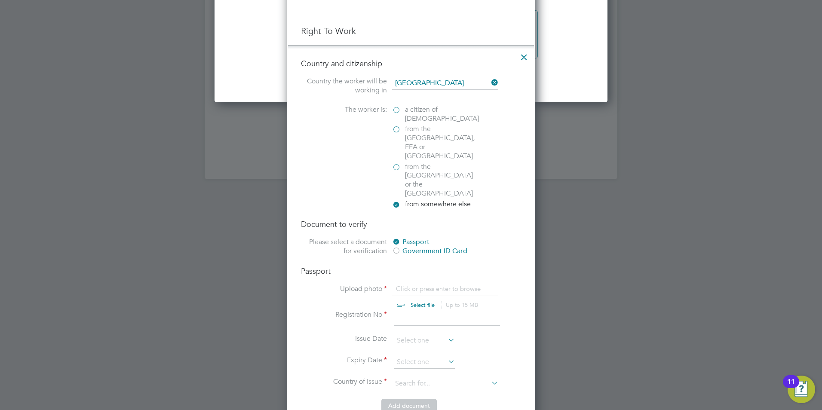
click at [426, 284] on input "file" at bounding box center [430, 297] width 135 height 26
click at [411, 284] on input "file" at bounding box center [430, 297] width 135 height 26
type input "C:\fakepath\Jigme Passport.pdf"
click at [408, 310] on input at bounding box center [447, 317] width 106 height 15
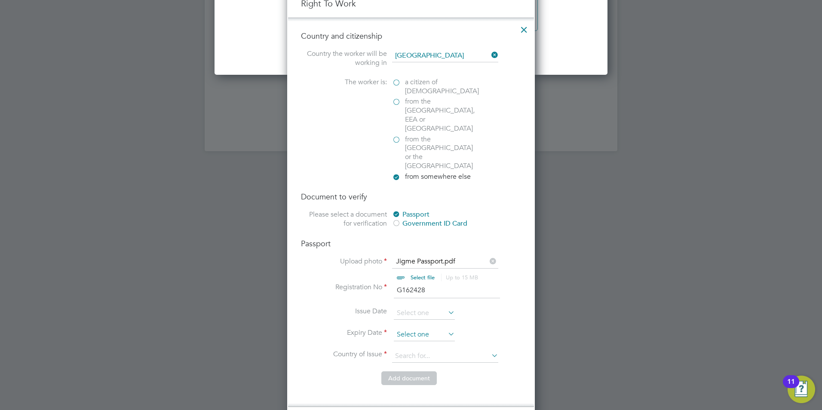
scroll to position [1246, 0]
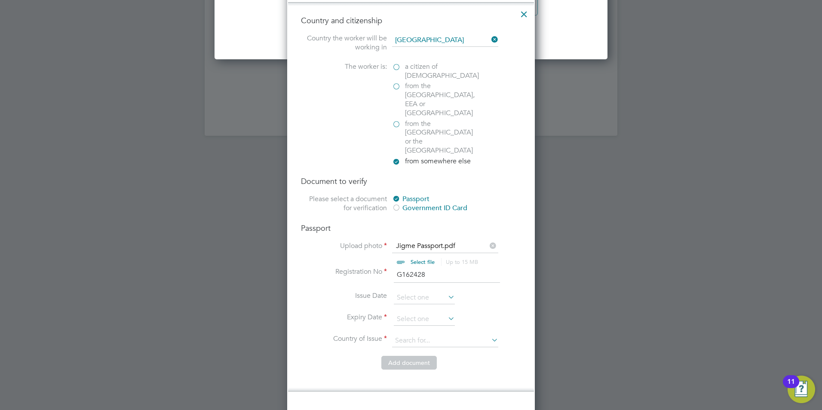
type input "G162428"
click at [394, 267] on li "Registration No G162428" at bounding box center [411, 279] width 220 height 24
drag, startPoint x: 399, startPoint y: 269, endPoint x: 498, endPoint y: 299, distance: 103.6
click at [400, 291] on input at bounding box center [424, 297] width 61 height 13
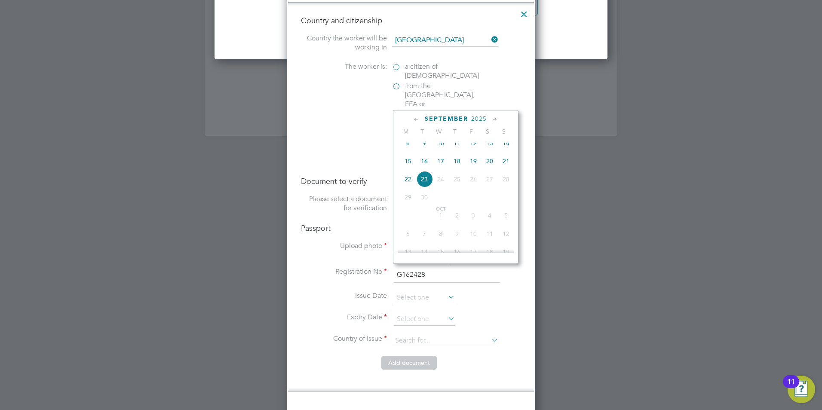
click at [479, 118] on span "2025" at bounding box center [478, 118] width 15 height 7
click at [477, 179] on span "2022" at bounding box center [473, 177] width 16 height 16
click at [413, 118] on icon at bounding box center [416, 119] width 8 height 9
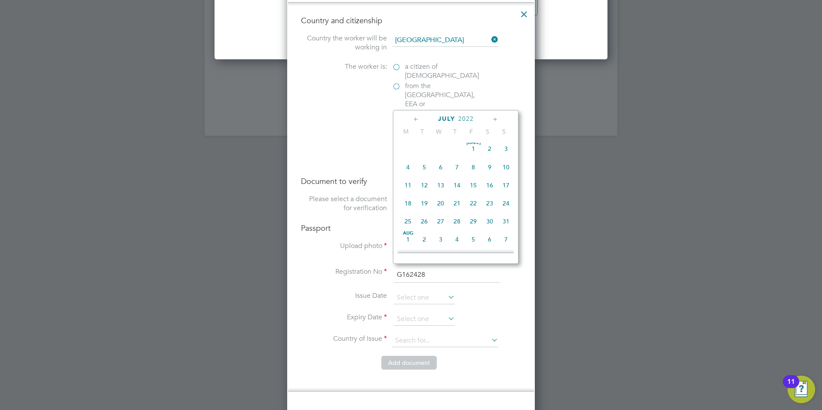
click at [413, 118] on icon at bounding box center [416, 119] width 8 height 9
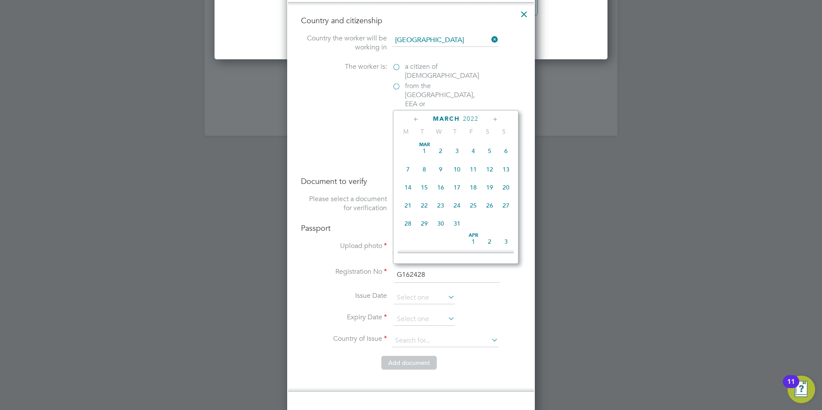
click at [413, 118] on icon at bounding box center [416, 119] width 8 height 9
click at [496, 118] on icon at bounding box center [495, 119] width 8 height 9
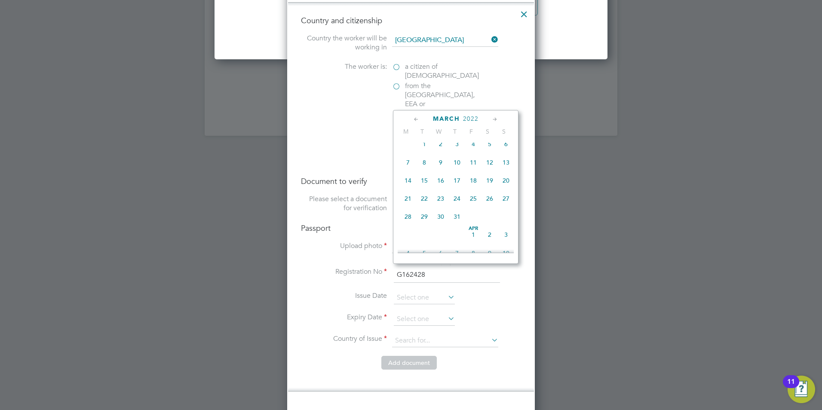
click at [496, 118] on icon at bounding box center [495, 119] width 8 height 9
click at [426, 200] on span "21" at bounding box center [424, 191] width 16 height 16
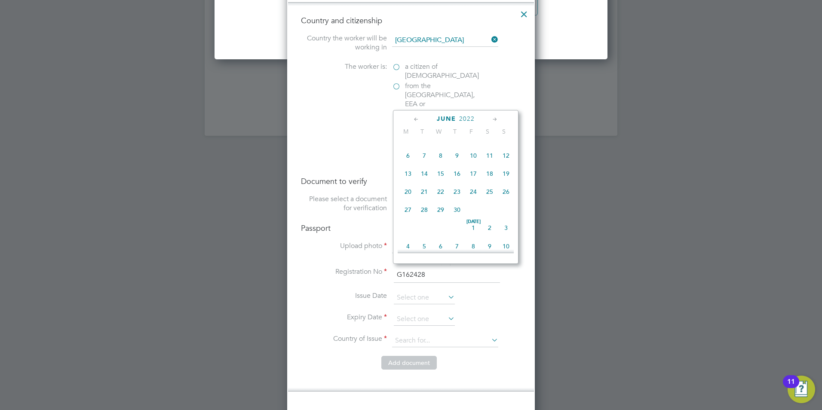
type input "21 Jun 2022"
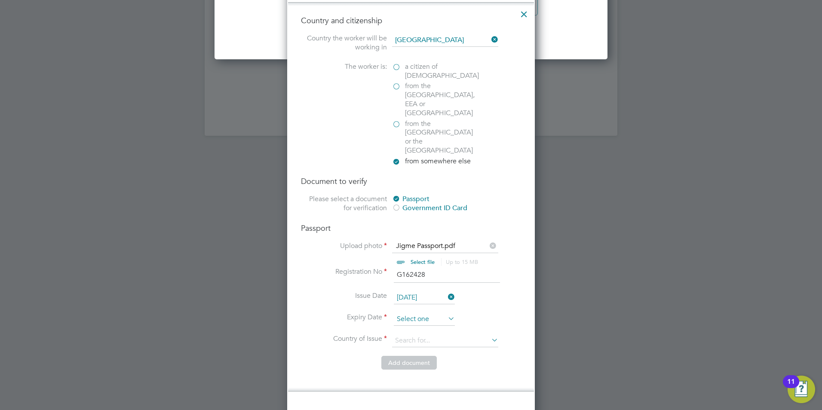
click at [418, 313] on input at bounding box center [424, 319] width 61 height 13
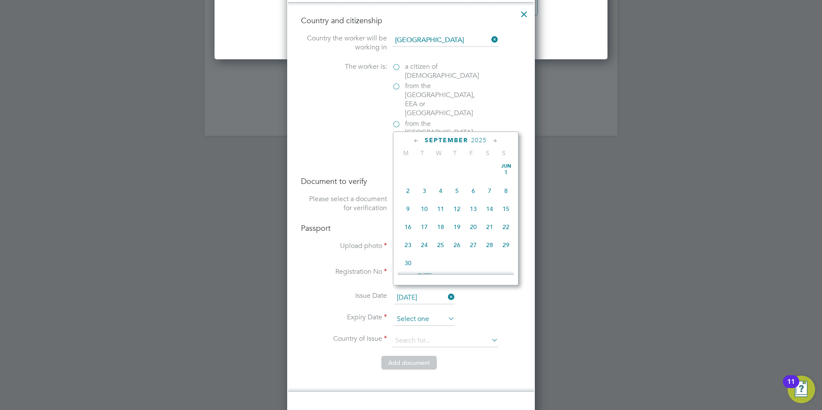
scroll to position [316, 0]
click at [479, 139] on span "2025" at bounding box center [478, 140] width 15 height 7
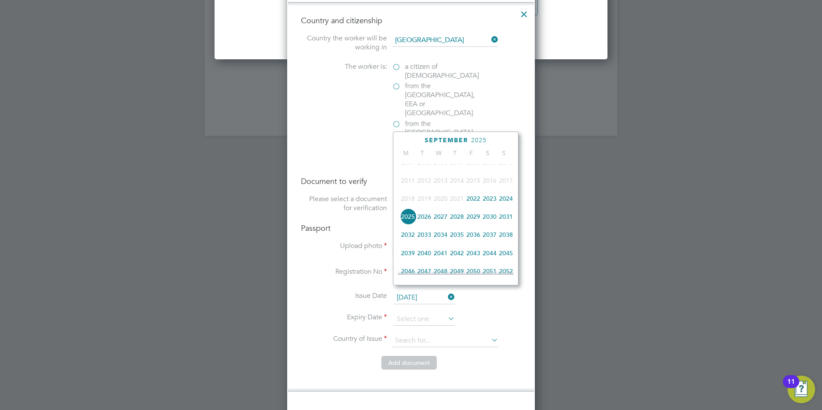
click at [409, 241] on span "2032" at bounding box center [408, 234] width 16 height 16
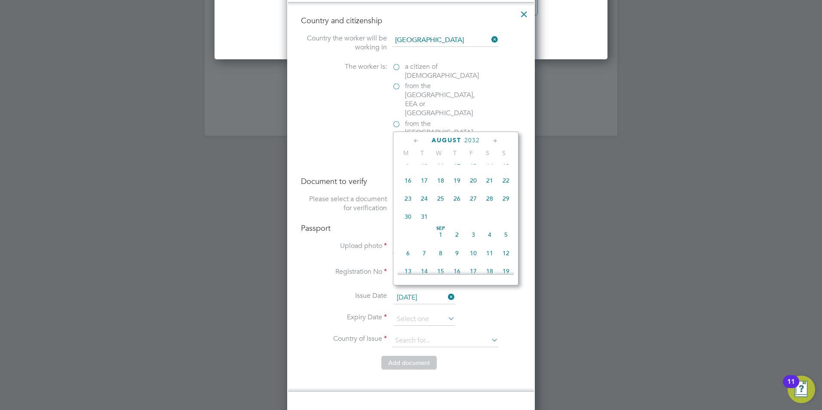
click at [417, 141] on icon at bounding box center [416, 140] width 8 height 9
click at [495, 138] on icon at bounding box center [495, 140] width 8 height 9
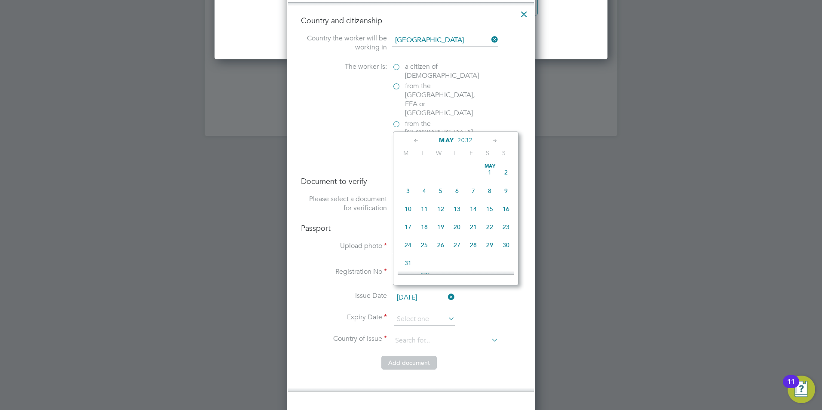
scroll to position [111, 0]
click at [504, 209] on span "20" at bounding box center [506, 206] width 16 height 16
type input "20 Jun 2032"
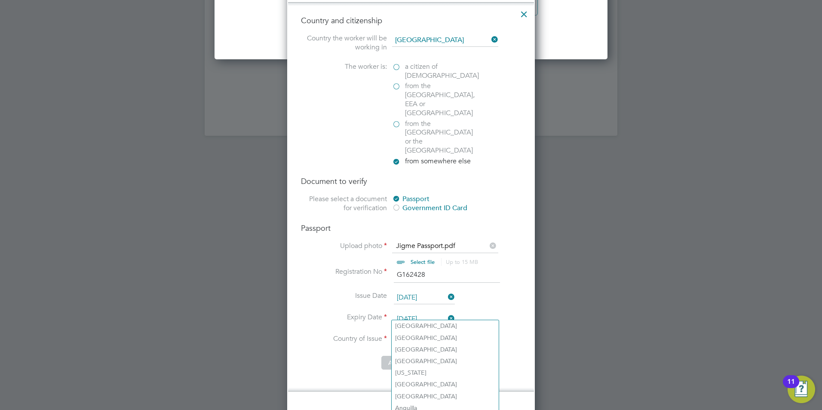
click at [409, 334] on input at bounding box center [445, 340] width 106 height 13
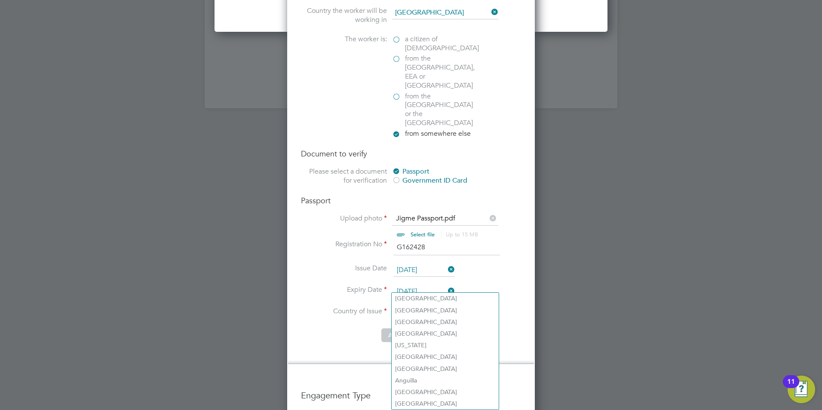
scroll to position [1289, 0]
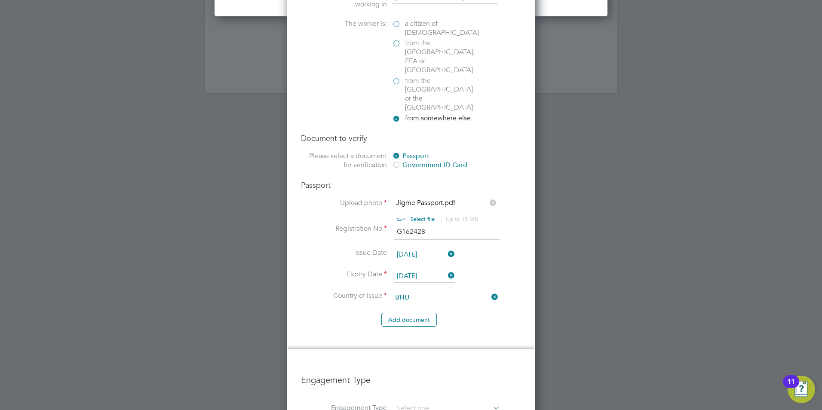
click at [419, 281] on li "Bhu tan" at bounding box center [444, 283] width 107 height 12
type input "Bhutan"
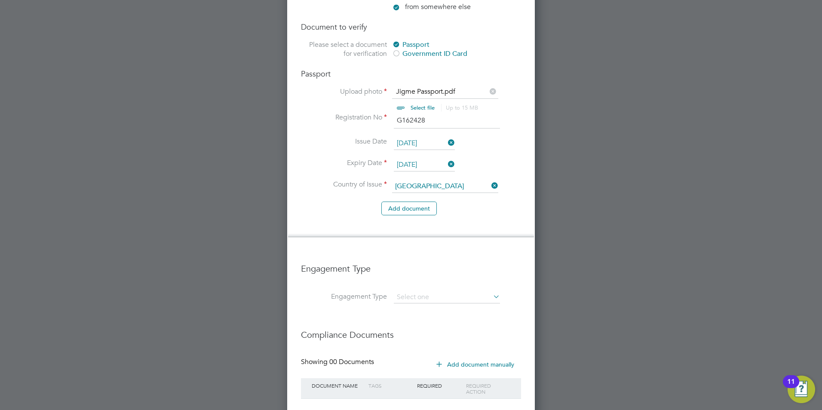
scroll to position [1428, 0]
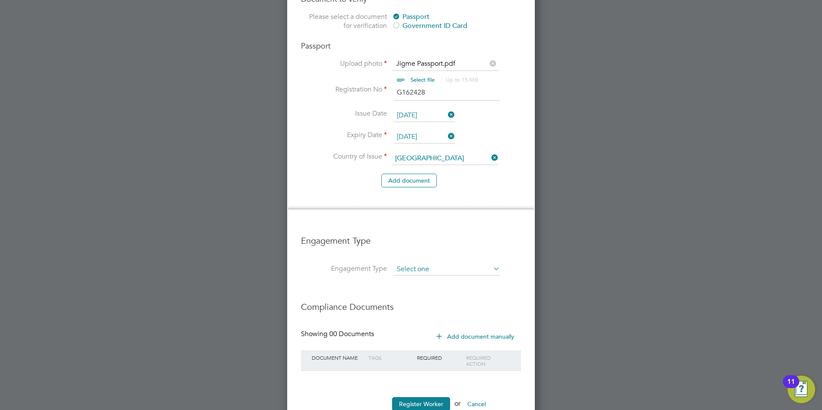
click at [419, 263] on input at bounding box center [447, 269] width 106 height 12
click at [420, 267] on li "PAYE Direct" at bounding box center [446, 267] width 107 height 12
type input "PAYE Direct"
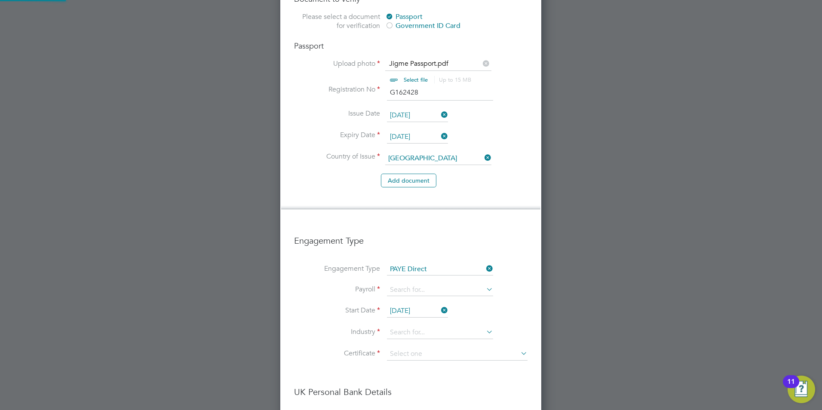
scroll to position [1317, 262]
click at [416, 284] on input at bounding box center [440, 290] width 106 height 12
click at [406, 273] on li "PAYE" at bounding box center [439, 275] width 107 height 12
type input "PAYE"
click at [402, 326] on input at bounding box center [440, 332] width 106 height 13
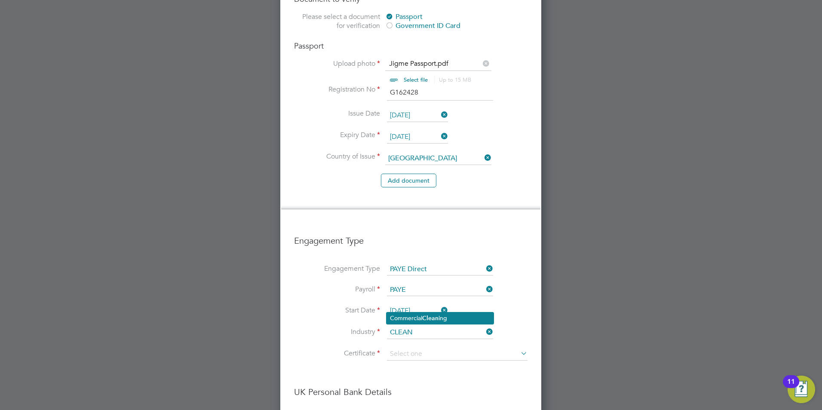
click at [413, 317] on li "Commercial Clean ing" at bounding box center [439, 318] width 107 height 12
type input "Commercial Cleaning"
click at [410, 348] on input at bounding box center [457, 354] width 141 height 13
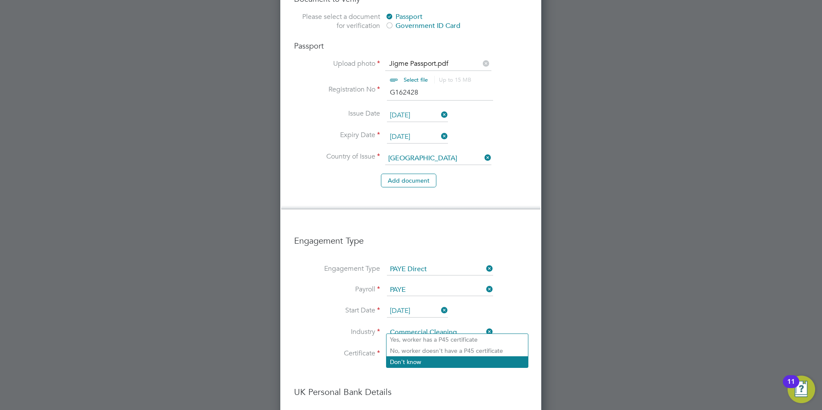
click at [417, 360] on li "Don't know" at bounding box center [456, 361] width 141 height 11
type input "Don't know"
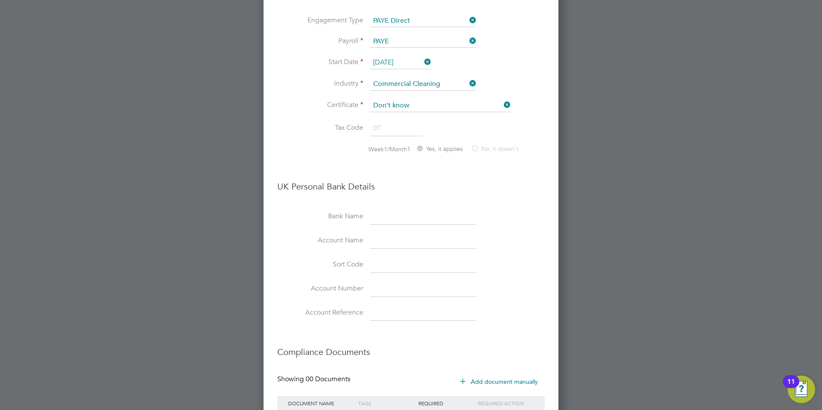
scroll to position [1722, 0]
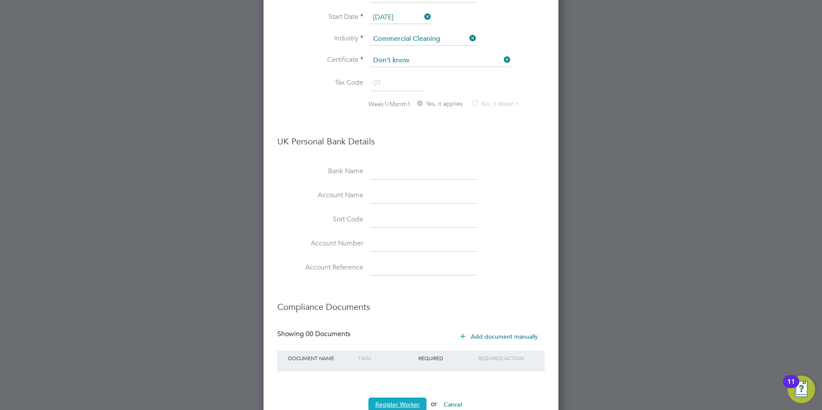
click at [388, 397] on button "Register Worker" at bounding box center [397, 404] width 58 height 14
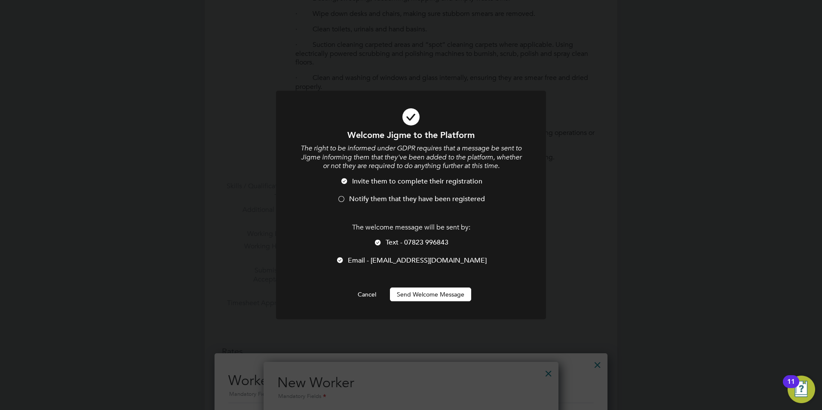
click at [342, 199] on div at bounding box center [341, 200] width 9 height 9
click at [430, 296] on button "Send Welcome Message" at bounding box center [430, 294] width 81 height 14
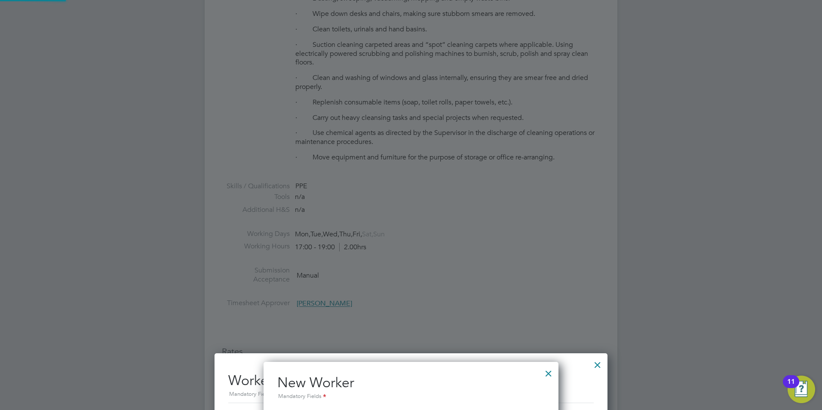
type input "Jigme Dorji (Jigme Dorji)"
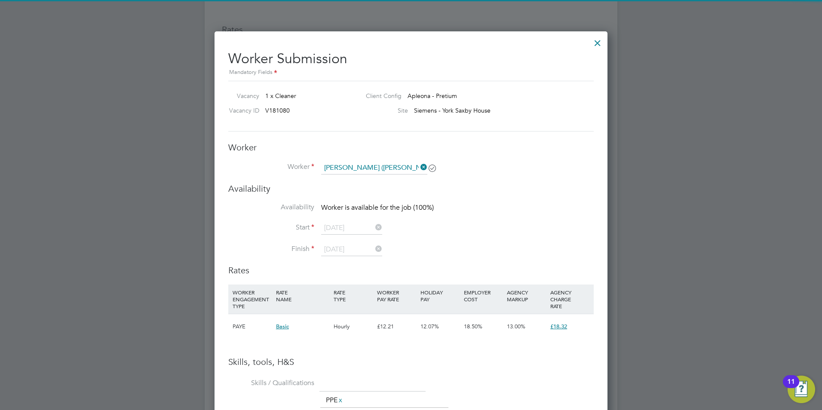
scroll to position [730, 0]
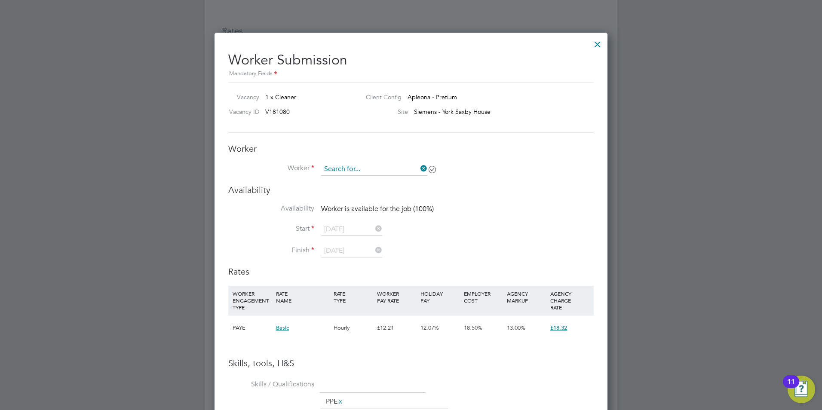
click at [365, 169] on input at bounding box center [374, 169] width 106 height 13
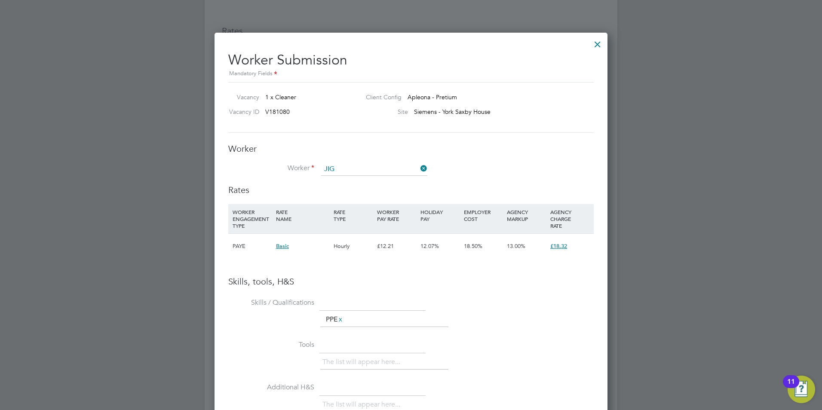
click at [371, 191] on li "Jig me Dorji (Jigme Dorji)" at bounding box center [374, 193] width 107 height 12
type input "Jigme Dorji (Jigme Dorji)"
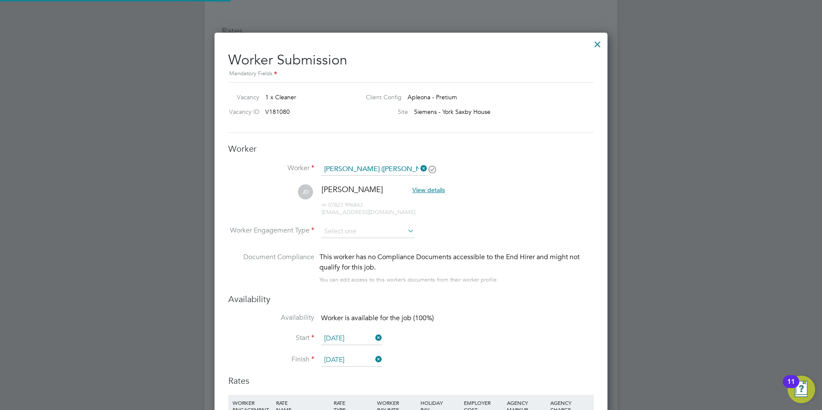
scroll to position [734, 393]
click at [348, 230] on input at bounding box center [367, 231] width 93 height 13
click at [342, 254] on li "PAYE" at bounding box center [368, 254] width 94 height 11
type input "PAYE"
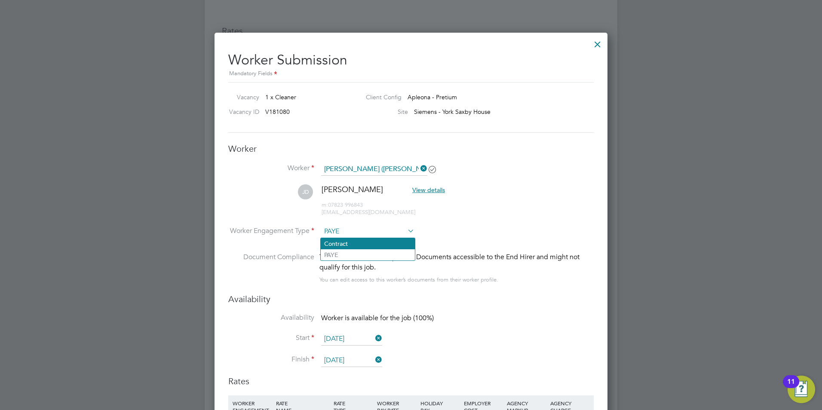
scroll to position [4, 4]
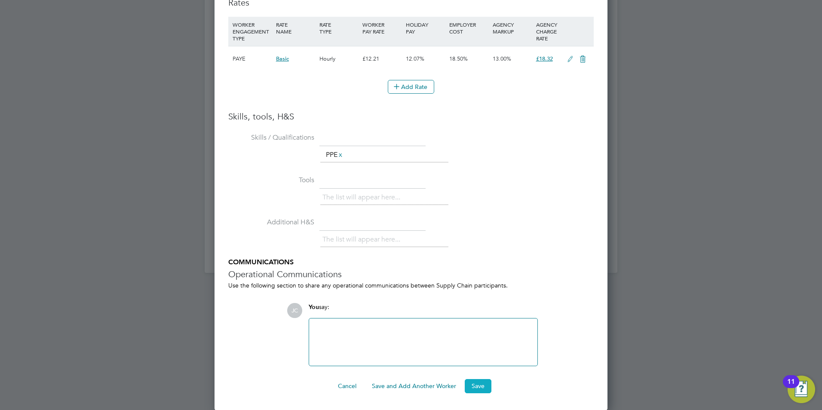
click at [476, 389] on button "Save" at bounding box center [477, 386] width 27 height 14
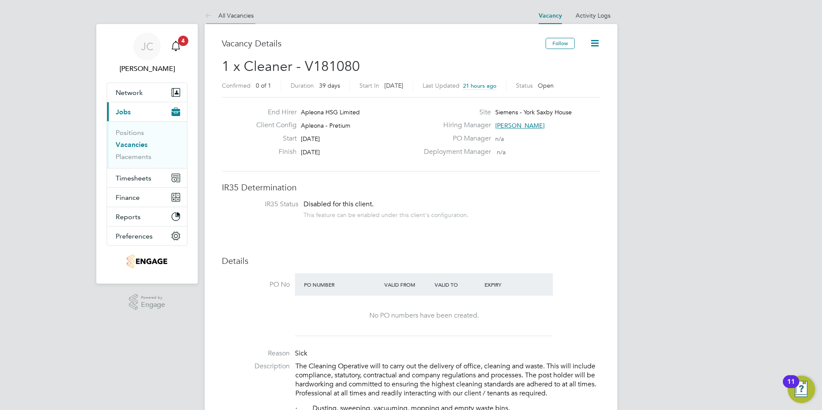
click at [234, 15] on link "All Vacancies" at bounding box center [229, 16] width 49 height 8
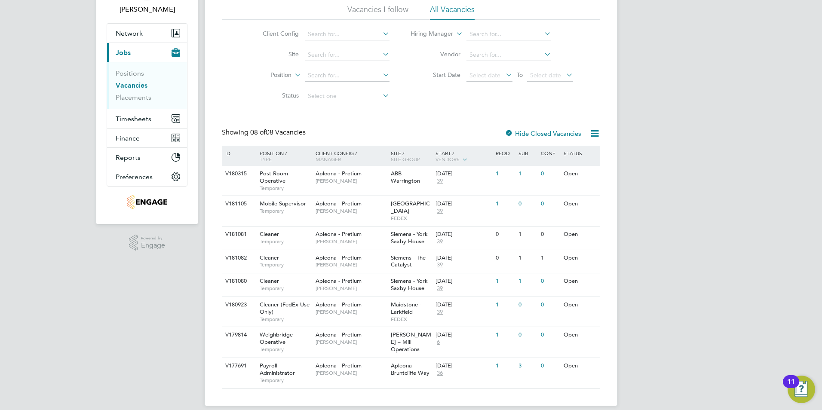
scroll to position [61, 0]
click at [322, 228] on span "Apleona - Pretium" at bounding box center [338, 231] width 46 height 7
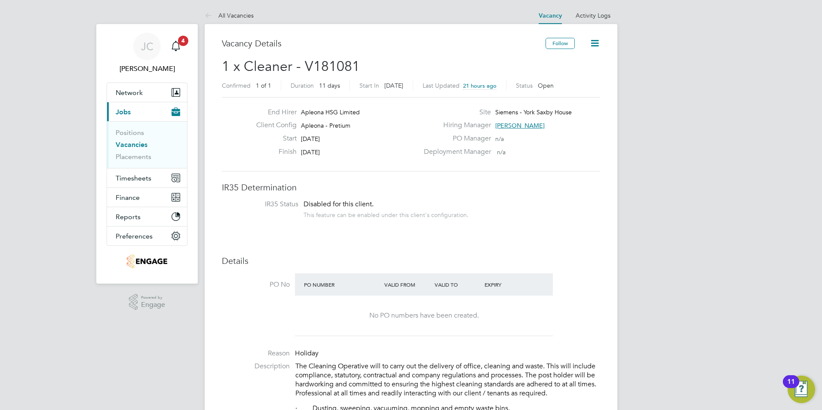
click at [510, 126] on span "[PERSON_NAME]" at bounding box center [519, 126] width 49 height 8
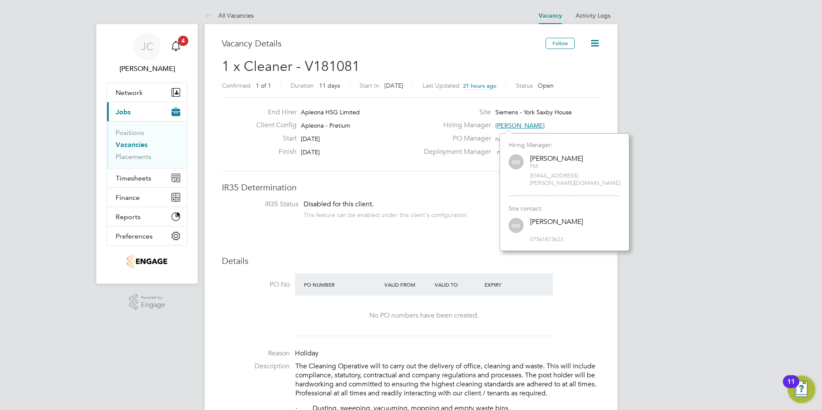
click at [465, 124] on label "Hiring Manager" at bounding box center [455, 125] width 72 height 9
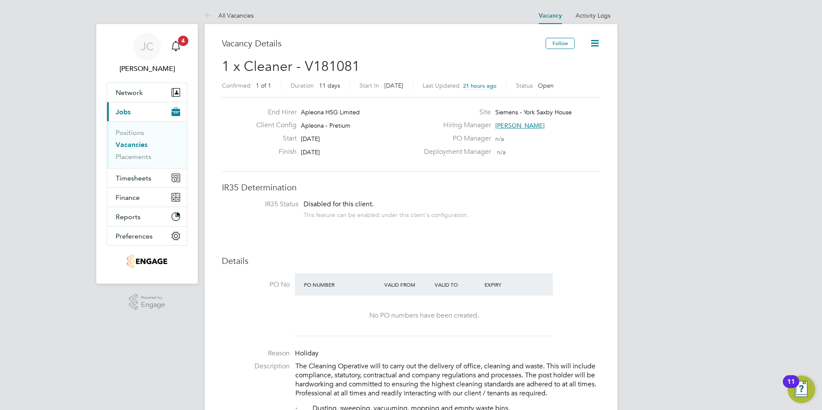
click at [516, 123] on span "[PERSON_NAME]" at bounding box center [519, 126] width 49 height 8
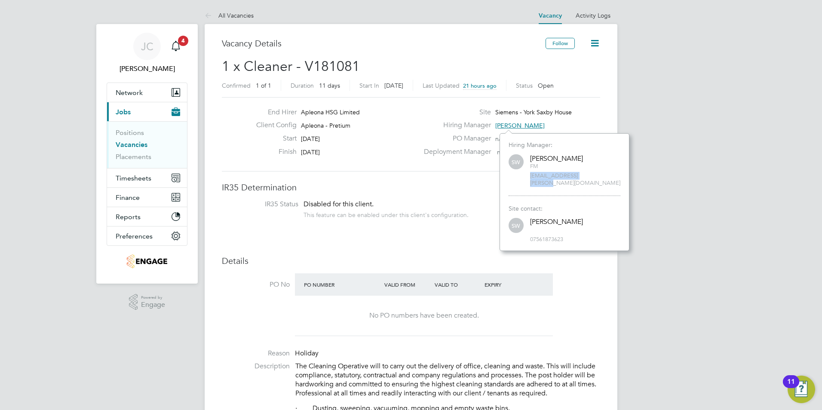
drag, startPoint x: 594, startPoint y: 178, endPoint x: 528, endPoint y: 178, distance: 66.6
click at [528, 178] on div "SW [PERSON_NAME] FM [EMAIL_ADDRESS][PERSON_NAME][DOMAIN_NAME]" at bounding box center [564, 170] width 112 height 34
copy span "[EMAIL_ADDRESS][PERSON_NAME][DOMAIN_NAME]"
drag, startPoint x: 496, startPoint y: 113, endPoint x: 570, endPoint y: 113, distance: 73.9
click at [570, 113] on span "Siemens - York Saxby House" at bounding box center [533, 112] width 76 height 8
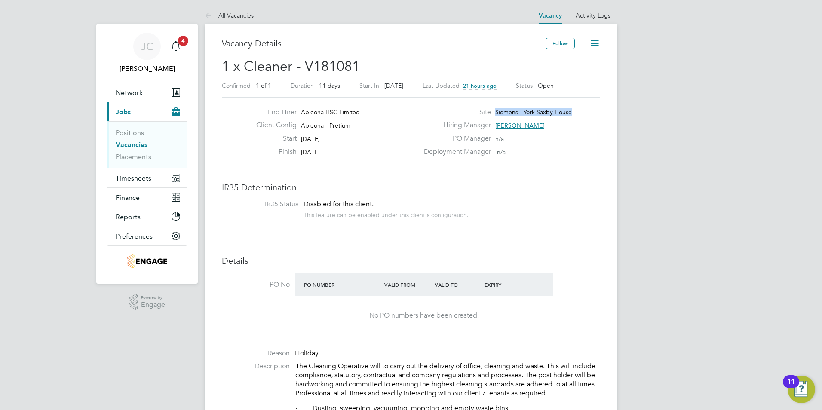
copy span "Siemens - York Saxby House"
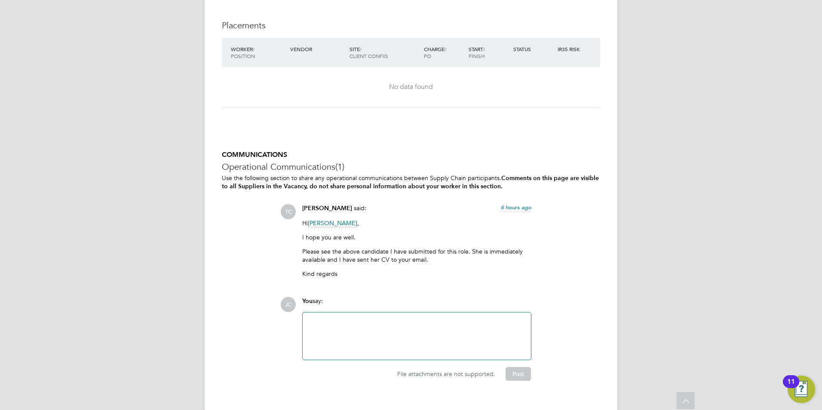
scroll to position [944, 0]
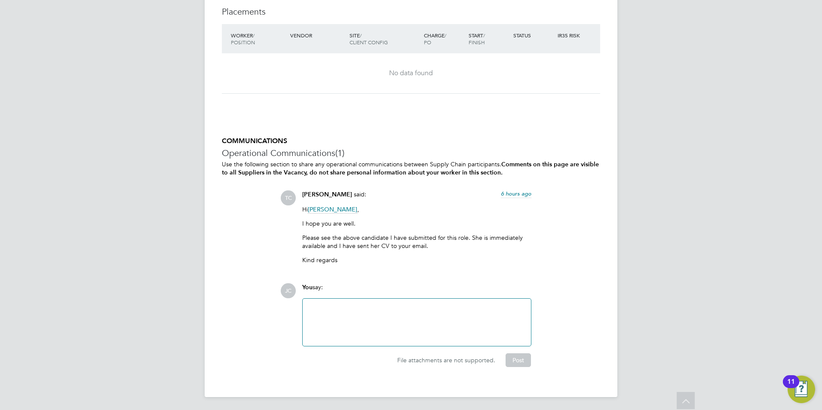
click at [357, 317] on div at bounding box center [417, 322] width 218 height 37
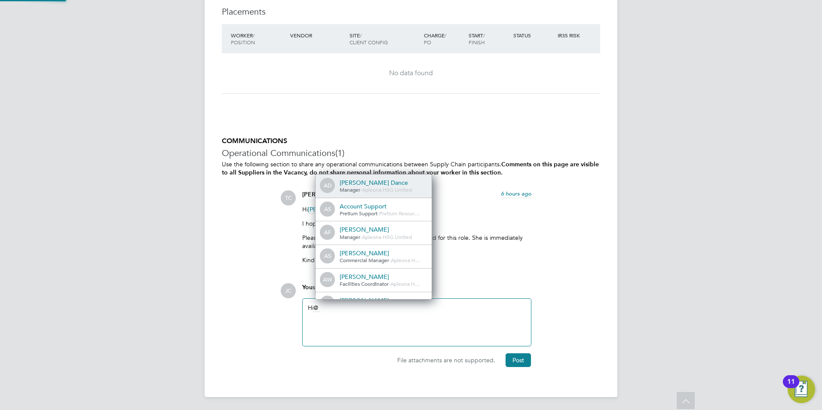
scroll to position [7, 86]
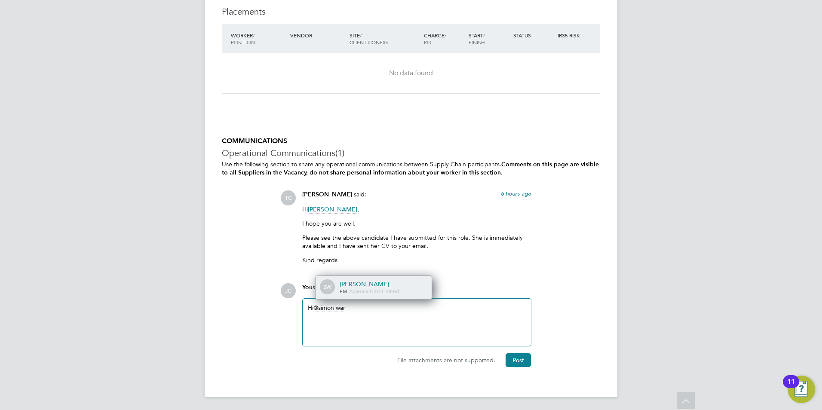
click at [364, 285] on div "[PERSON_NAME]" at bounding box center [382, 284] width 86 height 8
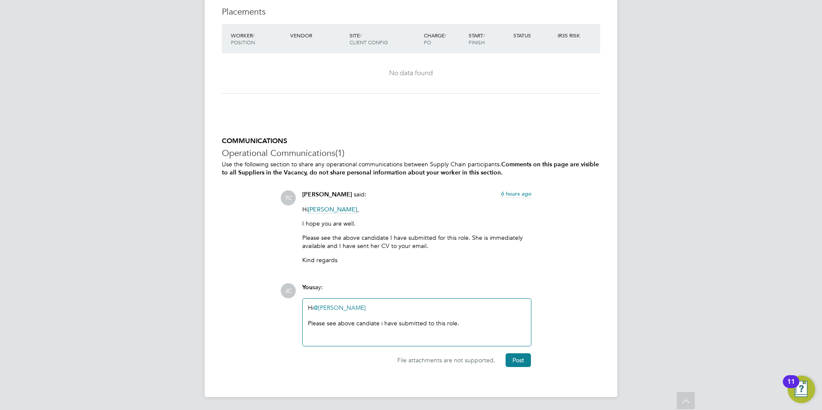
click at [365, 322] on div "Please see above candiate i have submitted to this role." at bounding box center [417, 323] width 218 height 8
click at [472, 329] on div "Hi @[PERSON_NAME] ​ Please see above candidate i have submitted to this role." at bounding box center [417, 322] width 218 height 37
click at [445, 334] on div "Hi @[PERSON_NAME] ​ Please see above candidate i have submitted to this role. H…" at bounding box center [417, 322] width 218 height 37
click at [488, 323] on div "Please see above candidate i have submitted to this role. He is avaiable immide…" at bounding box center [417, 326] width 218 height 15
click at [324, 331] on div "Please see above candidate i have submitted to this role. He is available immid…" at bounding box center [417, 326] width 218 height 15
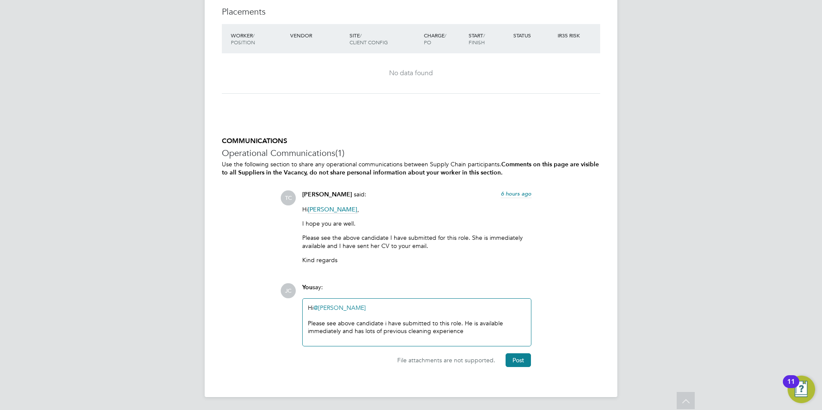
click at [471, 334] on div "Please see above candidate i have submitted to this role. He is available immed…" at bounding box center [417, 326] width 218 height 15
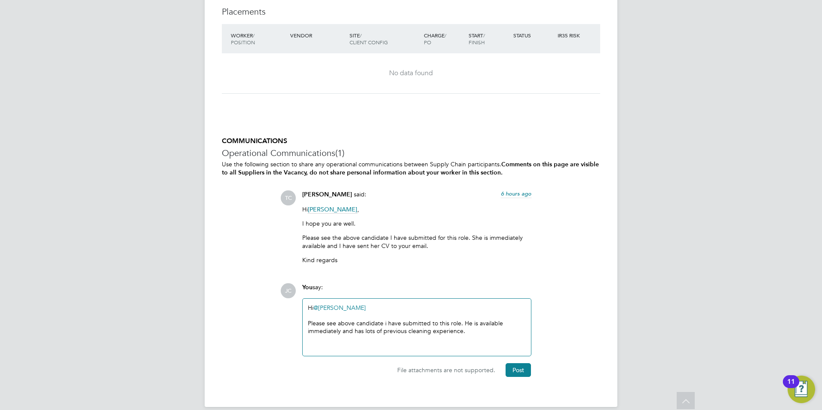
drag, startPoint x: 469, startPoint y: 328, endPoint x: 302, endPoint y: 302, distance: 169.1
click at [302, 302] on div "Hi @[PERSON_NAME] ​ Please see above candidate i have submitted to this role. H…" at bounding box center [416, 327] width 229 height 58
copy div "Hi @[PERSON_NAME] ​ Please see above candidate i have submitted to this role. H…"
click at [477, 332] on div "Please see above candidate i have submitted to this role. He is available immed…" at bounding box center [417, 326] width 218 height 15
click at [342, 349] on div at bounding box center [417, 347] width 218 height 8
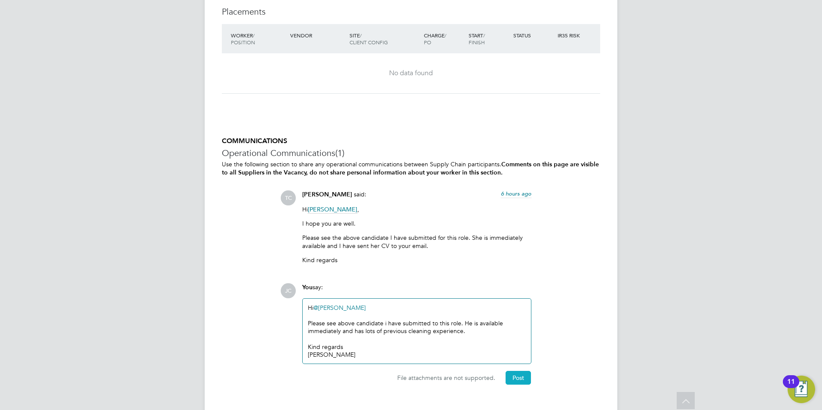
click at [511, 375] on button "Post" at bounding box center [517, 378] width 25 height 14
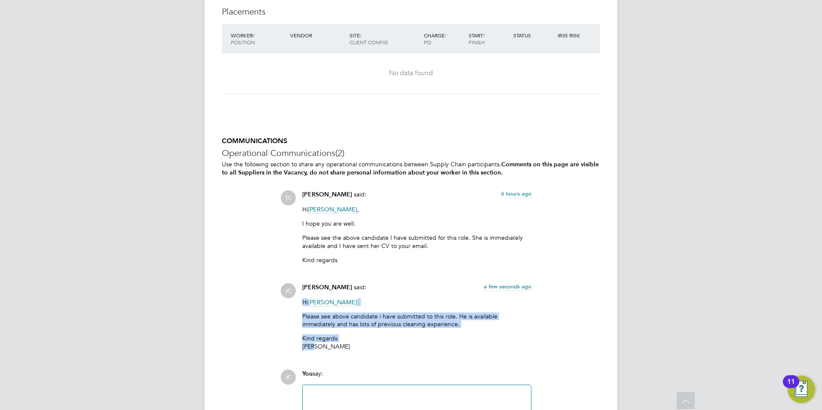
drag, startPoint x: 305, startPoint y: 337, endPoint x: 303, endPoint y: 297, distance: 39.6
click at [303, 298] on div "Hi [PERSON_NAME] Please see above candidate i have submitted to this role. He i…" at bounding box center [416, 327] width 229 height 58
copy div "Hi [PERSON_NAME] Please see above candidate i have submitted to this role. He i…"
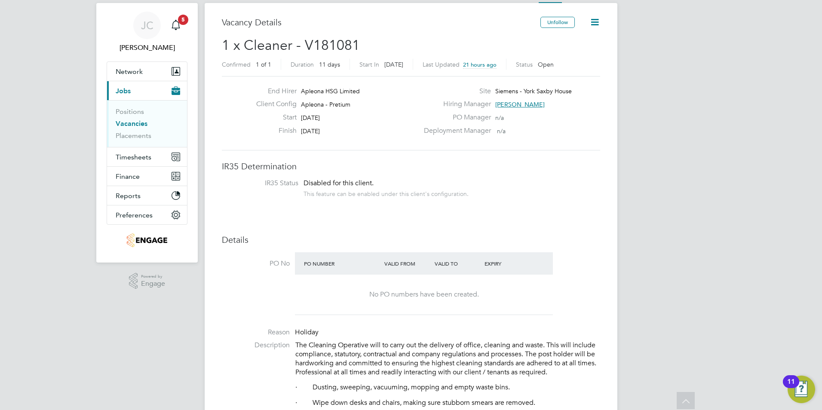
scroll to position [0, 0]
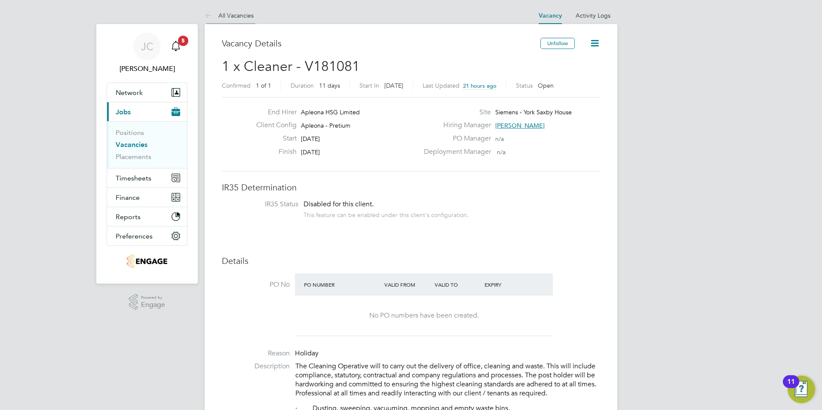
click at [237, 13] on link "All Vacancies" at bounding box center [229, 16] width 49 height 8
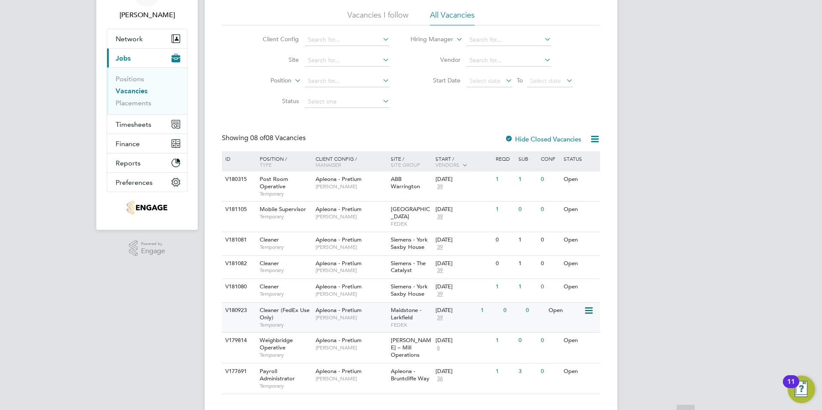
scroll to position [61, 0]
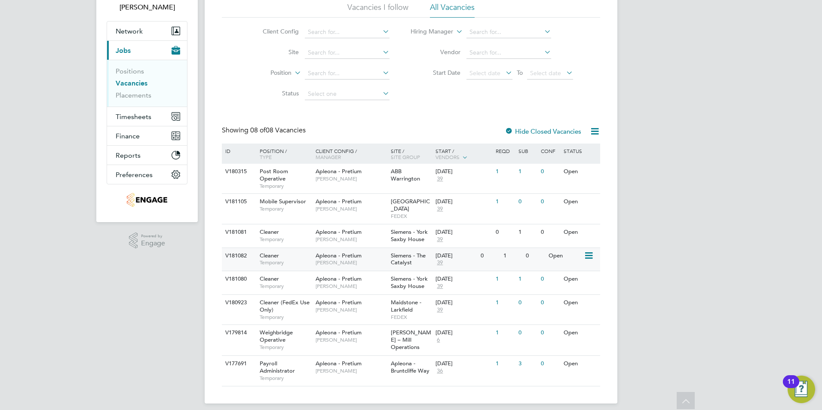
click at [355, 252] on span "Apleona - Pretium" at bounding box center [338, 255] width 46 height 7
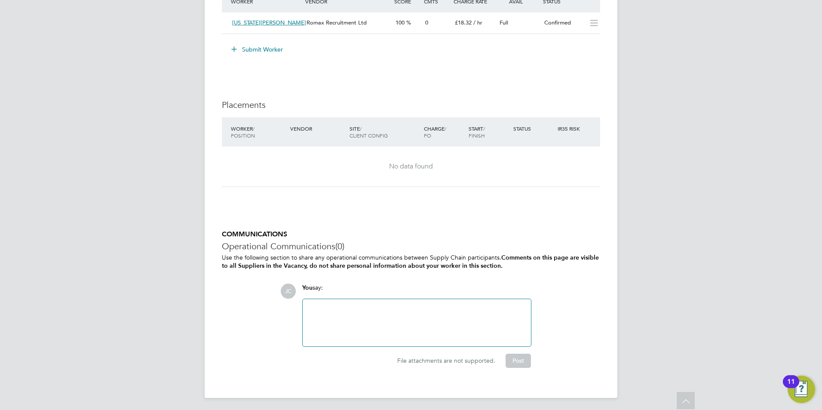
scroll to position [892, 0]
click at [342, 311] on div at bounding box center [417, 321] width 218 height 37
paste div
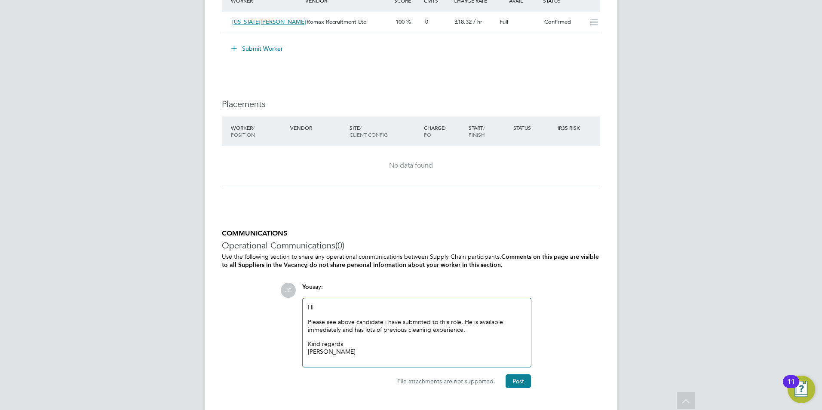
click at [326, 309] on p "Hi" at bounding box center [417, 307] width 218 height 8
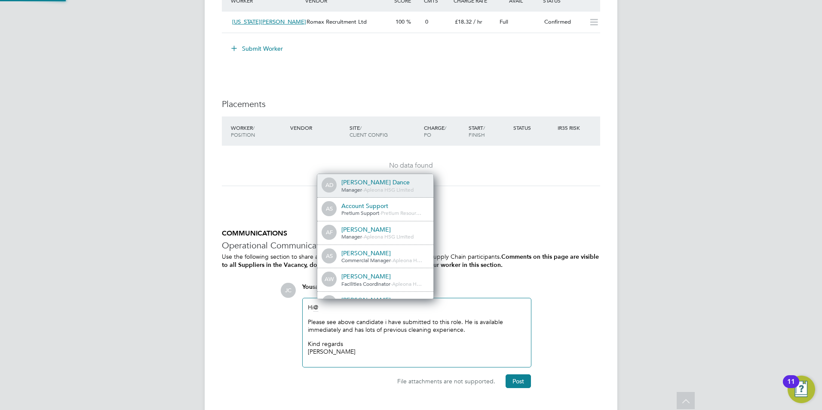
scroll to position [7, 86]
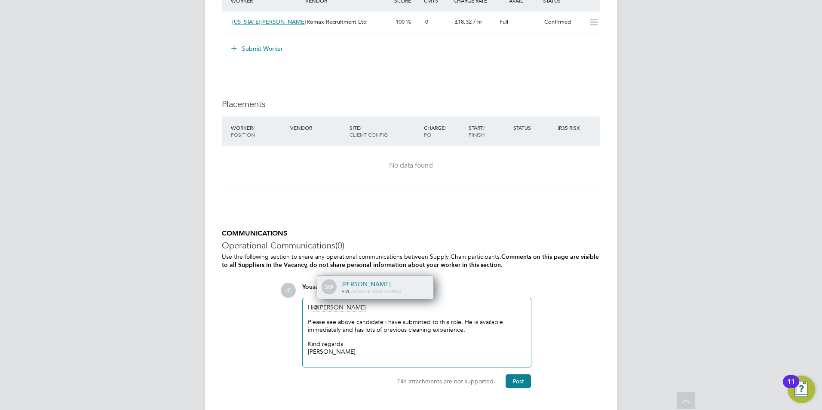
click at [373, 282] on div "[PERSON_NAME]" at bounding box center [384, 284] width 86 height 8
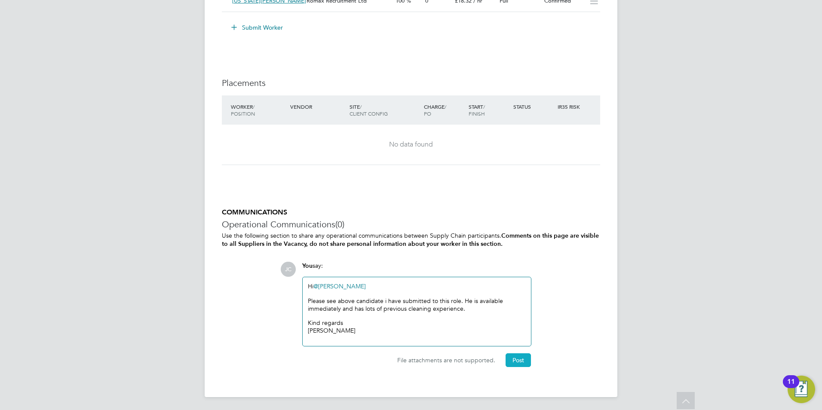
click at [516, 360] on button "Post" at bounding box center [517, 360] width 25 height 14
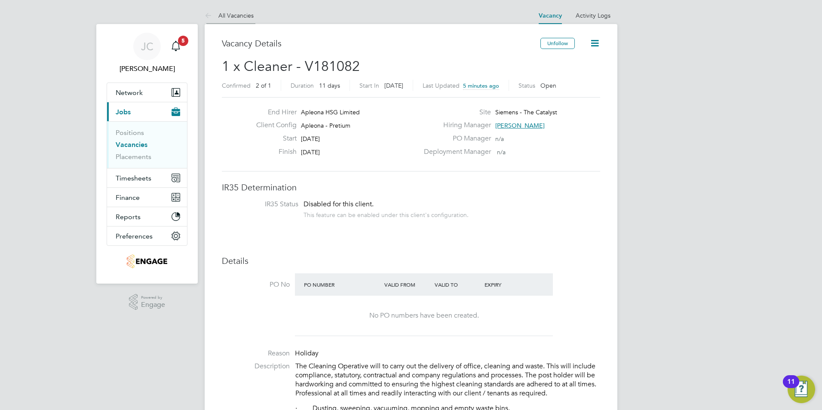
click at [225, 16] on link "All Vacancies" at bounding box center [229, 16] width 49 height 8
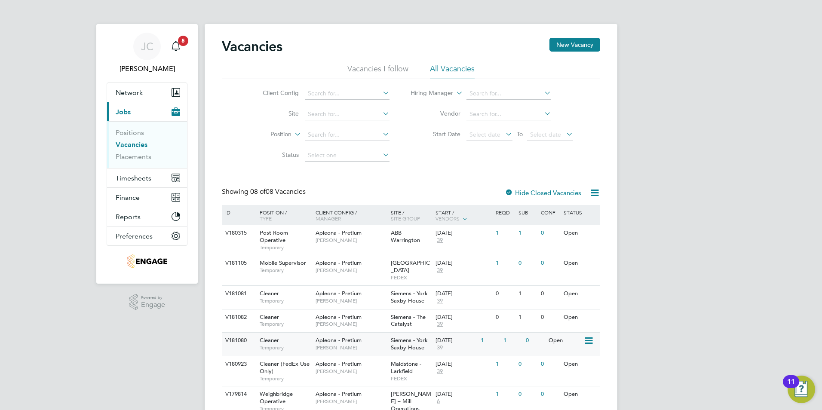
click at [340, 336] on span "Apleona - Pretium" at bounding box center [338, 339] width 46 height 7
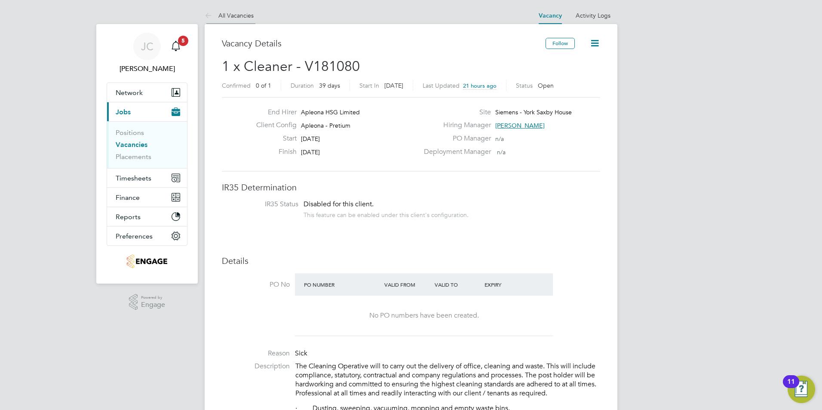
click at [213, 16] on icon at bounding box center [210, 16] width 11 height 11
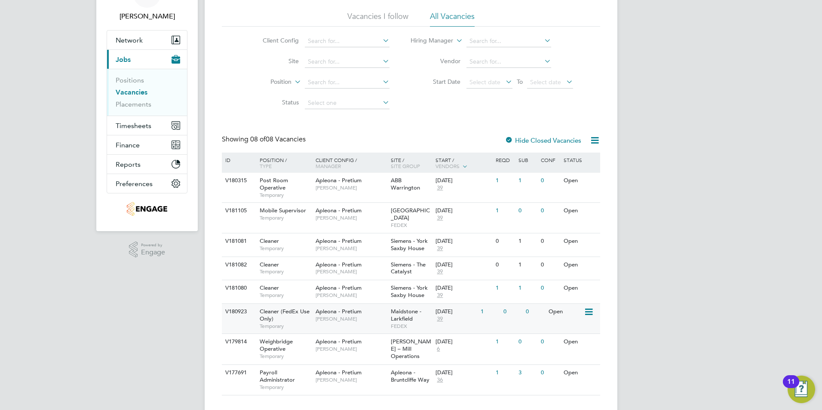
scroll to position [61, 0]
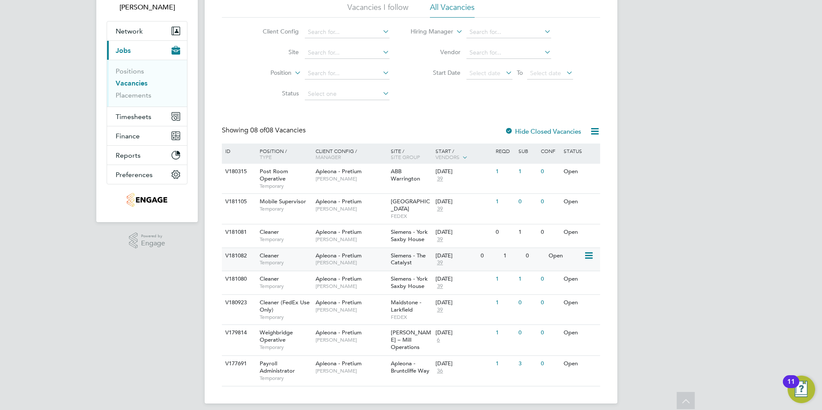
click at [237, 248] on div "V181082" at bounding box center [238, 256] width 30 height 16
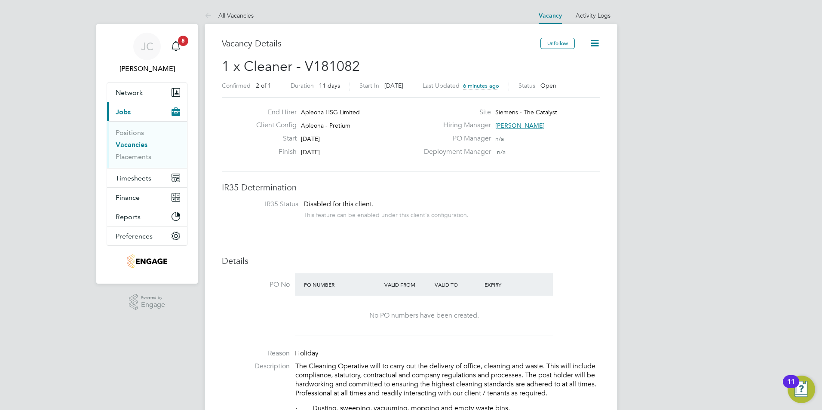
click at [511, 125] on span "[PERSON_NAME]" at bounding box center [519, 126] width 49 height 8
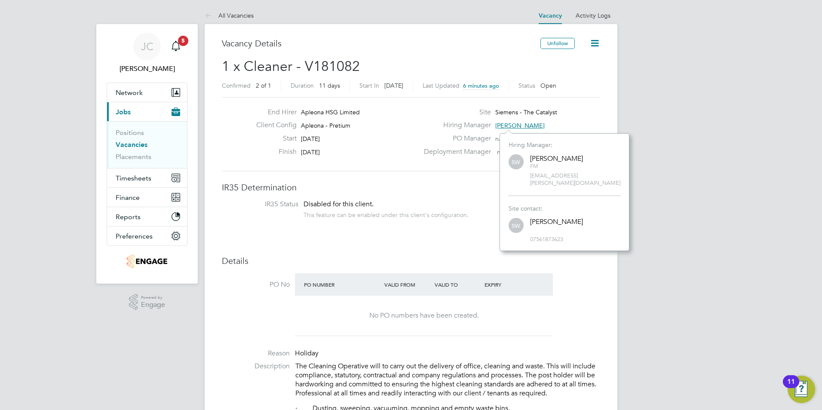
scroll to position [110, 129]
drag, startPoint x: 594, startPoint y: 176, endPoint x: 521, endPoint y: 179, distance: 73.5
click at [522, 180] on div "Hiring Manager: SW [PERSON_NAME] FM [EMAIL_ADDRESS][PERSON_NAME][DOMAIN_NAME]" at bounding box center [564, 168] width 112 height 55
copy span "[EMAIL_ADDRESS][PERSON_NAME][DOMAIN_NAME]"
drag, startPoint x: 495, startPoint y: 111, endPoint x: 559, endPoint y: 112, distance: 63.2
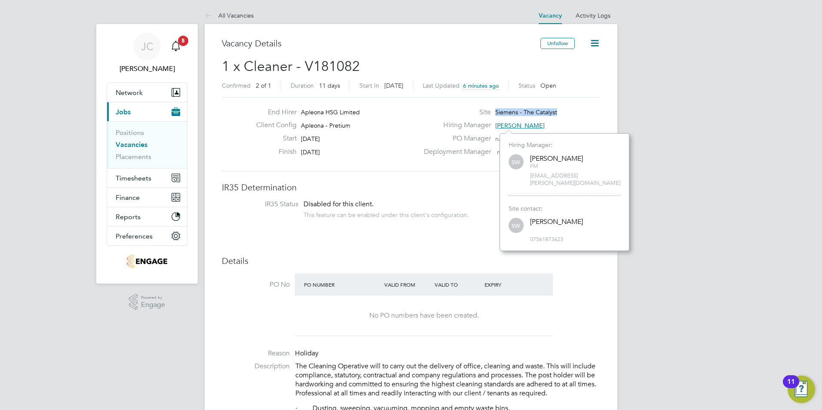
click at [559, 112] on div "Site Siemens - The Catalyst" at bounding box center [511, 114] width 185 height 13
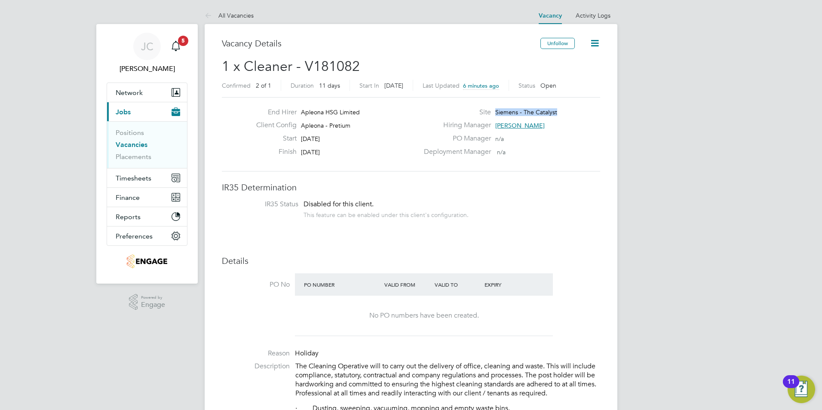
copy span "Siemens - The Catalyst"
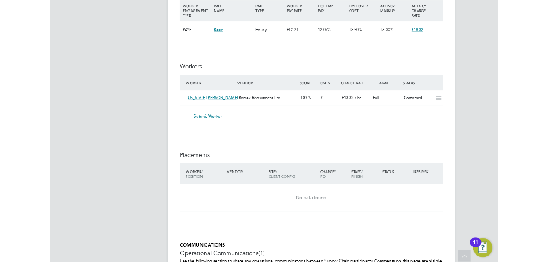
scroll to position [25, 60]
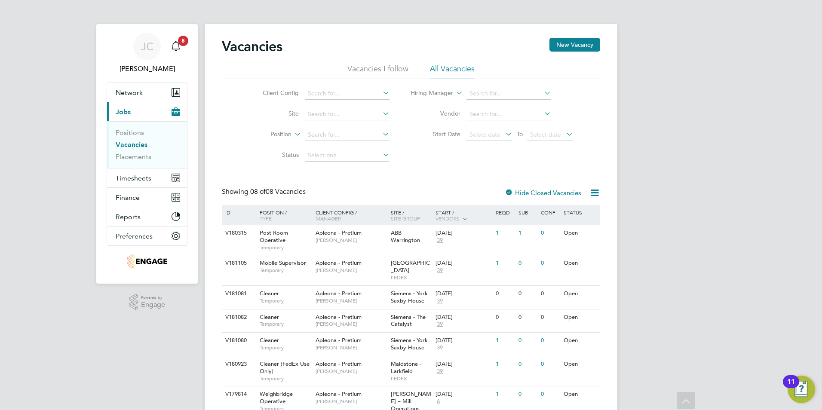
scroll to position [60, 0]
